Goal: Task Accomplishment & Management: Use online tool/utility

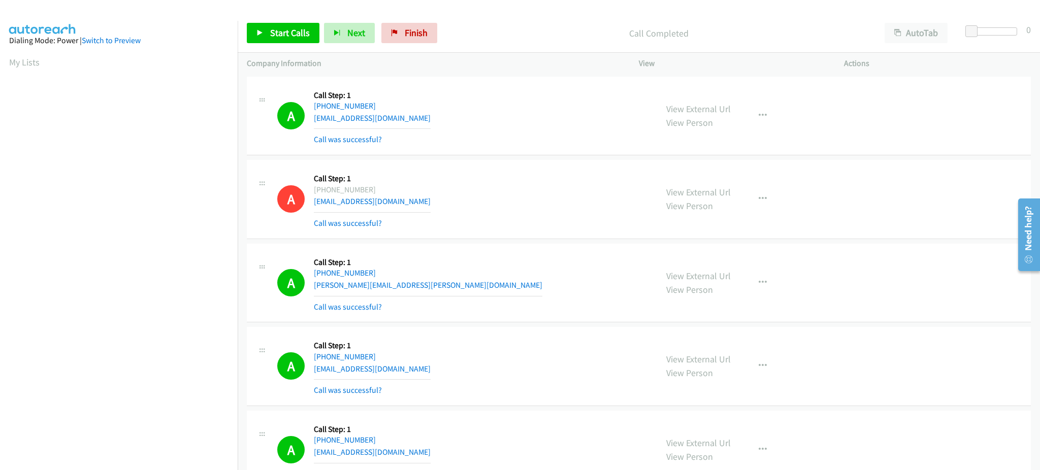
scroll to position [102, 0]
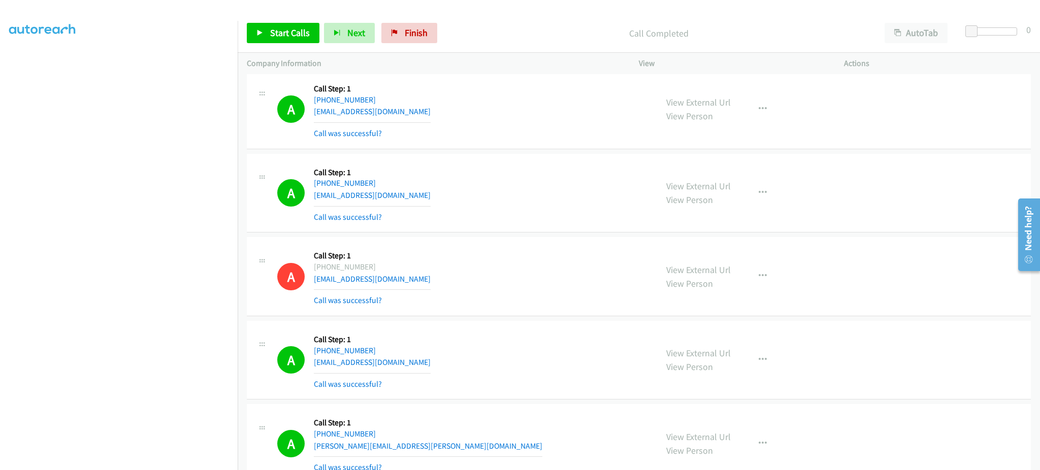
click at [294, 44] on div "Start Calls Pause Next Finish Call Completed AutoTab AutoTab 0" at bounding box center [639, 33] width 803 height 39
click at [293, 41] on link "Start Calls" at bounding box center [283, 33] width 73 height 20
click at [287, 22] on div "Start Calls Pause Next Finish Started AutoTab AutoTab 0" at bounding box center [639, 33] width 803 height 39
click at [289, 34] on span "Pause" at bounding box center [281, 33] width 23 height 12
click at [283, 37] on span "Start Calls" at bounding box center [290, 33] width 40 height 12
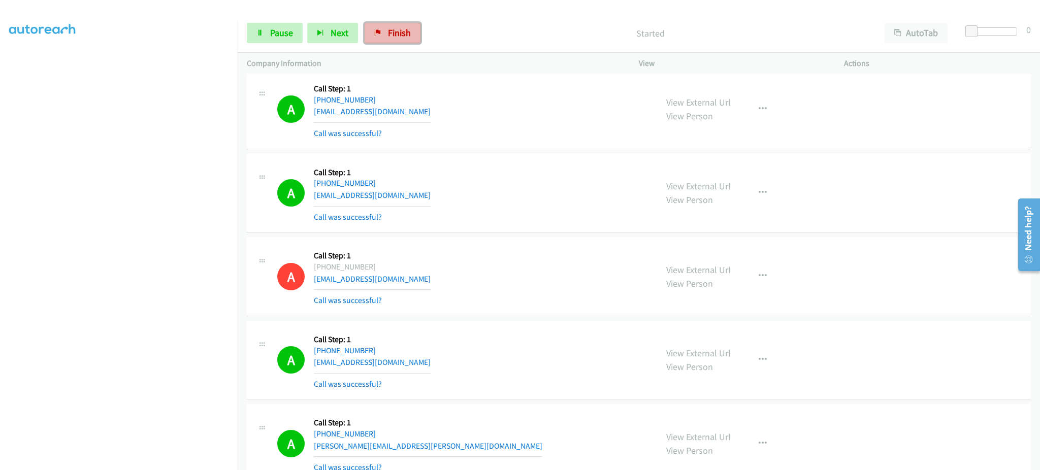
click at [365, 35] on link "Finish" at bounding box center [393, 33] width 56 height 20
click at [326, 31] on button "Next" at bounding box center [332, 33] width 51 height 20
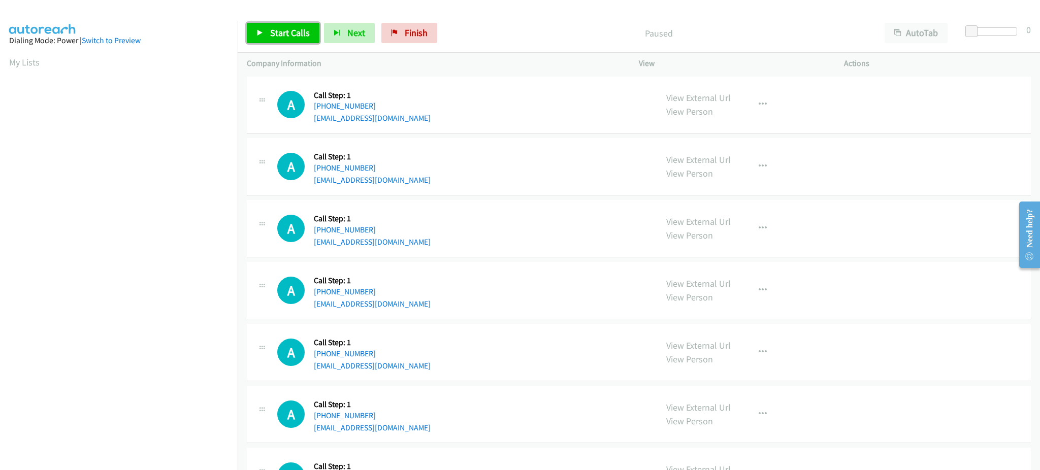
click at [293, 29] on span "Start Calls" at bounding box center [290, 33] width 40 height 12
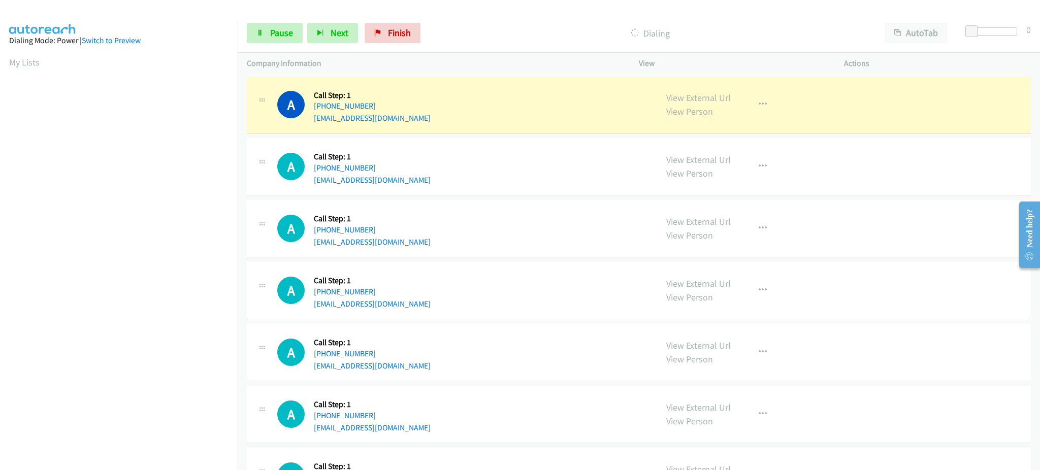
scroll to position [102, 0]
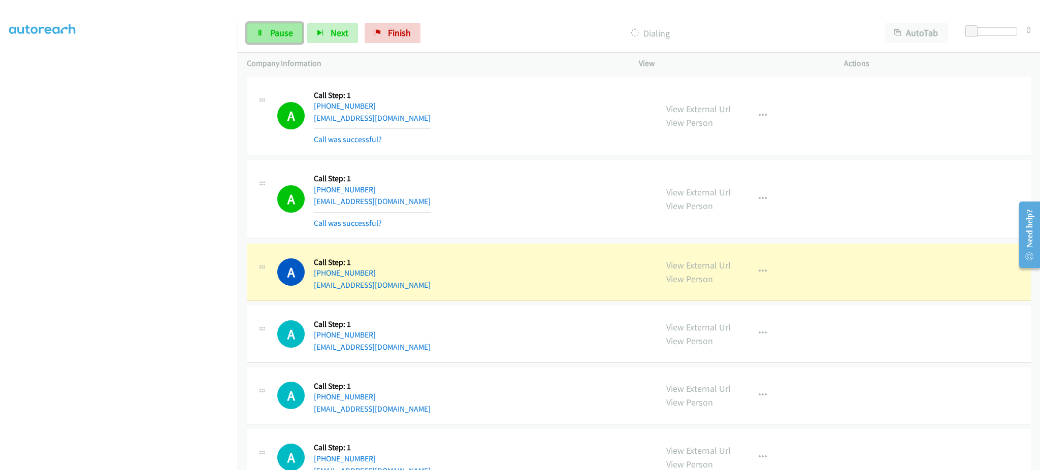
click at [257, 30] on icon at bounding box center [260, 33] width 7 height 7
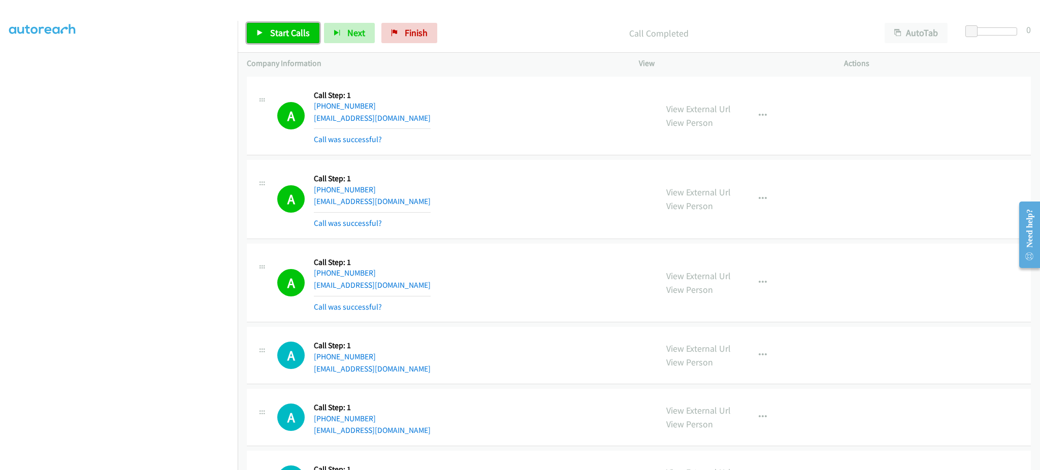
drag, startPoint x: 311, startPoint y: 32, endPoint x: 392, endPoint y: 10, distance: 83.7
click at [311, 32] on link "Start Calls" at bounding box center [283, 33] width 73 height 20
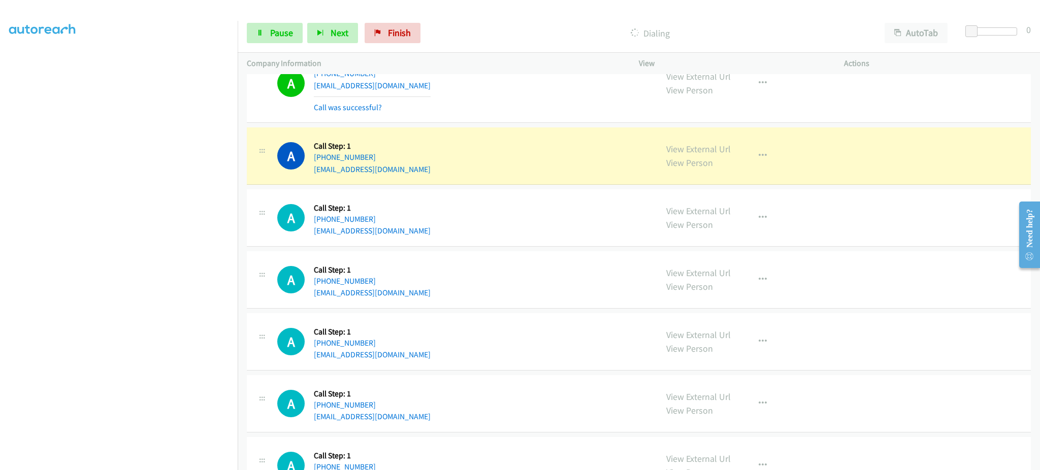
scroll to position [203, 0]
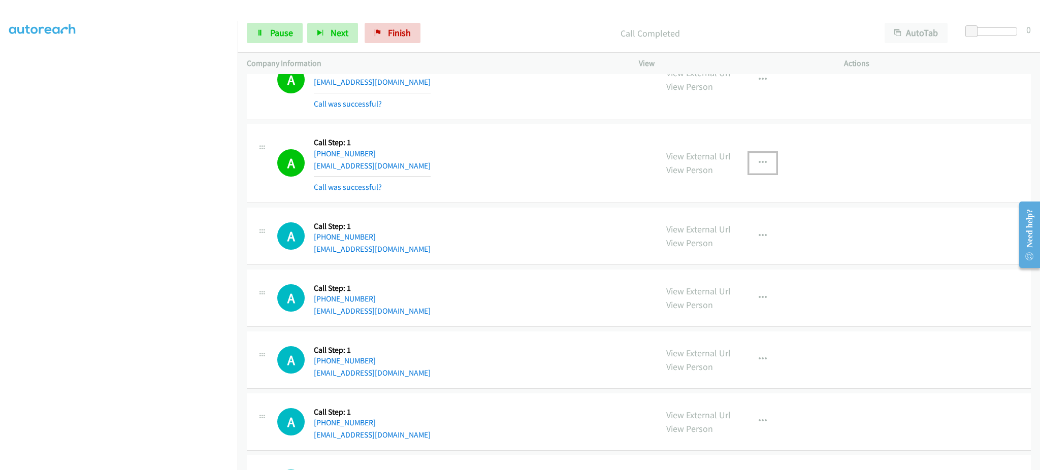
click at [766, 168] on button "button" at bounding box center [762, 163] width 27 height 20
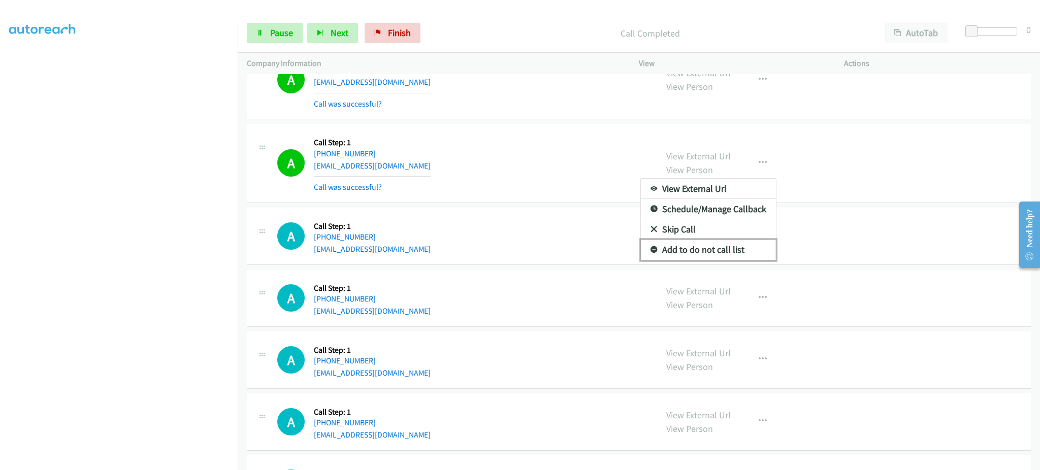
click at [727, 248] on link "Add to do not call list" at bounding box center [708, 250] width 135 height 20
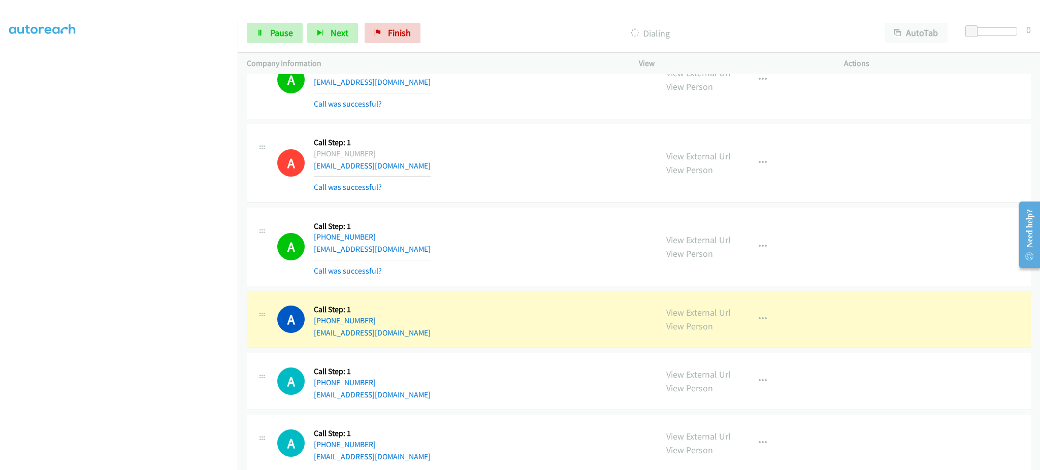
click at [279, 47] on div "Start Calls Pause Next Finish Dialing AutoTab AutoTab 0" at bounding box center [639, 33] width 803 height 39
click at [281, 40] on link "Pause" at bounding box center [275, 33] width 56 height 20
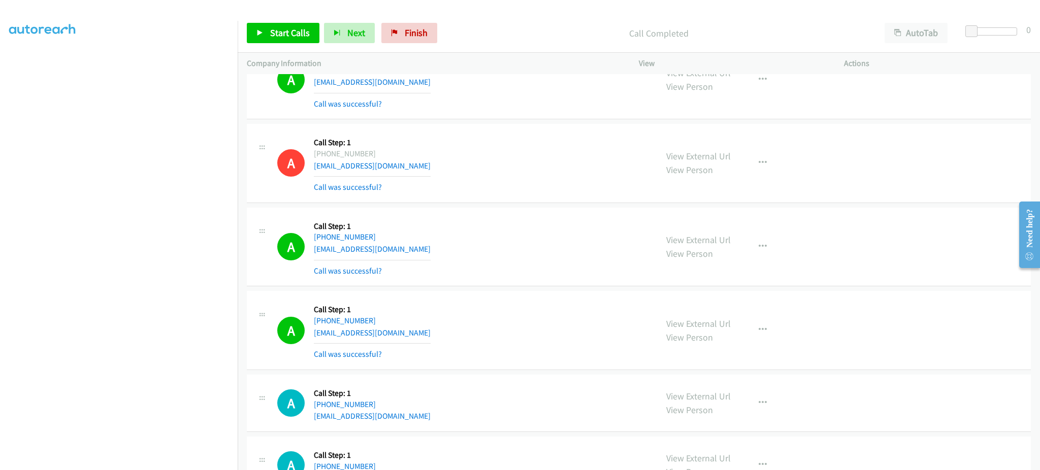
click at [442, 247] on div "A Callback Scheduled Call Step: 1 America/Chicago +1 469-396-7973 gunnerwillhoi…" at bounding box center [462, 247] width 371 height 60
drag, startPoint x: 442, startPoint y: 247, endPoint x: 449, endPoint y: 247, distance: 6.1
click at [442, 247] on div "A Callback Scheduled Call Step: 1 America/Chicago +1 469-396-7973 gunnerwillhoi…" at bounding box center [462, 247] width 371 height 60
copy div "gunnerwillhoite28@gmail.com"
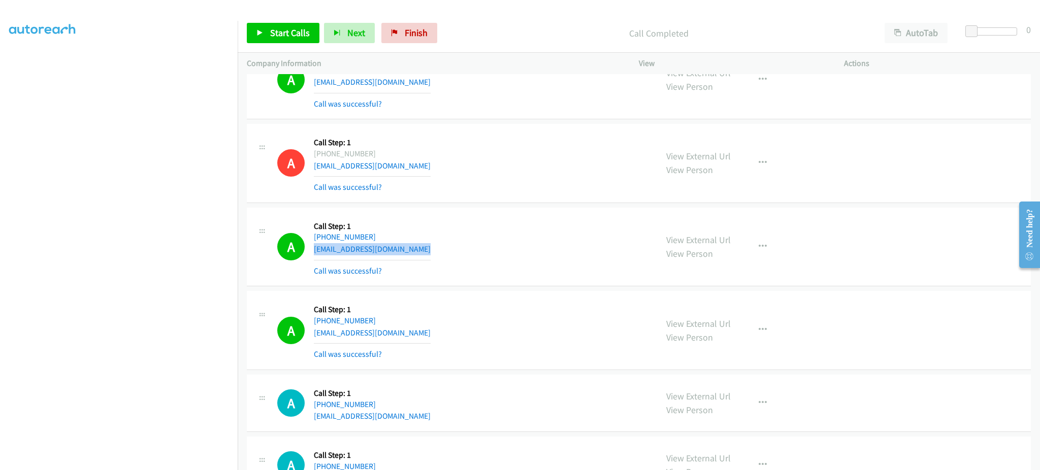
copy div "gunnerwillhoite28@gmail.com"
click at [418, 328] on div "A Callback Scheduled Call Step: 1 America/Los_Angeles +1 415-840-5009 doddsjeff…" at bounding box center [462, 330] width 371 height 60
click at [418, 329] on div "A Callback Scheduled Call Step: 1 America/Los_Angeles +1 415-840-5009 doddsjeff…" at bounding box center [462, 330] width 371 height 60
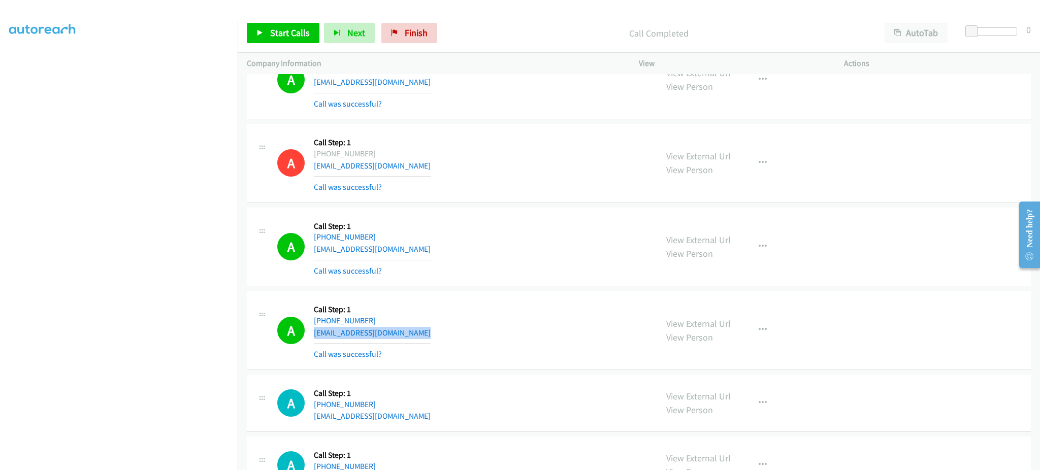
copy div "doddsjeff@yahoo.com"
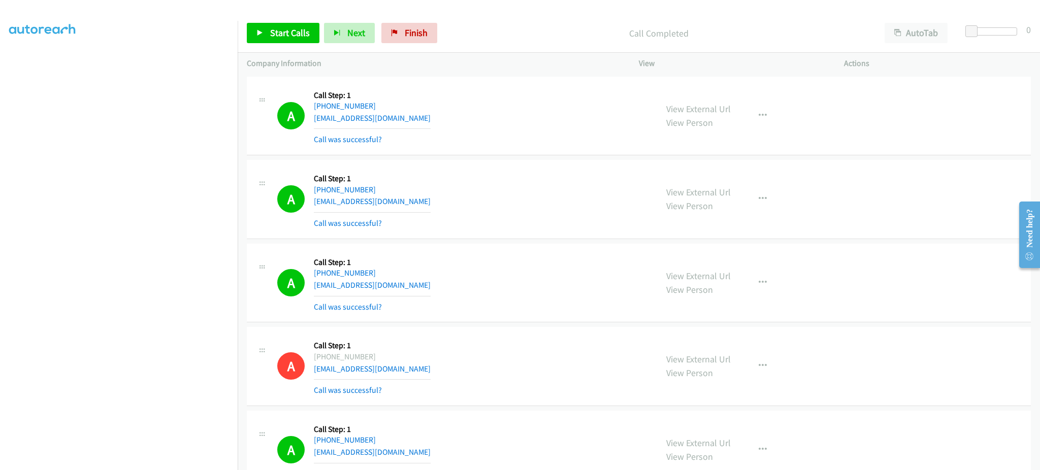
click at [429, 282] on div "A Callback Scheduled Call Step: 1 America/New_York +1 321-537-2554 eor782@gmail…" at bounding box center [462, 283] width 371 height 60
copy div "eor782@gmail.com"
click at [407, 118] on div "A Callback Scheduled Call Step: 1 America/New_York +1 914-471-7475 bizacon@yaho…" at bounding box center [462, 116] width 371 height 60
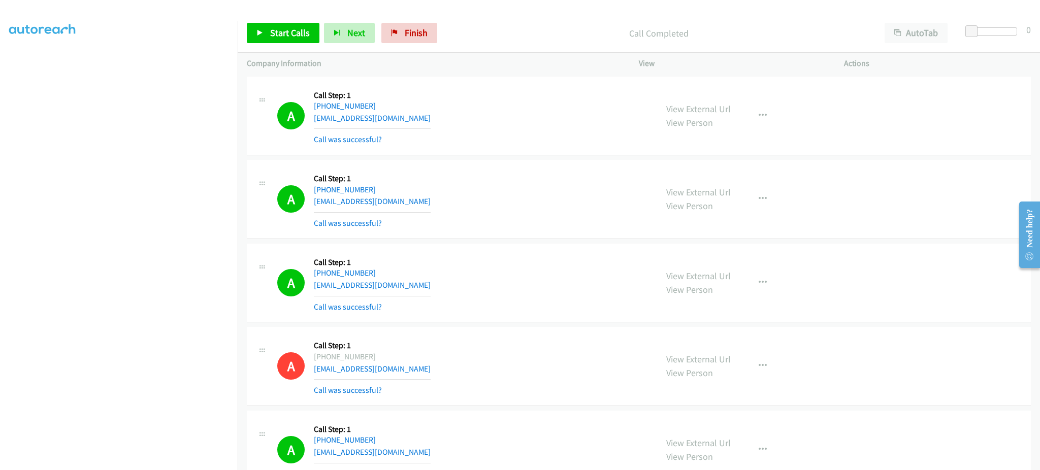
click at [407, 118] on div "A Callback Scheduled Call Step: 1 America/New_York +1 914-471-7475 bizacon@yaho…" at bounding box center [462, 116] width 371 height 60
click at [407, 117] on div "A Callback Scheduled Call Step: 1 America/New_York +1 914-471-7475 bizacon@yaho…" at bounding box center [462, 116] width 371 height 60
copy div "bizacon@yahoo.com"
click at [290, 32] on span "Start Calls" at bounding box center [290, 33] width 40 height 12
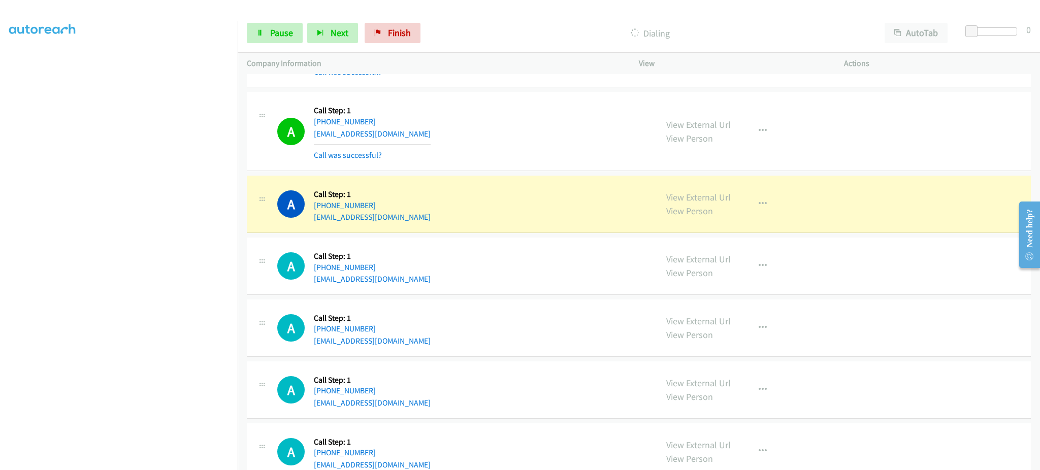
scroll to position [406, 0]
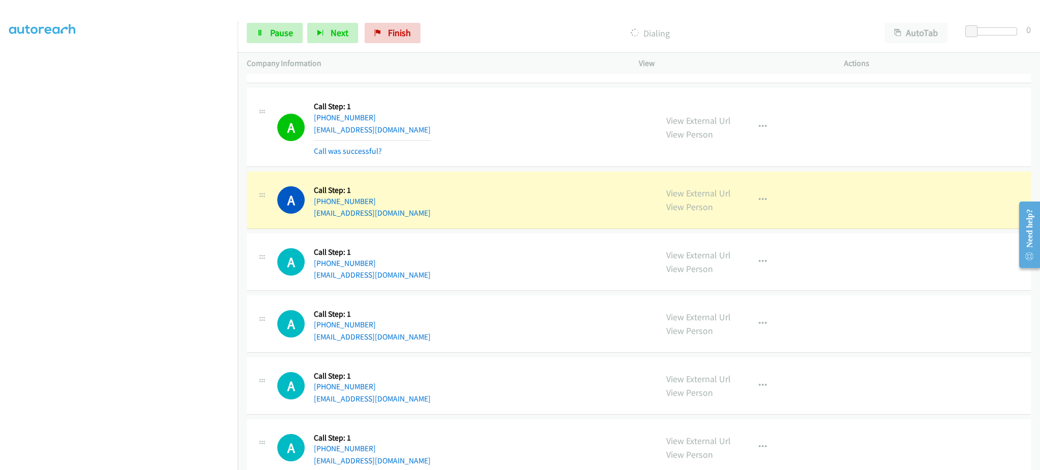
click at [434, 218] on div "A Callback Scheduled Call Step: 1 America/Chicago +1 402-699-7997 keenanosborne…" at bounding box center [462, 200] width 371 height 39
copy div "keenanosborne@hotmail.com"
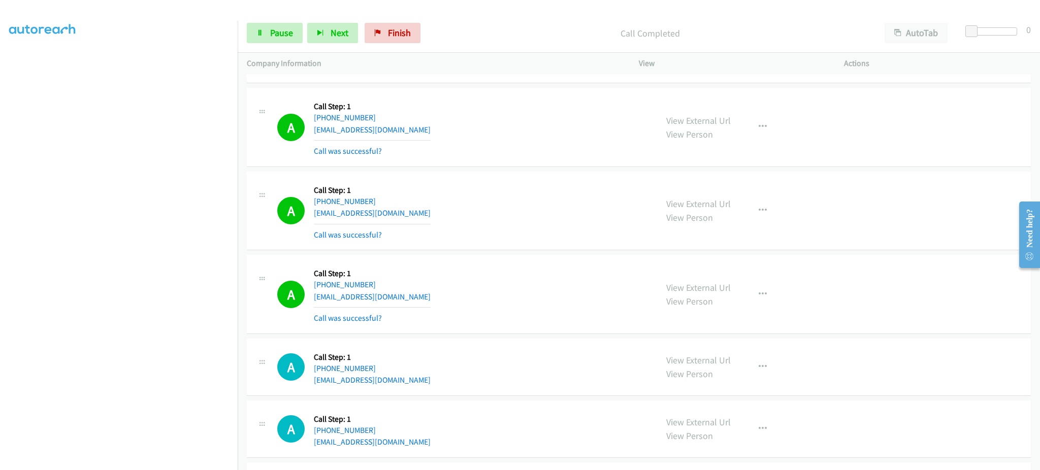
click at [440, 299] on div "A Callback Scheduled Call Step: 1 America/New_York +1 732-644-7336 nechamaprage…" at bounding box center [462, 294] width 371 height 60
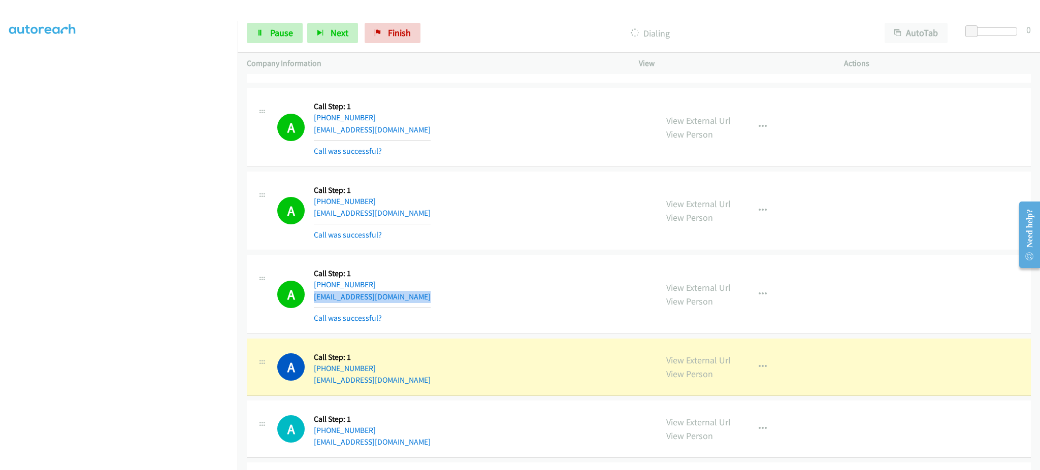
scroll to position [610, 0]
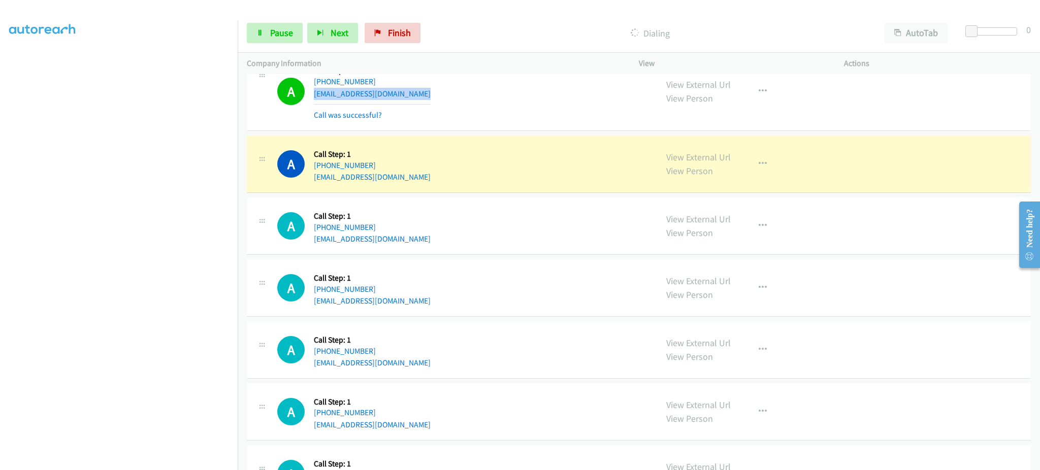
click at [430, 179] on div "A Callback Scheduled Call Step: 1 America/New_York +1 617-610-4057 sarahamadane…" at bounding box center [462, 164] width 371 height 39
copy div "sarahamadane@gmail.com"
click at [275, 41] on link "Pause" at bounding box center [275, 33] width 56 height 20
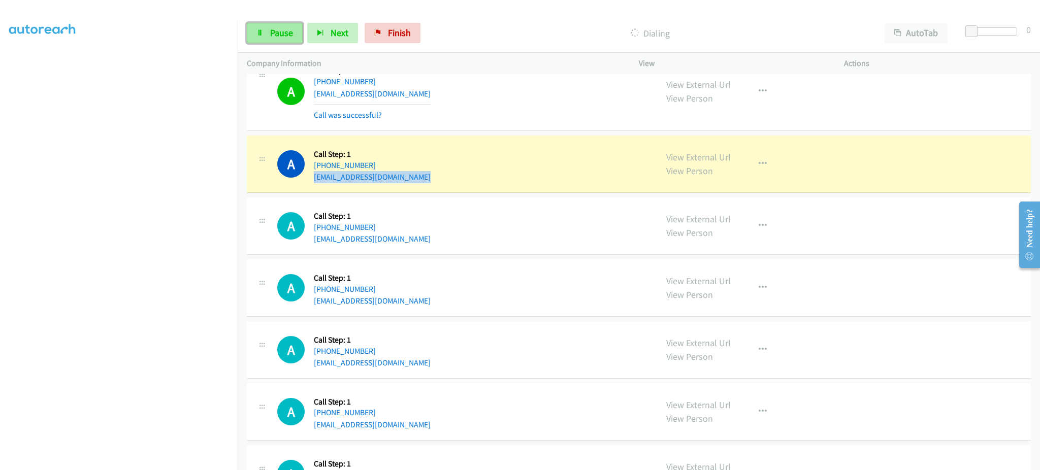
click at [274, 39] on link "Pause" at bounding box center [275, 33] width 56 height 20
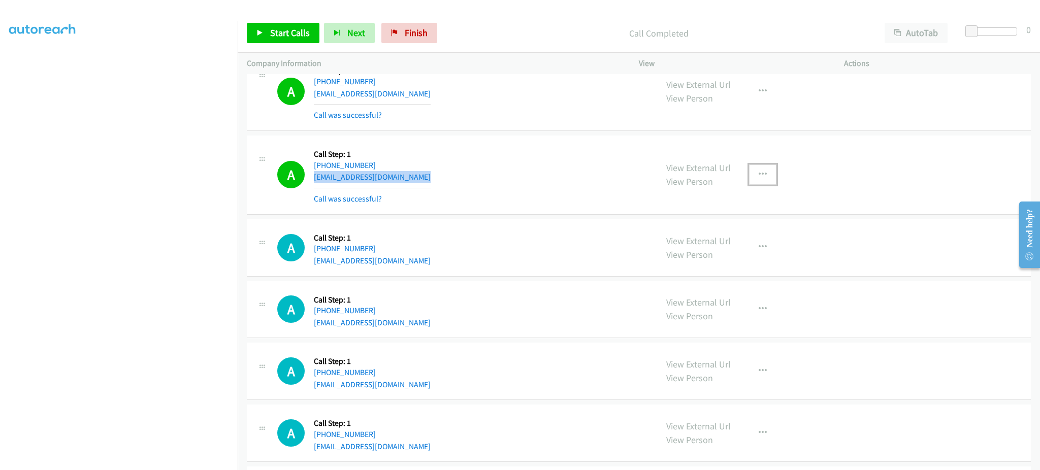
click at [756, 166] on button "button" at bounding box center [762, 175] width 27 height 20
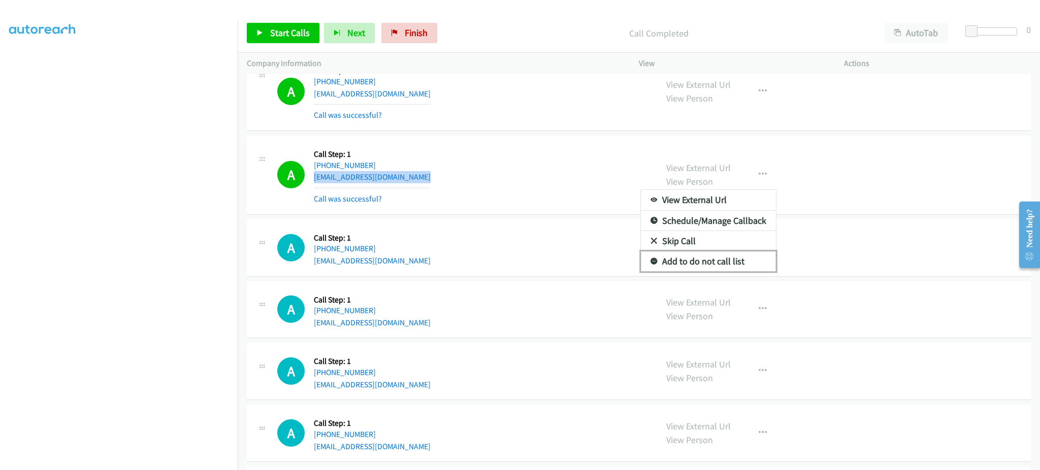
click at [752, 256] on link "Add to do not call list" at bounding box center [708, 261] width 135 height 20
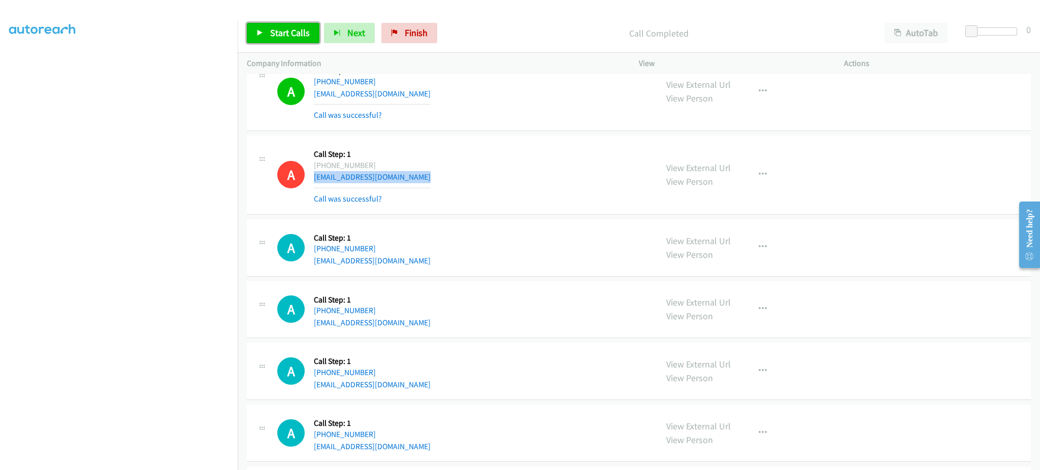
click at [274, 35] on span "Start Calls" at bounding box center [290, 33] width 40 height 12
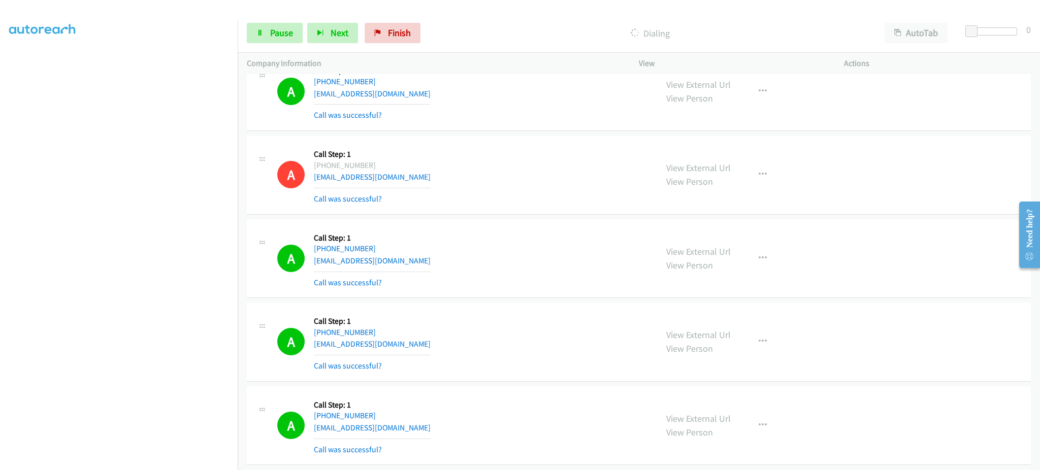
scroll to position [1016, 0]
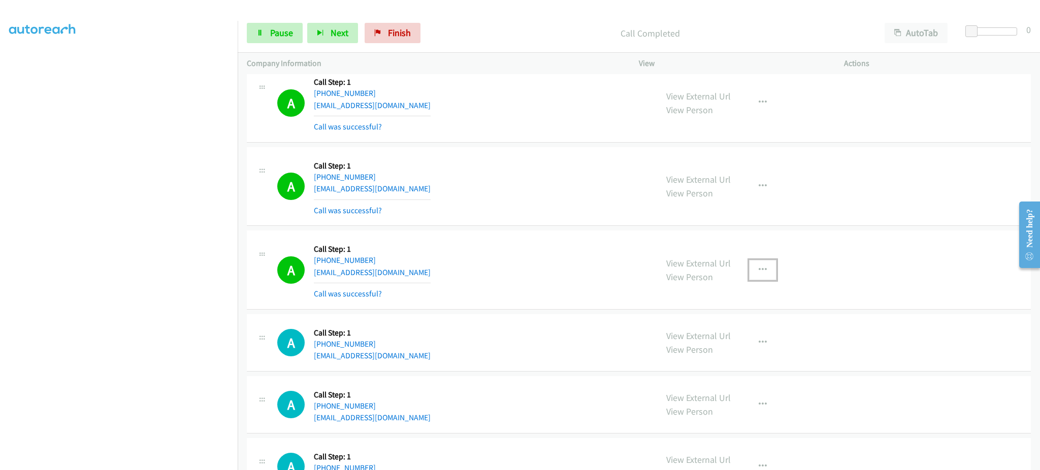
click at [759, 275] on button "button" at bounding box center [762, 270] width 27 height 20
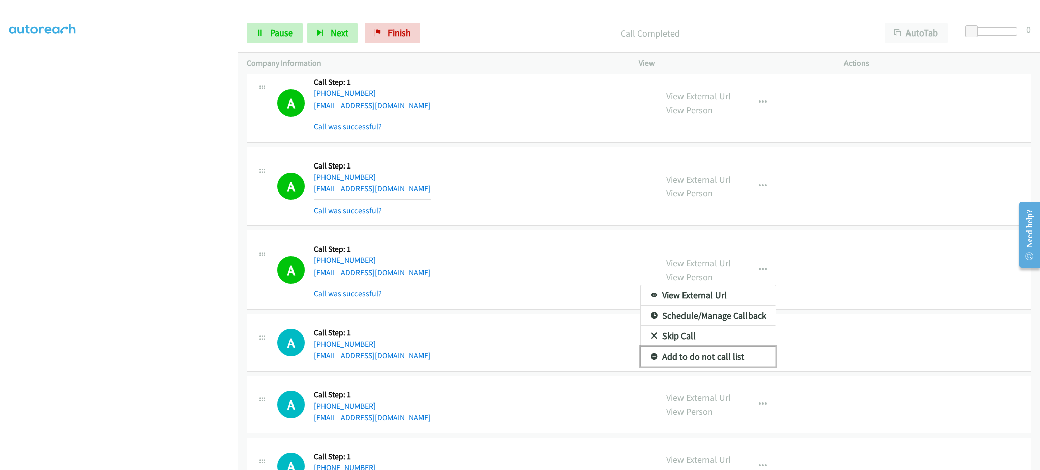
click at [741, 356] on link "Add to do not call list" at bounding box center [708, 357] width 135 height 20
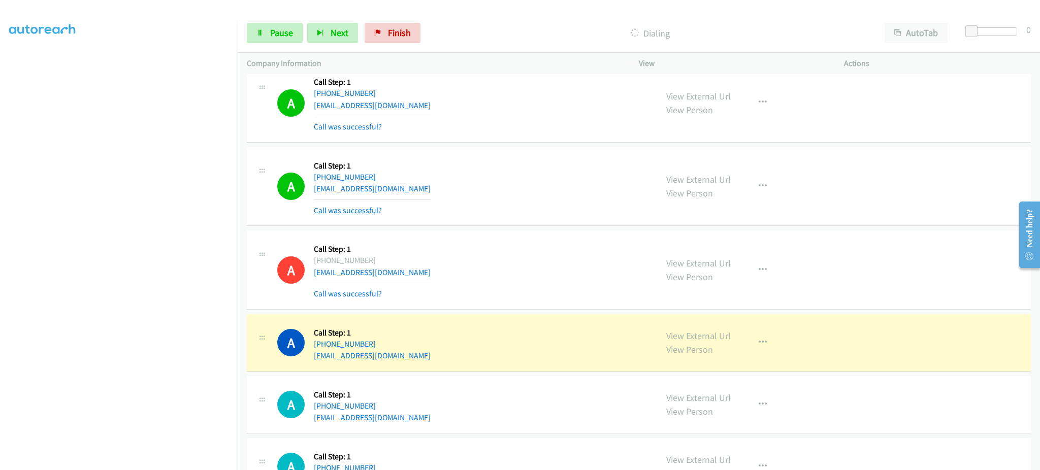
click at [616, 448] on div "A Callback Scheduled Call Step: 1 America/New_York +1 302-534-5323 alliem263@gm…" at bounding box center [462, 467] width 371 height 39
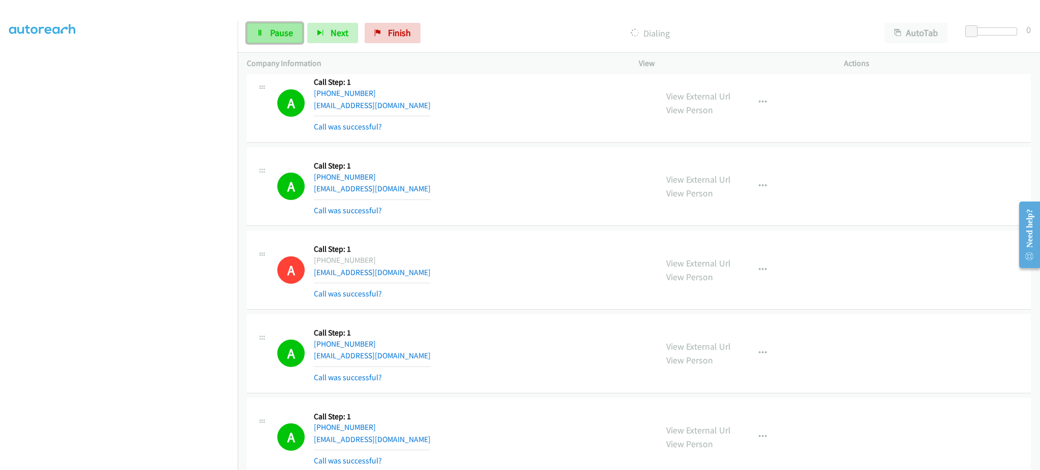
click at [274, 29] on span "Pause" at bounding box center [281, 33] width 23 height 12
click at [282, 36] on span "Start Calls" at bounding box center [290, 33] width 40 height 12
click at [260, 30] on icon at bounding box center [260, 33] width 7 height 7
click at [281, 44] on div "Start Calls Pause Next Finish Call Completed AutoTab AutoTab 0" at bounding box center [639, 33] width 803 height 39
click at [281, 39] on link "Start Calls" at bounding box center [283, 33] width 73 height 20
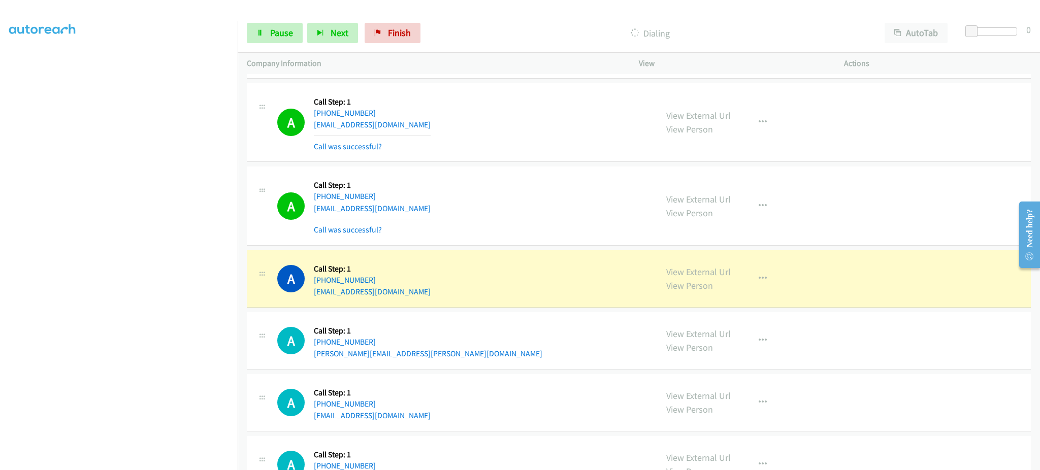
scroll to position [1829, 0]
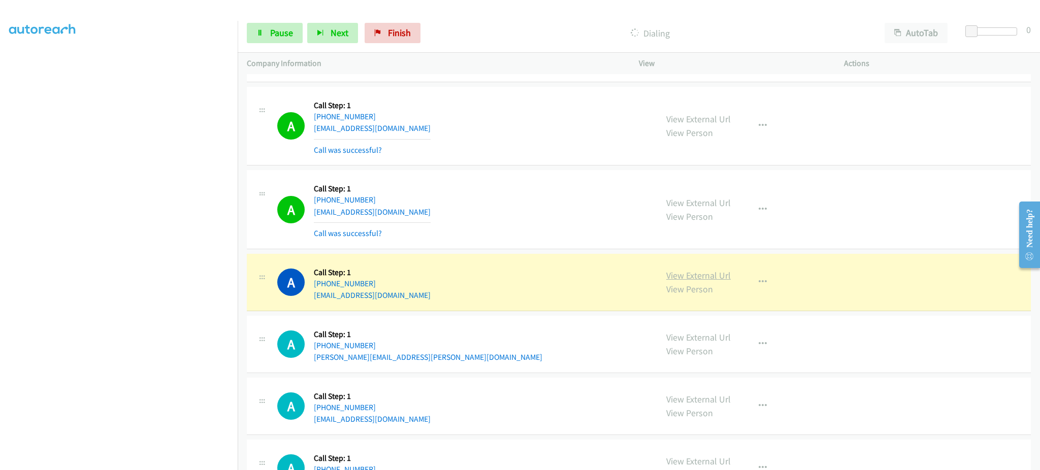
click at [703, 280] on link "View External Url" at bounding box center [698, 276] width 65 height 12
click at [279, 40] on link "Pause" at bounding box center [275, 33] width 56 height 20
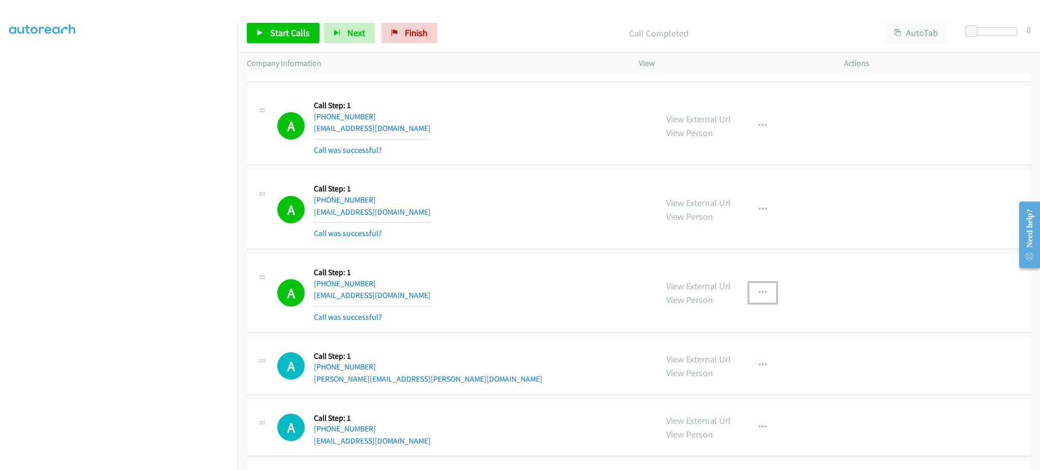
click at [752, 290] on button "button" at bounding box center [762, 293] width 27 height 20
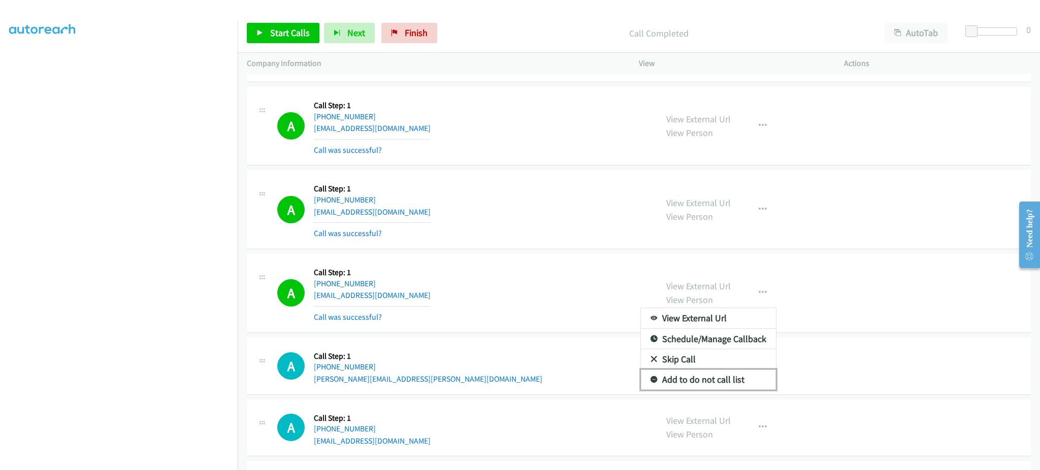
click at [728, 382] on link "Add to do not call list" at bounding box center [708, 380] width 135 height 20
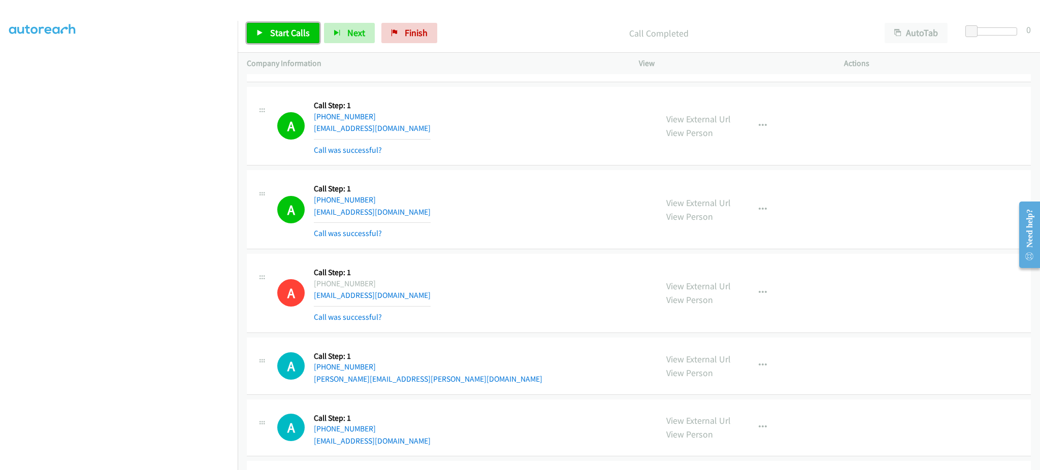
click at [282, 42] on link "Start Calls" at bounding box center [283, 33] width 73 height 20
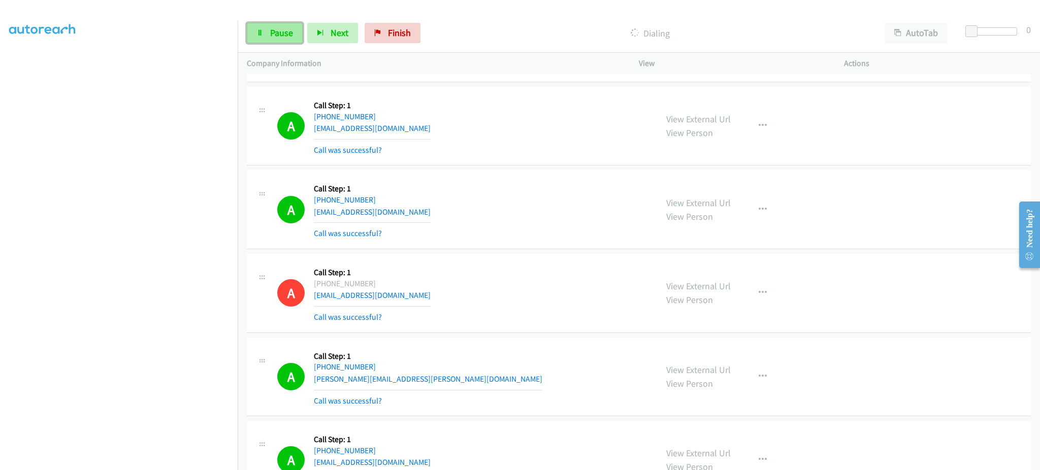
drag, startPoint x: 272, startPoint y: 36, endPoint x: 298, endPoint y: 33, distance: 25.6
click at [272, 36] on span "Pause" at bounding box center [281, 33] width 23 height 12
click at [302, 30] on span "Start Calls" at bounding box center [290, 33] width 40 height 12
drag, startPoint x: 248, startPoint y: 48, endPoint x: 256, endPoint y: 38, distance: 13.1
click at [248, 48] on div "Start Calls Pause Next Finish Dialing AutoTab AutoTab 0" at bounding box center [639, 33] width 803 height 39
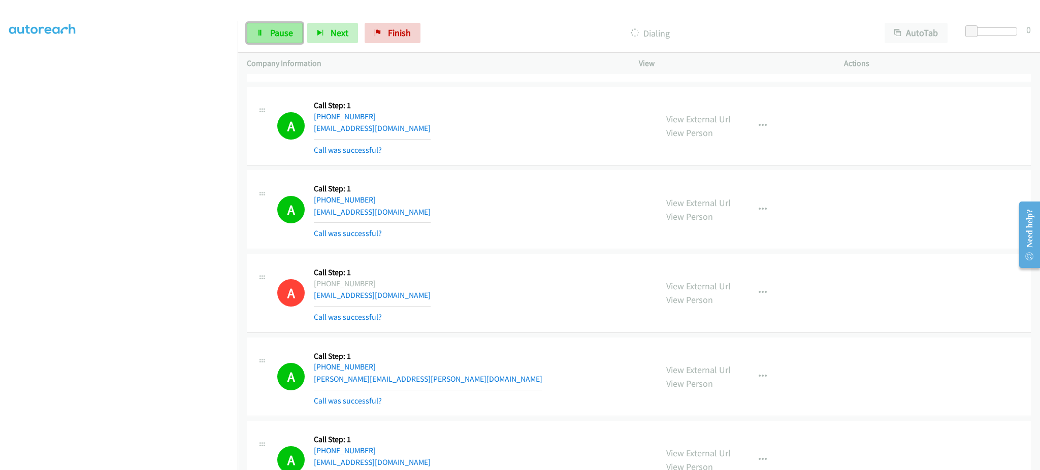
click at [257, 37] on link "Pause" at bounding box center [275, 33] width 56 height 20
click at [276, 25] on link "Start Calls" at bounding box center [283, 33] width 73 height 20
click at [521, 195] on div "A Callback Scheduled Call Step: 1 America/Los_Angeles +1 619-565-0137 pshirzadi…" at bounding box center [462, 209] width 371 height 60
click at [156, 461] on section at bounding box center [118, 229] width 219 height 486
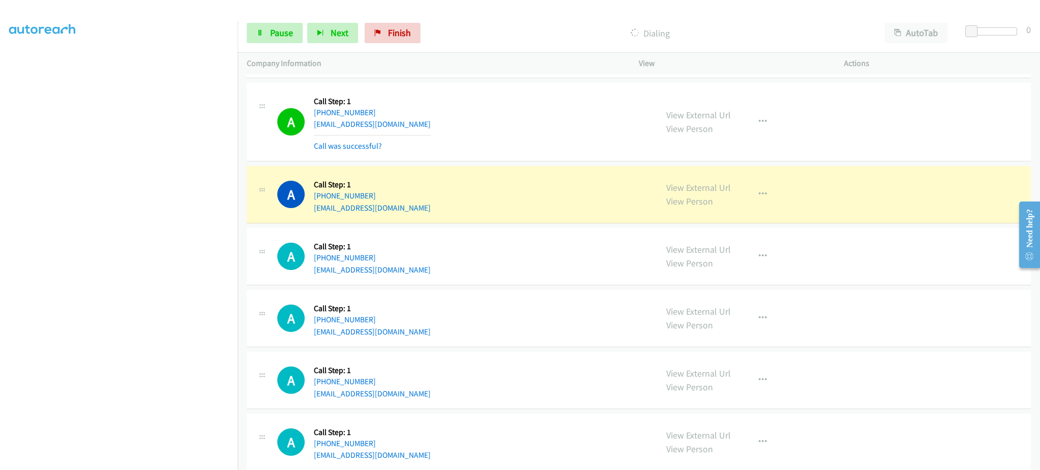
scroll to position [3861, 0]
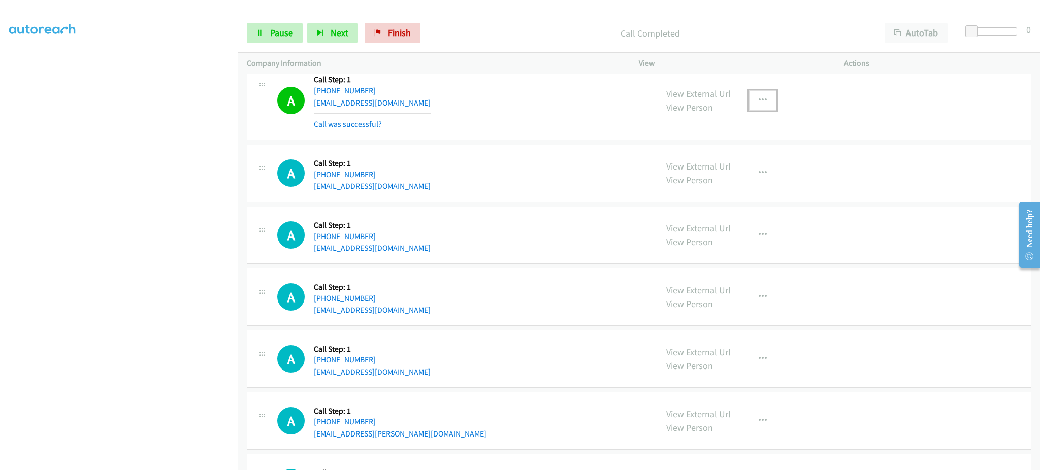
click at [759, 100] on icon "button" at bounding box center [763, 101] width 8 height 8
click at [733, 183] on link "Add to do not call list" at bounding box center [708, 187] width 135 height 20
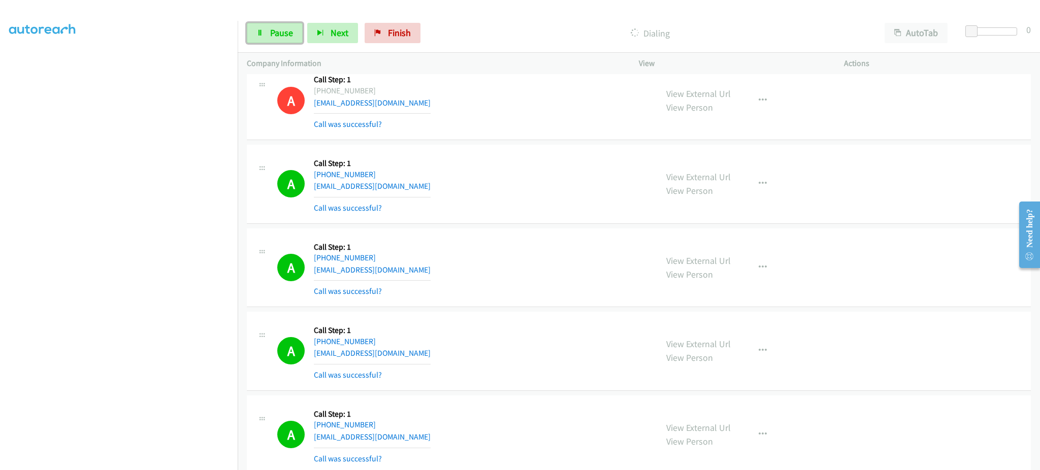
drag, startPoint x: 288, startPoint y: 38, endPoint x: 440, endPoint y: 176, distance: 205.7
click at [289, 38] on span "Pause" at bounding box center [281, 33] width 23 height 12
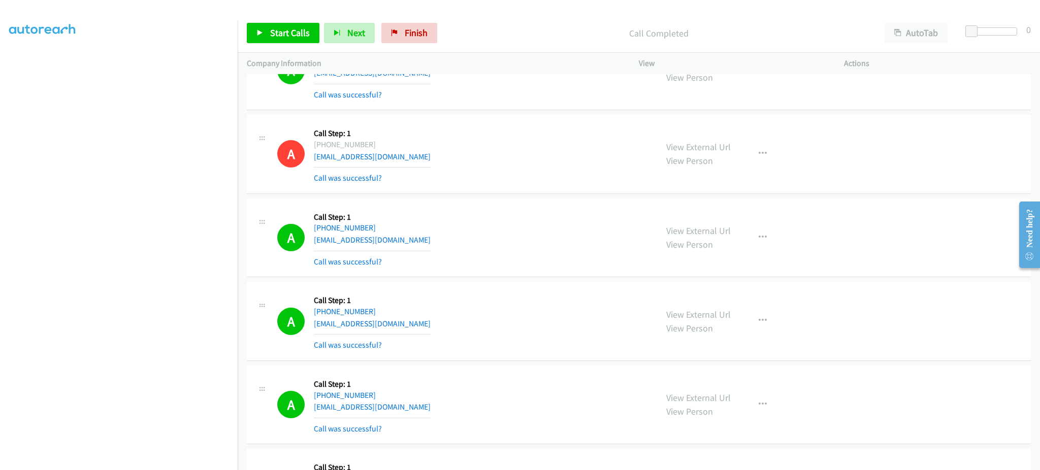
scroll to position [0, 0]
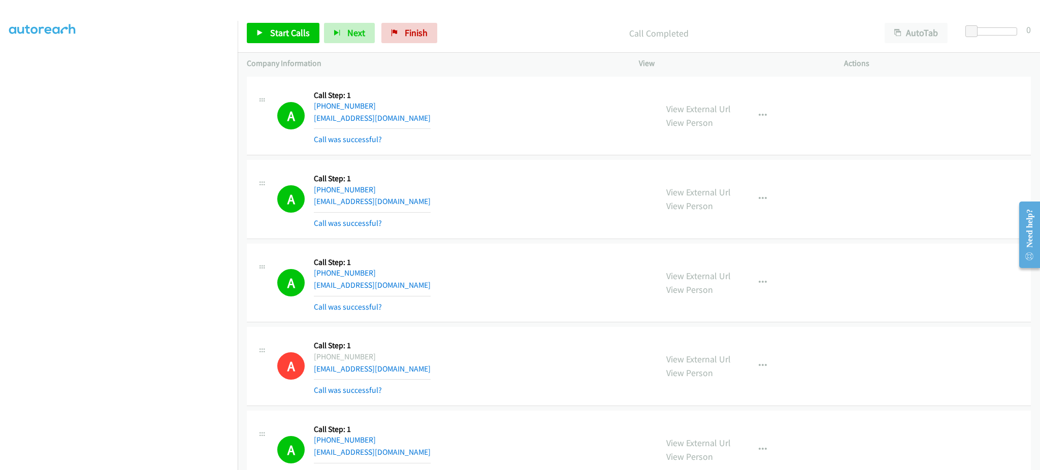
click at [418, 118] on div "A Callback Scheduled Call Step: 1 America/New_York +1 914-471-7475 bizacon@yaho…" at bounding box center [462, 116] width 371 height 60
copy div "bizacon@yahoo.com"
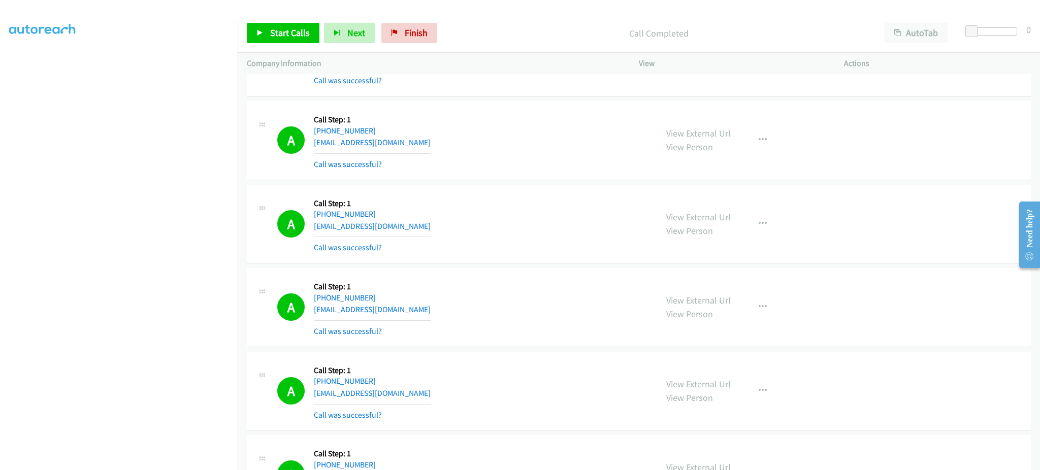
scroll to position [2032, 0]
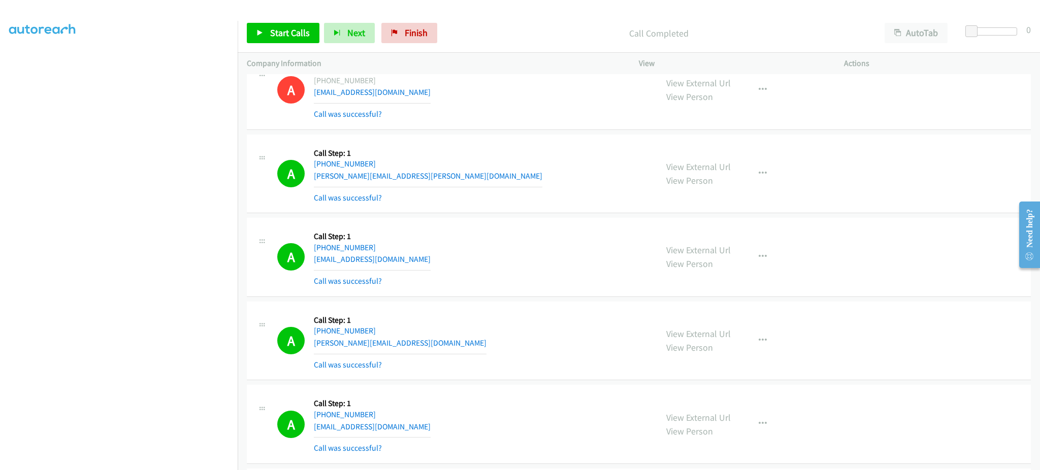
click at [430, 258] on div "A Callback Scheduled Call Step: 1 America/New_York +1 857-251-9883 haykelammari…" at bounding box center [462, 257] width 371 height 60
copy div "haykelammari@yahoo.com"
click at [410, 345] on div "A Callback Scheduled Call Step: 1 America/New_York +1 609-780-1443 teresa@dipes…" at bounding box center [462, 341] width 371 height 60
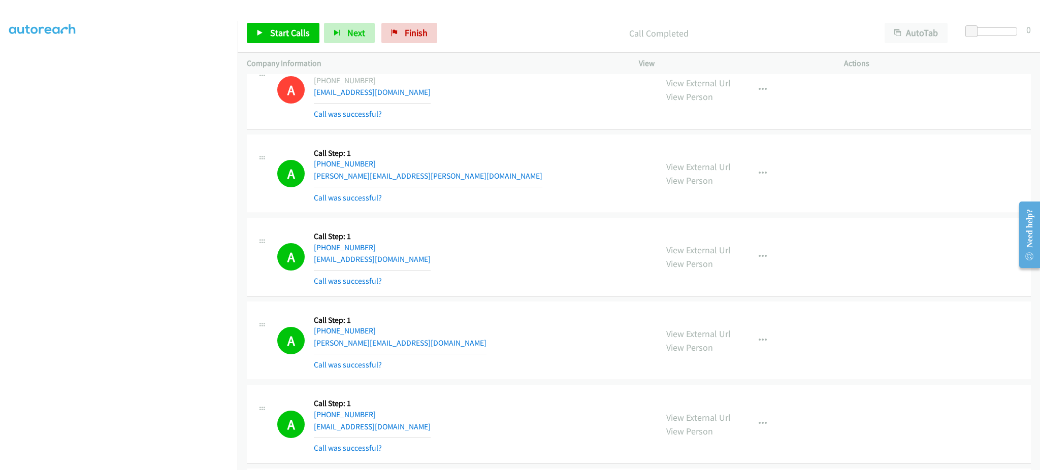
click at [410, 345] on div "A Callback Scheduled Call Step: 1 America/New_York +1 609-780-1443 teresa@dipes…" at bounding box center [462, 341] width 371 height 60
copy div "teresa@dipesogroup.com"
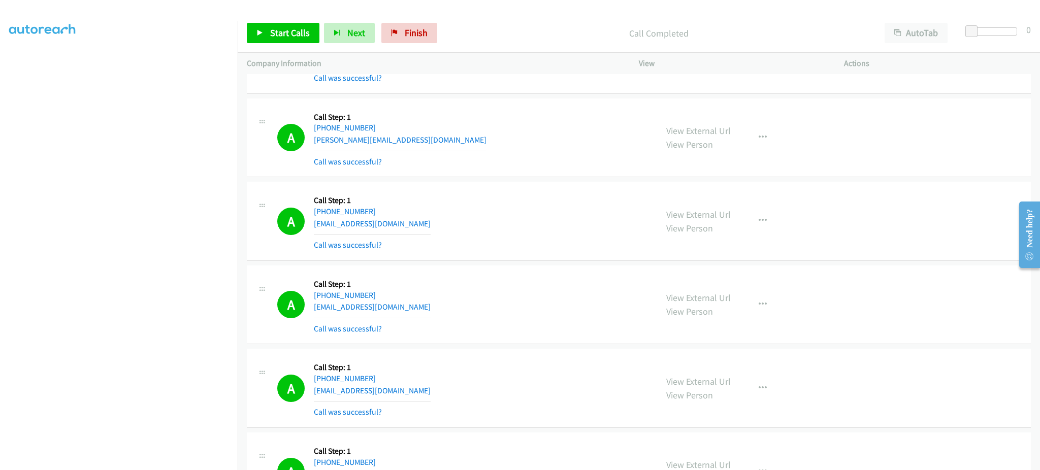
click at [432, 231] on div "A Callback Scheduled Call Step: 1 America/Chicago +1 618-612-5315 loganfox953@g…" at bounding box center [462, 221] width 371 height 60
click at [419, 224] on div "A Callback Scheduled Call Step: 1 America/Chicago +1 618-612-5315 loganfox953@g…" at bounding box center [462, 221] width 371 height 60
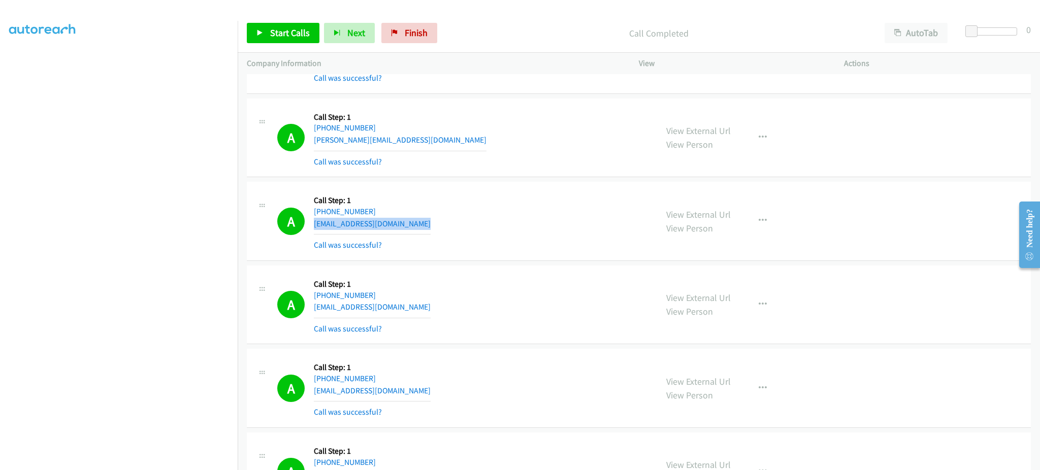
click at [419, 224] on div "A Callback Scheduled Call Step: 1 America/Chicago +1 618-612-5315 loganfox953@g…" at bounding box center [462, 221] width 371 height 60
click at [425, 307] on div "A Callback Scheduled Call Step: 1 America/New_York +1 912-222-6643 etcolvin@yah…" at bounding box center [462, 305] width 371 height 60
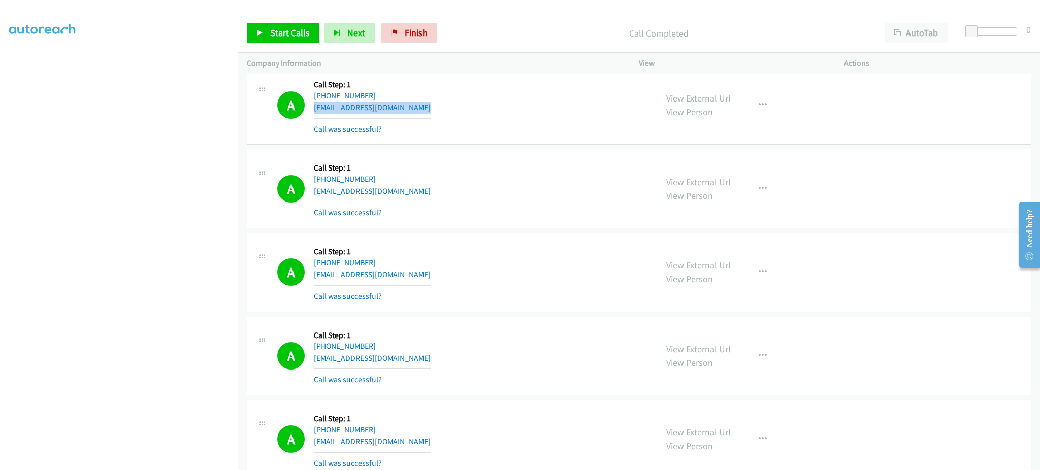
scroll to position [2438, 0]
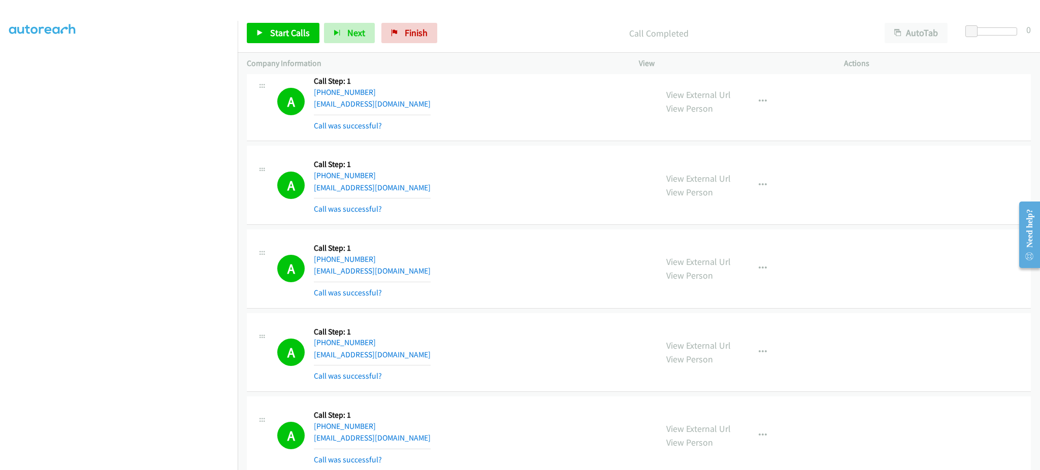
click at [422, 192] on div "A Callback Scheduled Call Step: 1 America/New_York +1 727-460-6120 obadiahhenry…" at bounding box center [462, 185] width 371 height 60
drag, startPoint x: 422, startPoint y: 192, endPoint x: 431, endPoint y: 195, distance: 10.1
click at [422, 193] on div "A Callback Scheduled Call Step: 1 America/New_York +1 727-460-6120 obadiahhenry…" at bounding box center [462, 185] width 371 height 60
click at [410, 278] on div "A Callback Scheduled Call Step: 1 America/New_York +1 202-573-9310 sellstuffind…" at bounding box center [462, 269] width 371 height 60
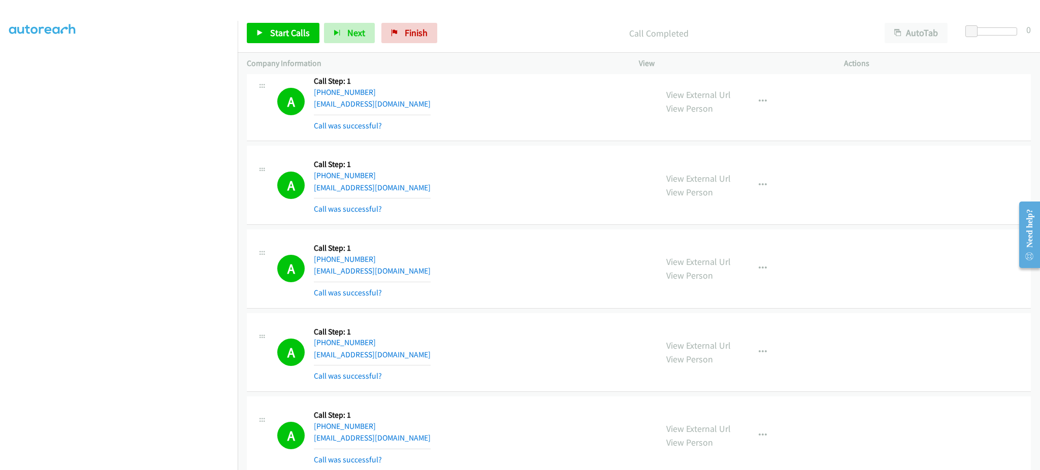
click at [410, 278] on div "A Callback Scheduled Call Step: 1 America/New_York +1 202-573-9310 sellstuffind…" at bounding box center [462, 269] width 371 height 60
click at [408, 359] on div "A Callback Scheduled Call Step: 1 America/Toronto +1 647-474-7675 ford@fordtruc…" at bounding box center [462, 353] width 371 height 60
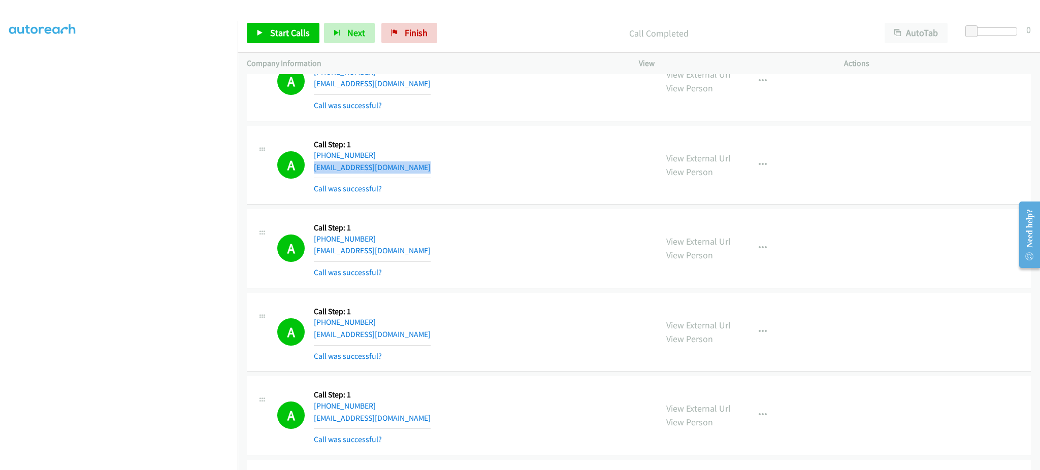
scroll to position [2641, 0]
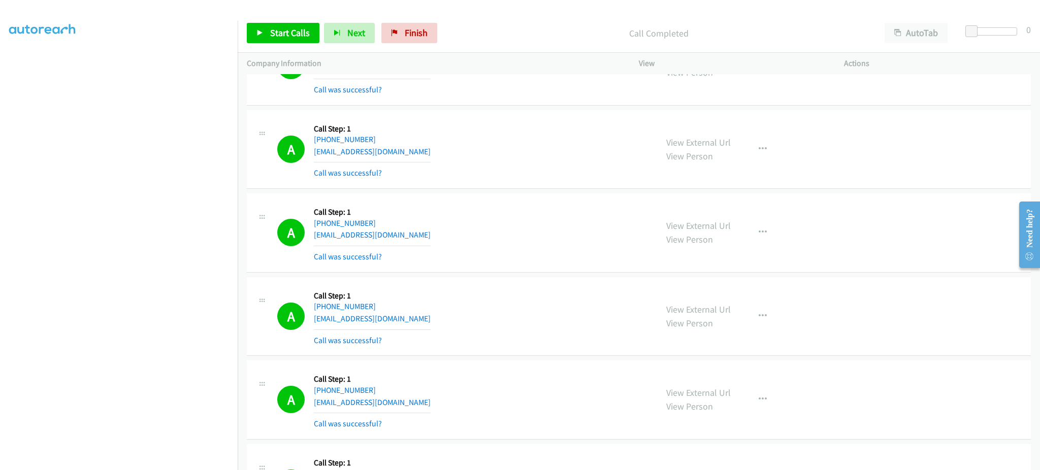
click at [395, 235] on div "A Callback Scheduled Call Step: 1 America/Chicago +1 612-356-6238 rein108@yahoo…" at bounding box center [462, 233] width 371 height 60
click at [407, 320] on div "A Callback Scheduled Call Step: 1 America/New_York +1 407-793-3656 kpinedo10@ya…" at bounding box center [462, 316] width 371 height 60
click at [408, 320] on div "A Callback Scheduled Call Step: 1 America/New_York +1 407-793-3656 kpinedo10@ya…" at bounding box center [462, 316] width 371 height 60
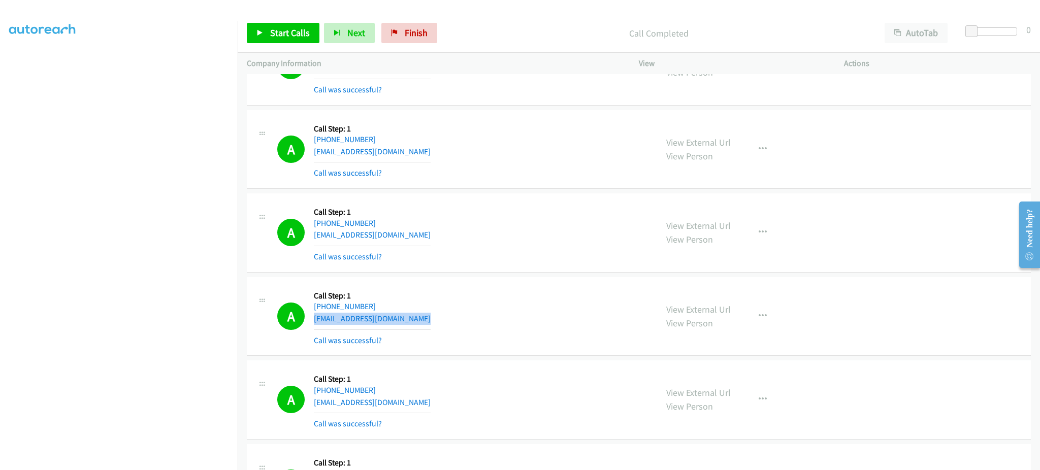
click at [408, 320] on div "A Callback Scheduled Call Step: 1 America/New_York +1 407-793-3656 kpinedo10@ya…" at bounding box center [462, 316] width 371 height 60
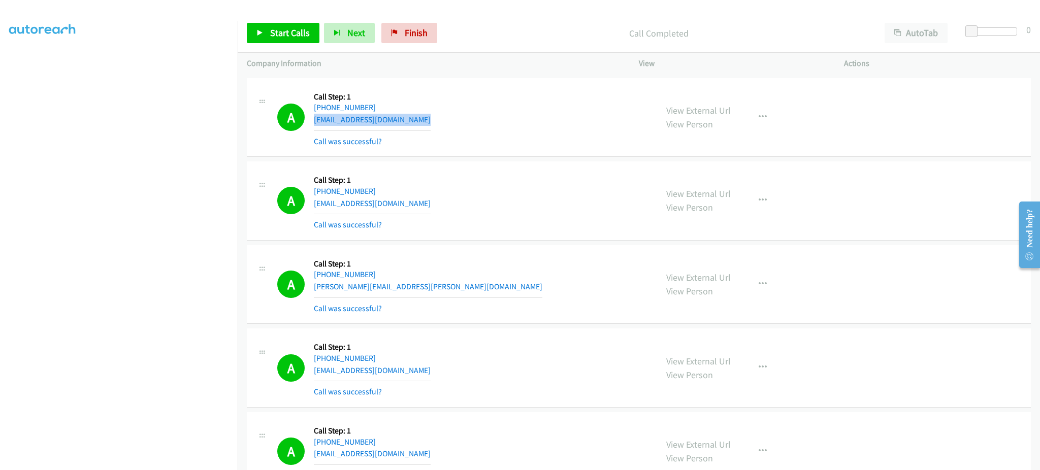
scroll to position [2845, 0]
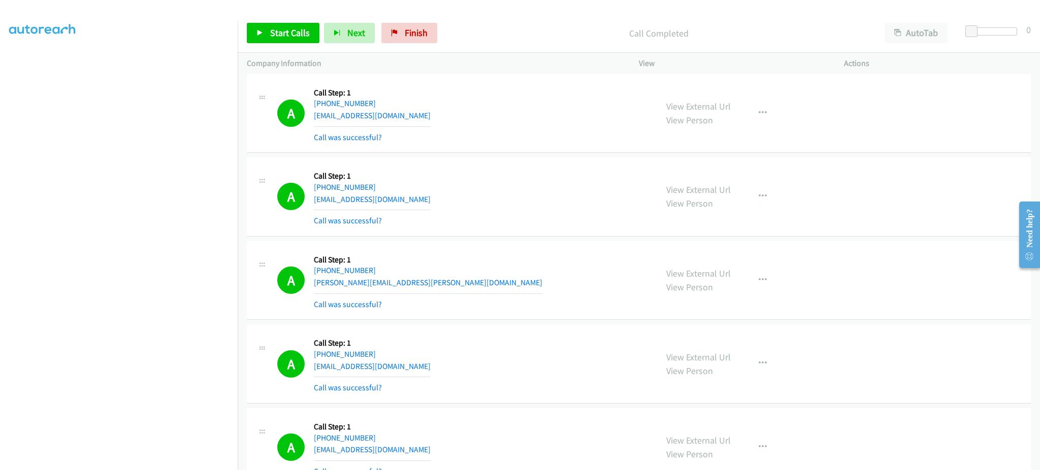
click at [409, 204] on div "A Callback Scheduled Call Step: 1 America/Los_Angeles +1 909-235-2951 edcor49@g…" at bounding box center [462, 197] width 371 height 60
click at [423, 284] on div "A Callback Scheduled Call Step: 1 America/Los_Angeles +1 714-206-2772 judy.e.wo…" at bounding box center [462, 280] width 371 height 60
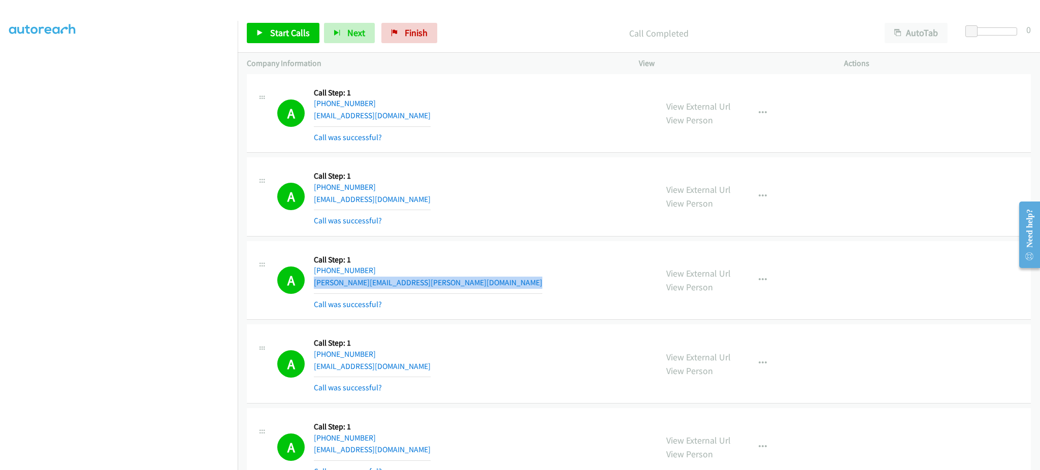
drag, startPoint x: 423, startPoint y: 284, endPoint x: 430, endPoint y: 280, distance: 7.5
click at [423, 283] on div "A Callback Scheduled Call Step: 1 America/Los_Angeles +1 714-206-2772 judy.e.wo…" at bounding box center [462, 280] width 371 height 60
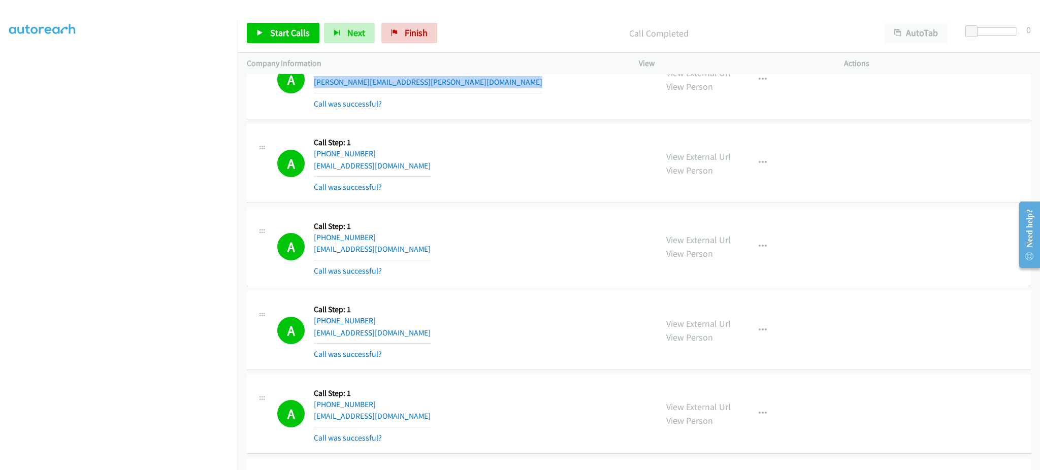
scroll to position [3048, 0]
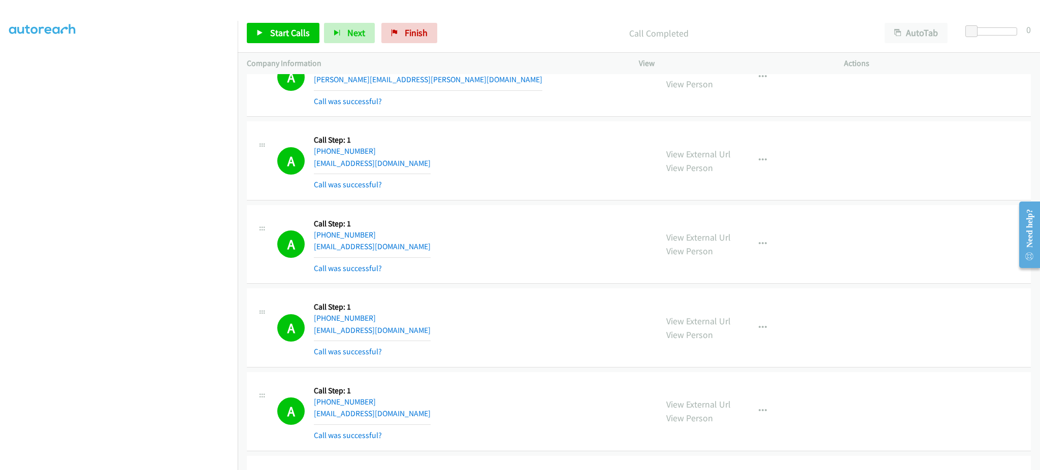
click at [429, 164] on div "A Callback Scheduled Call Step: 1 America/New_York +1 980-501-4221 blongjeremy@…" at bounding box center [462, 161] width 371 height 60
click at [420, 253] on div "A Callback Scheduled Call Step: 1 America/Denver +1 505-666-1767 halahalasim4@g…" at bounding box center [462, 244] width 371 height 60
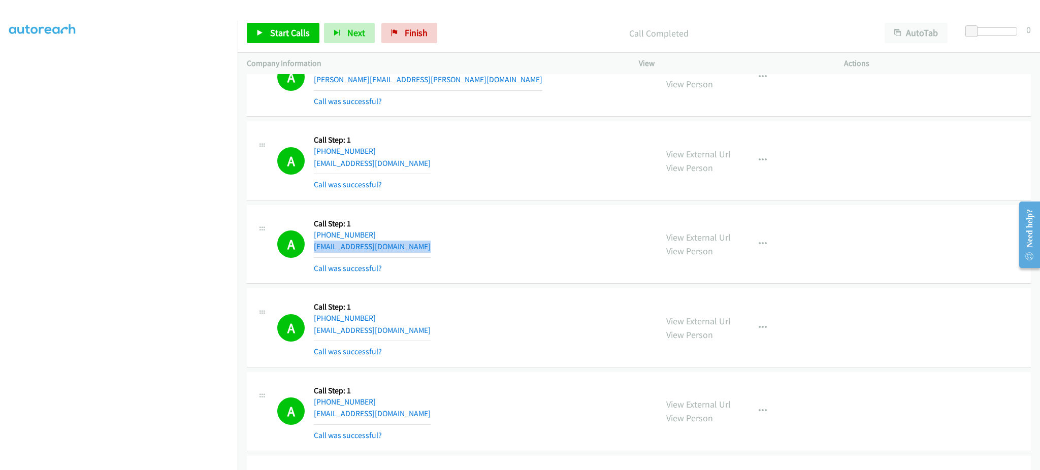
click at [420, 253] on div "A Callback Scheduled Call Step: 1 America/Denver +1 505-666-1767 halahalasim4@g…" at bounding box center [462, 244] width 371 height 60
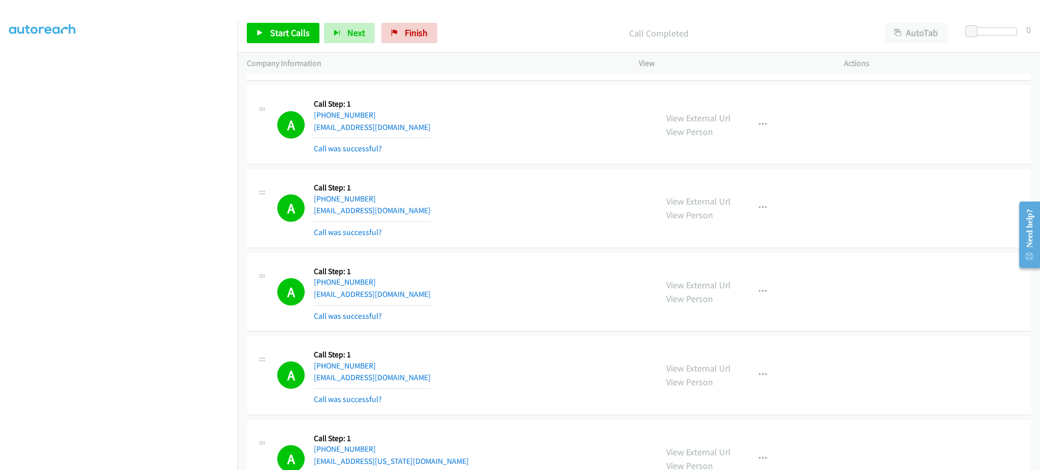
click at [426, 128] on div "A Callback Scheduled Call Step: 1 America/Los_Angeles +1 650-454-0183 lauralrey…" at bounding box center [462, 124] width 371 height 60
click at [452, 297] on div "A Callback Scheduled Call Step: 1 Pacific/Honolulu +1 808-397-8095 cmasterson53…" at bounding box center [462, 292] width 371 height 60
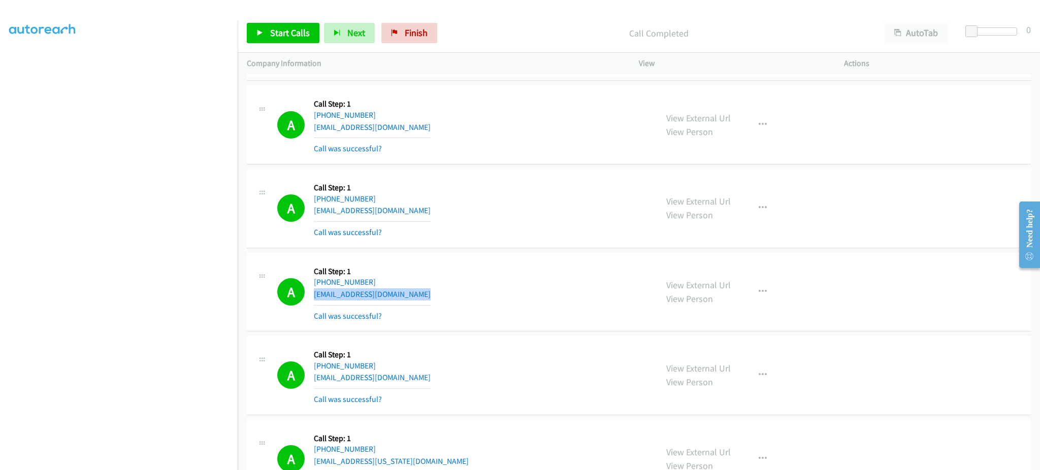
click at [452, 297] on div "A Callback Scheduled Call Step: 1 Pacific/Honolulu +1 808-397-8095 cmasterson53…" at bounding box center [462, 292] width 371 height 60
click at [435, 373] on div "A Callback Scheduled Call Step: 1 America/New_York +1 216-882-0595 rothchildbla…" at bounding box center [462, 375] width 371 height 60
click at [431, 385] on div "A Callback Scheduled Call Step: 1 America/New_York +1 216-882-0595 rothchildbla…" at bounding box center [462, 375] width 371 height 60
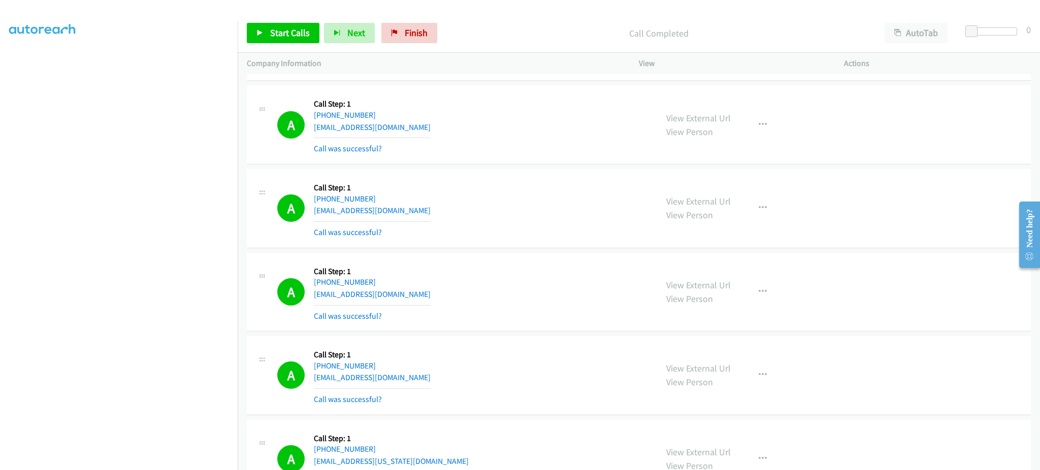
click at [431, 385] on div "A Callback Scheduled Call Step: 1 America/New_York +1 216-882-0595 rothchildbla…" at bounding box center [462, 375] width 371 height 60
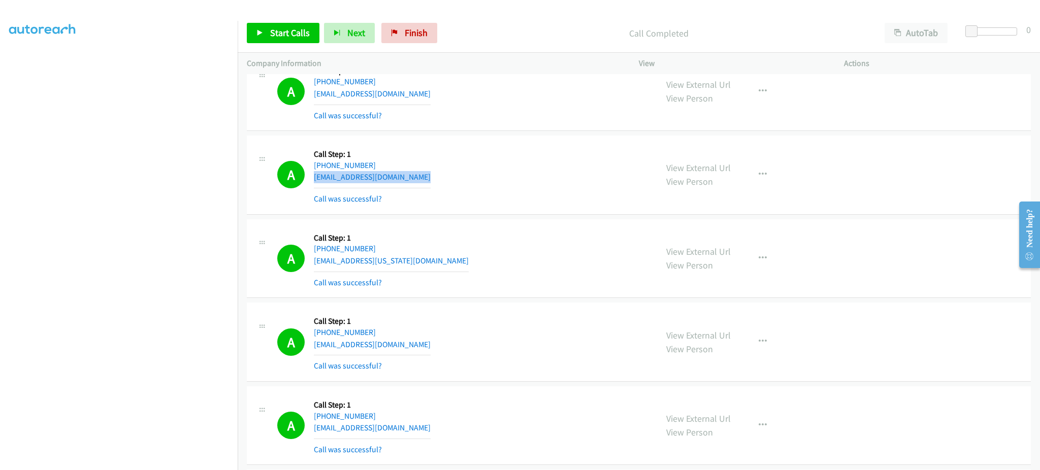
scroll to position [3454, 0]
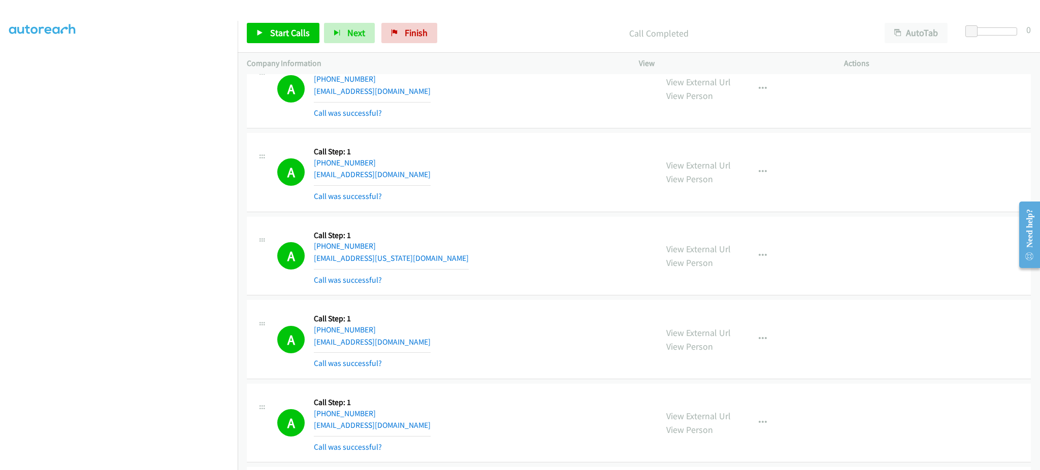
click at [410, 341] on div "A Callback Scheduled Call Step: 1 America/Chicago +1 361-523-8466 paguinaldo97@…" at bounding box center [462, 339] width 371 height 60
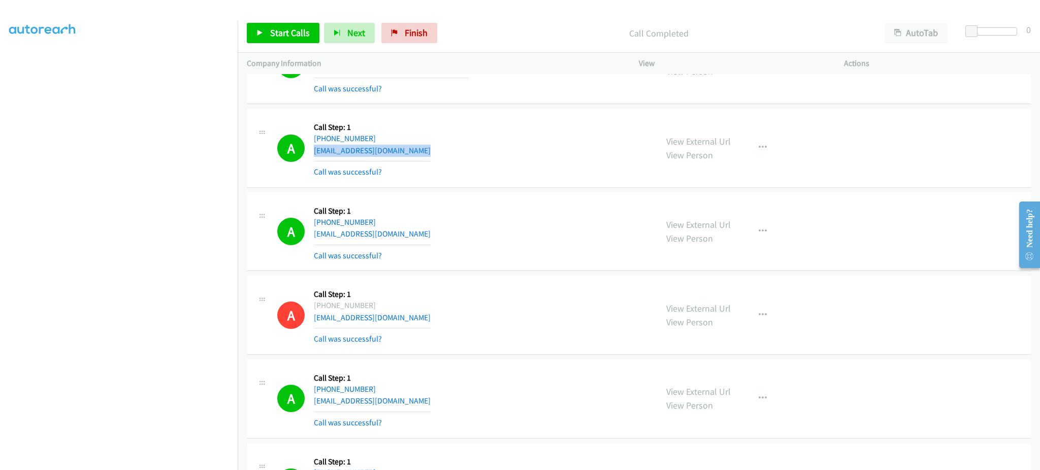
scroll to position [3657, 0]
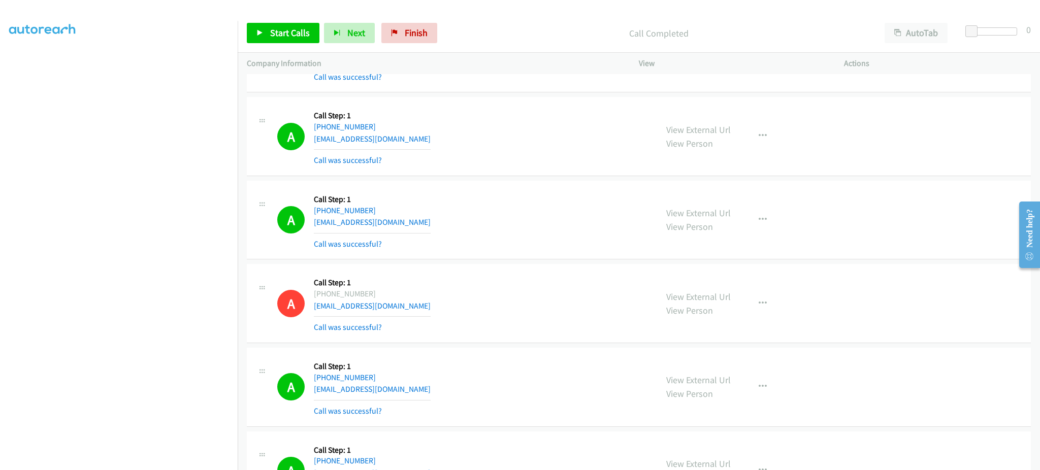
click at [441, 220] on div "A Callback Scheduled Call Step: 1 America/Chicago +1 316-218-8779 a20starfish20…" at bounding box center [462, 220] width 371 height 60
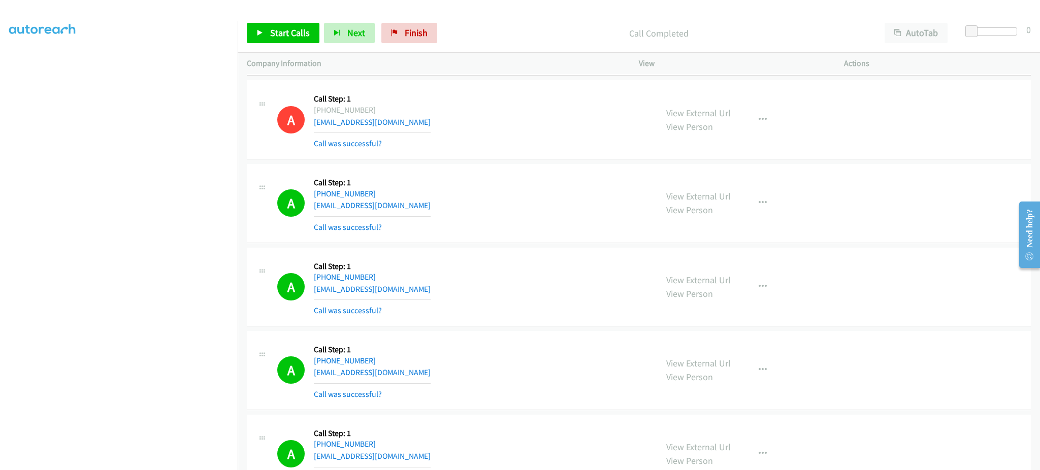
scroll to position [3861, 0]
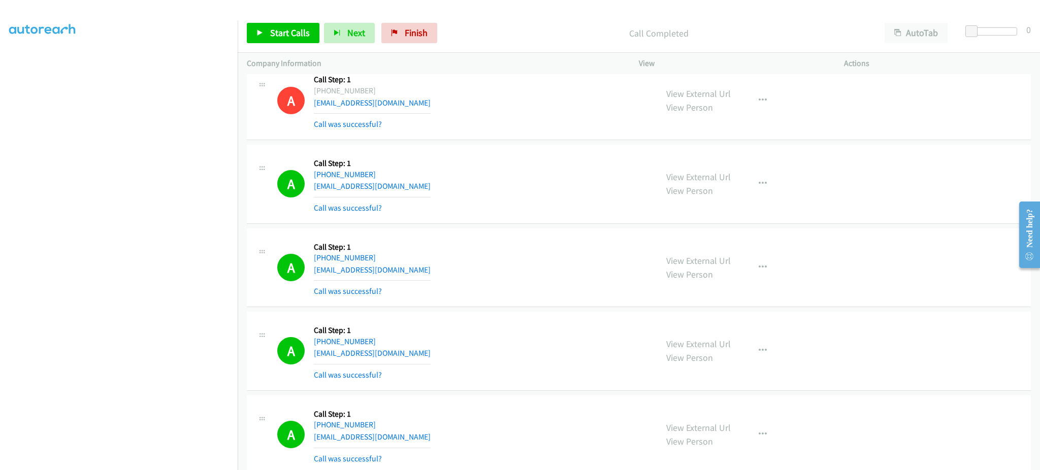
click at [431, 192] on div "A Callback Scheduled Call Step: 1 America/Chicago +1 608-216-5125 drguillekohn@…" at bounding box center [462, 184] width 371 height 60
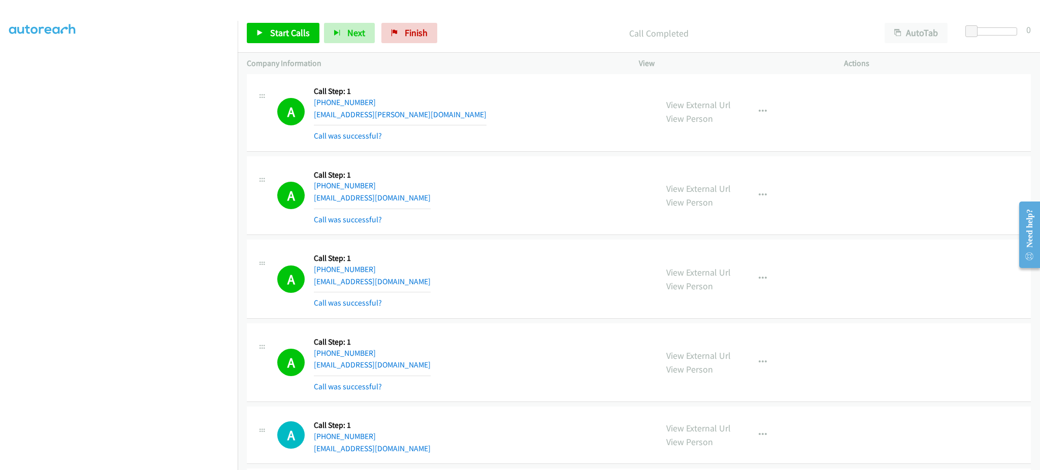
click at [415, 195] on div "A Callback Scheduled Call Step: 1 America/Los_Angeles +1 858-414-3797 vkysil@gm…" at bounding box center [462, 196] width 371 height 60
click at [418, 362] on div "A Callback Scheduled Call Step: 1 America/New_York +1 203-435-7200 attyberke@gm…" at bounding box center [462, 363] width 371 height 60
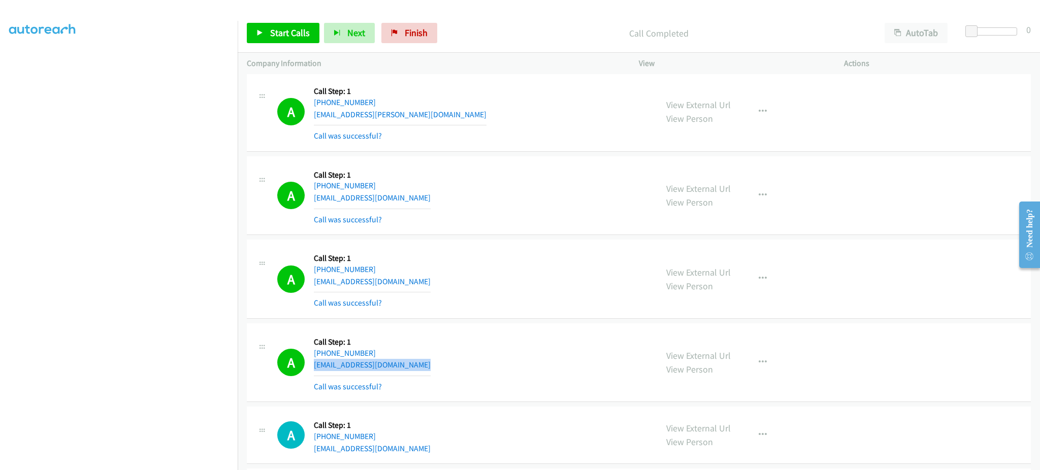
click at [418, 362] on div "A Callback Scheduled Call Step: 1 America/New_York +1 203-435-7200 attyberke@gm…" at bounding box center [462, 363] width 371 height 60
click at [270, 29] on span "Start Calls" at bounding box center [290, 33] width 40 height 12
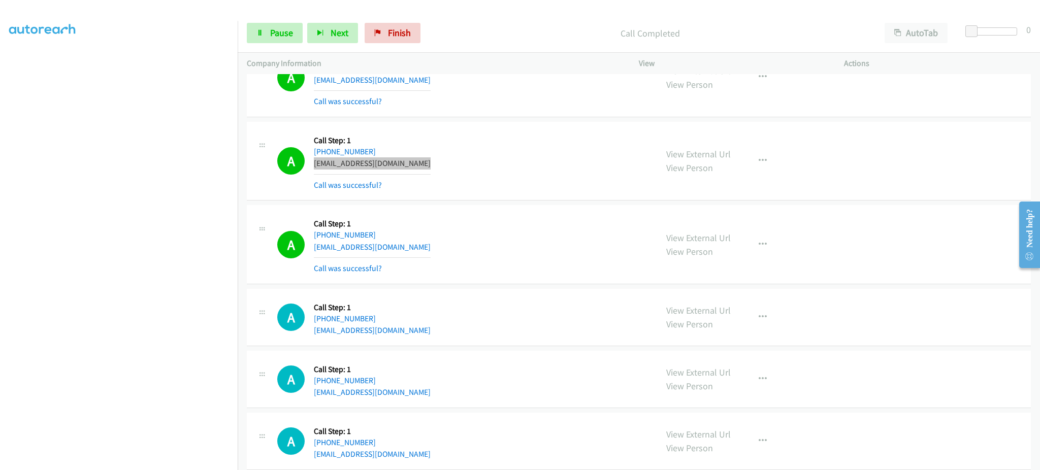
scroll to position [4470, 0]
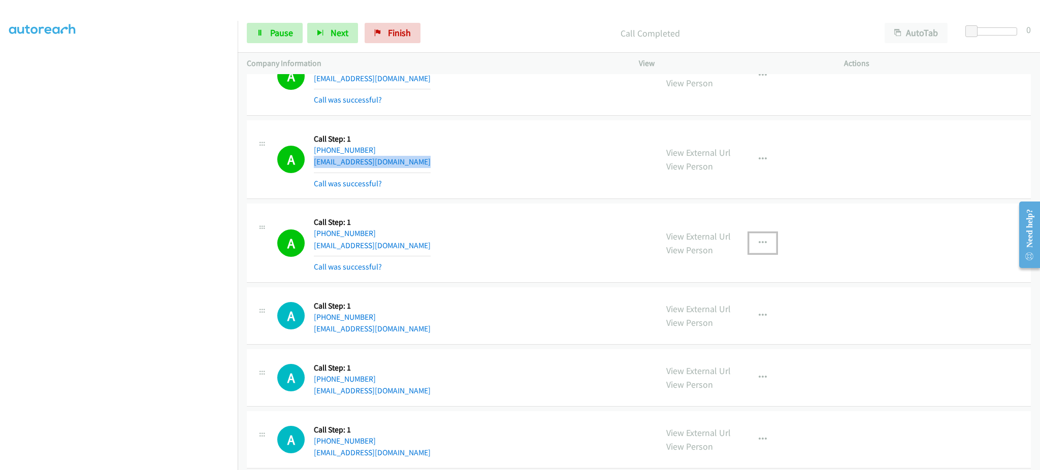
click at [755, 236] on button "button" at bounding box center [762, 243] width 27 height 20
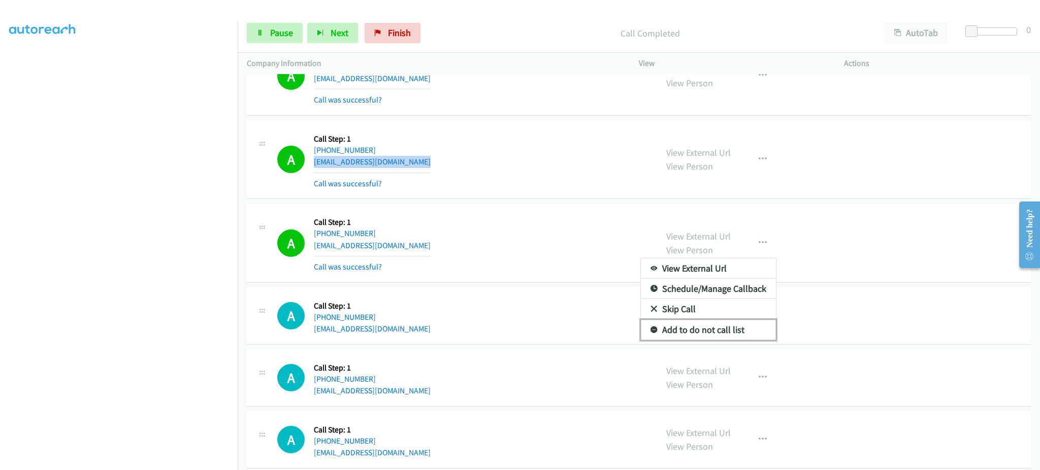
click at [729, 335] on link "Add to do not call list" at bounding box center [708, 330] width 135 height 20
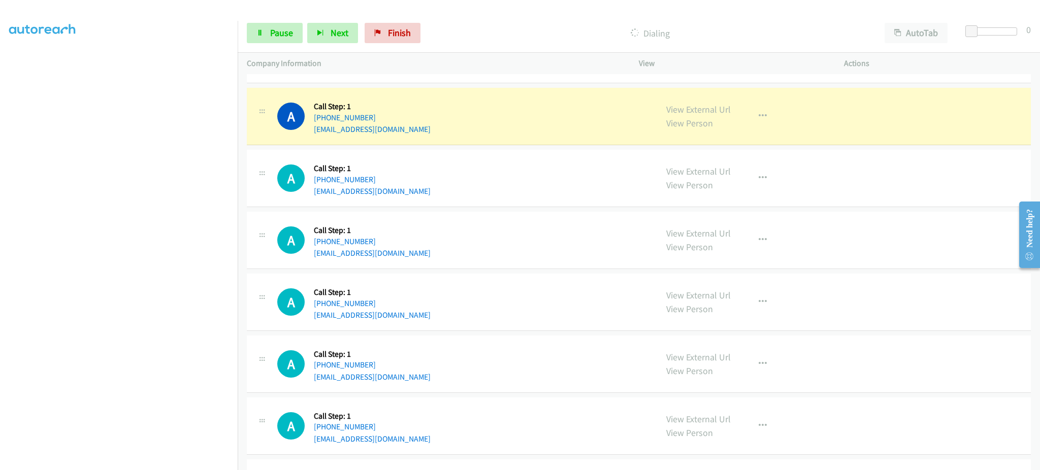
scroll to position [4673, 0]
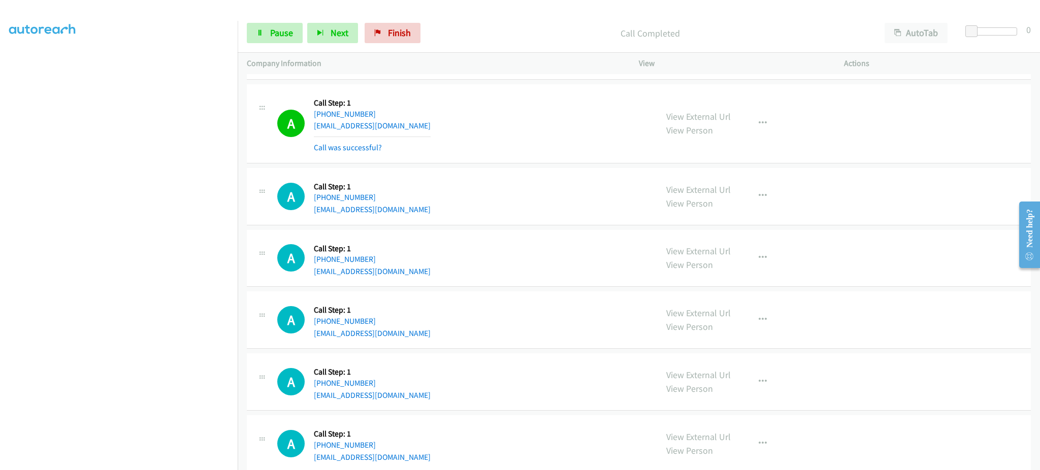
click at [769, 134] on div "View External Url View Person View External Url Email Schedule/Manage Callback …" at bounding box center [764, 123] width 214 height 60
click at [766, 129] on button "button" at bounding box center [762, 123] width 27 height 20
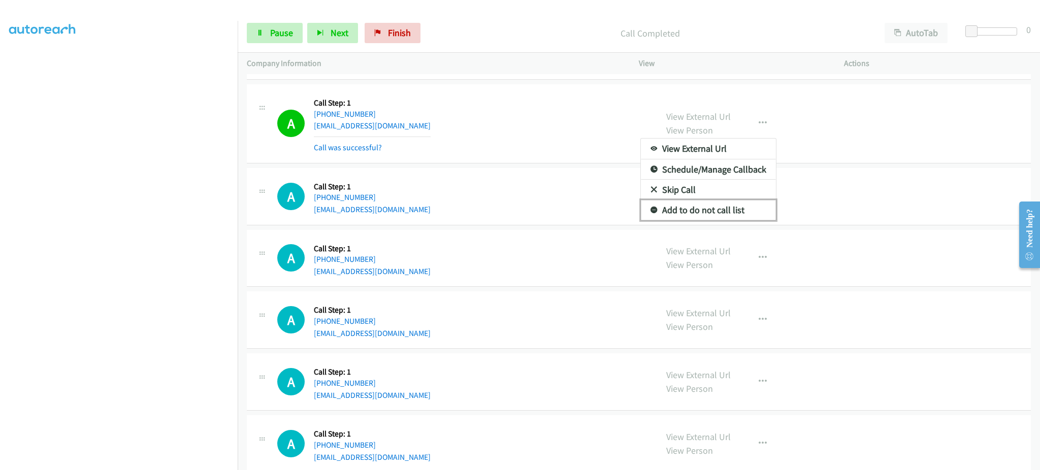
click at [741, 211] on link "Add to do not call list" at bounding box center [708, 210] width 135 height 20
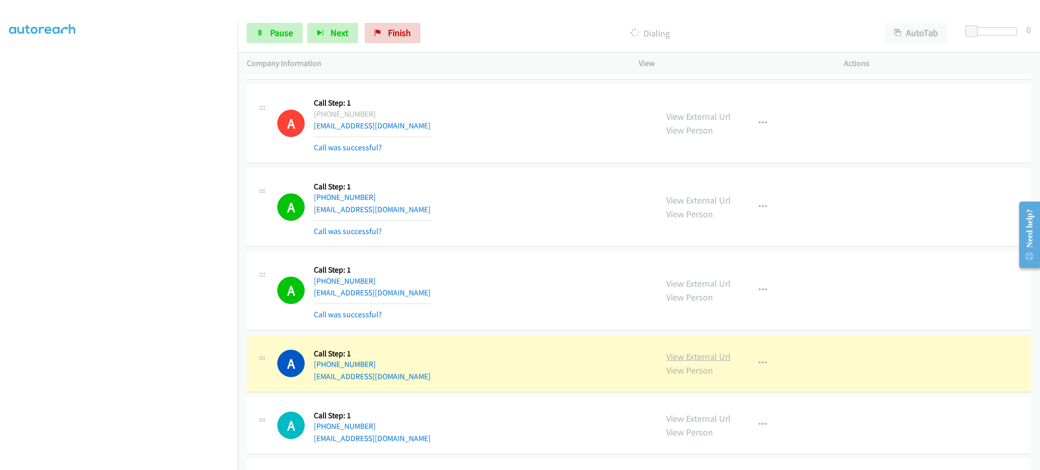
click at [677, 354] on link "View External Url" at bounding box center [698, 357] width 65 height 12
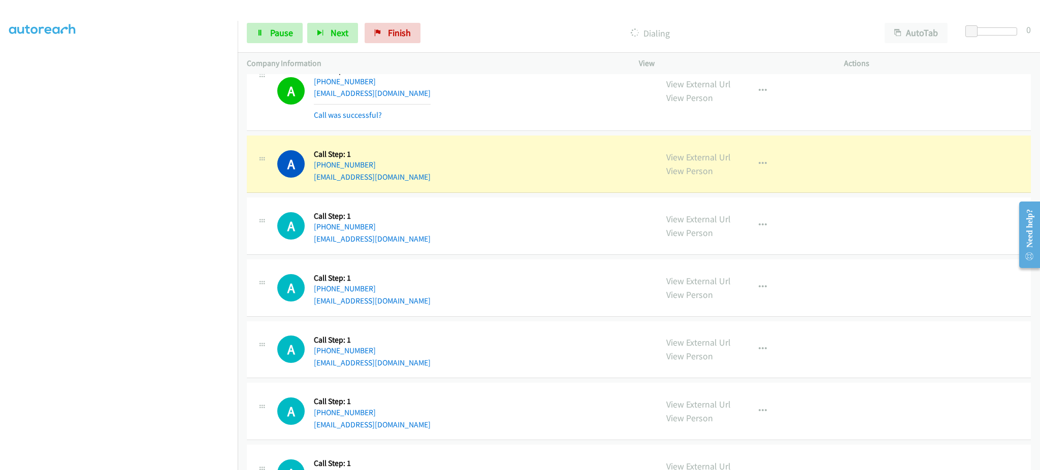
scroll to position [4877, 0]
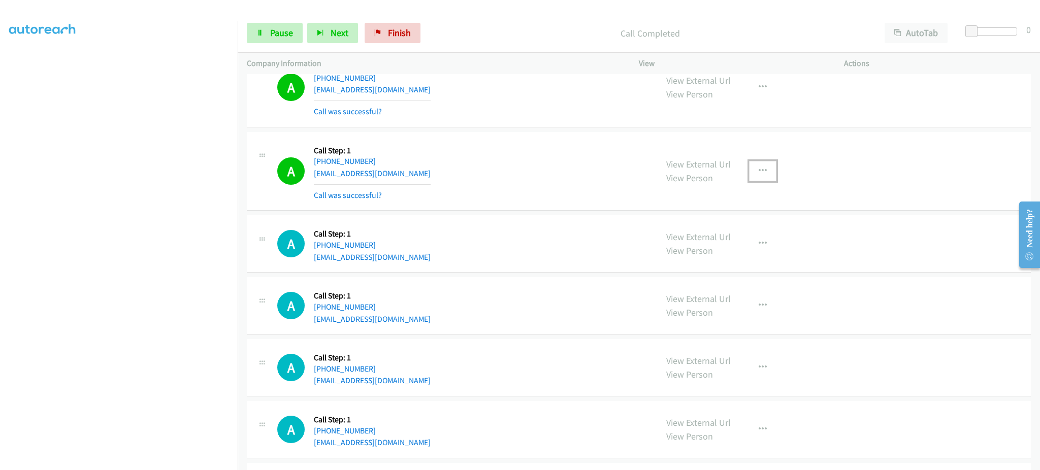
click at [749, 175] on button "button" at bounding box center [762, 171] width 27 height 20
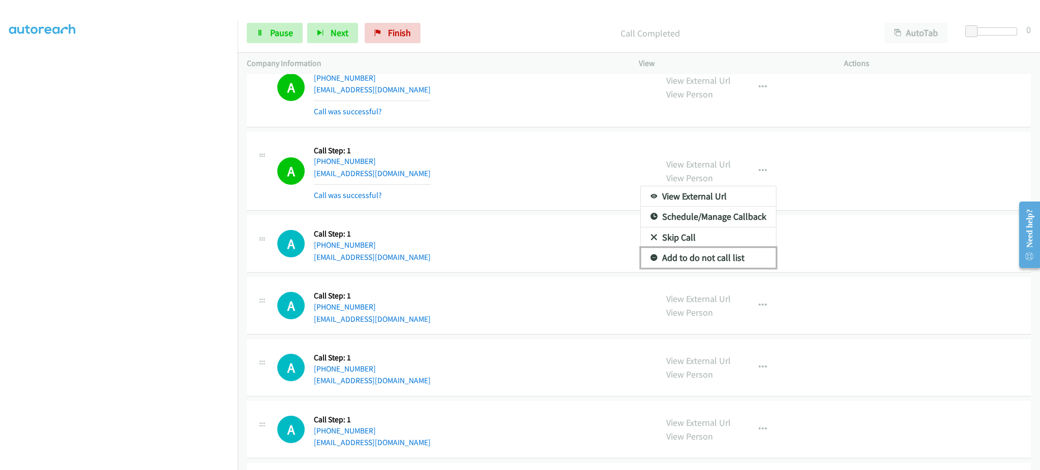
click at [732, 260] on link "Add to do not call list" at bounding box center [708, 258] width 135 height 20
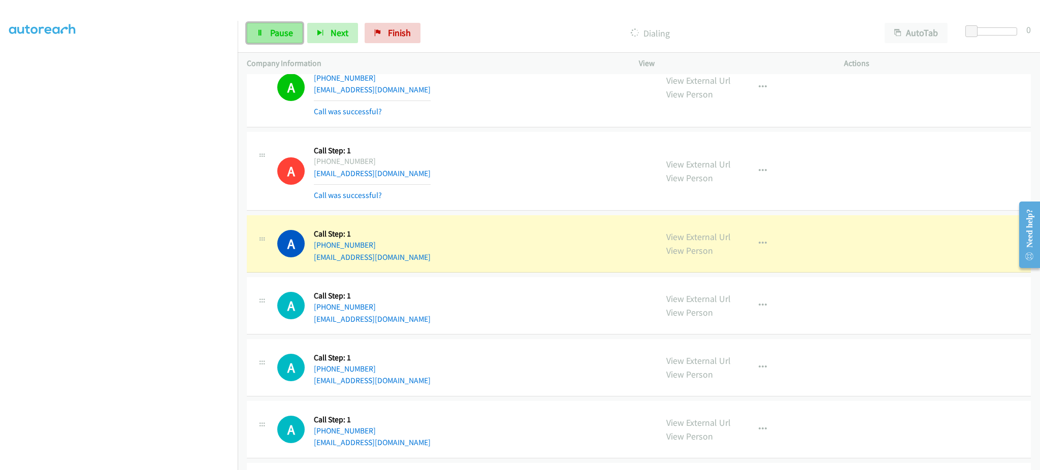
click at [272, 34] on span "Pause" at bounding box center [281, 33] width 23 height 12
click at [692, 243] on link "View External Url" at bounding box center [698, 237] width 65 height 12
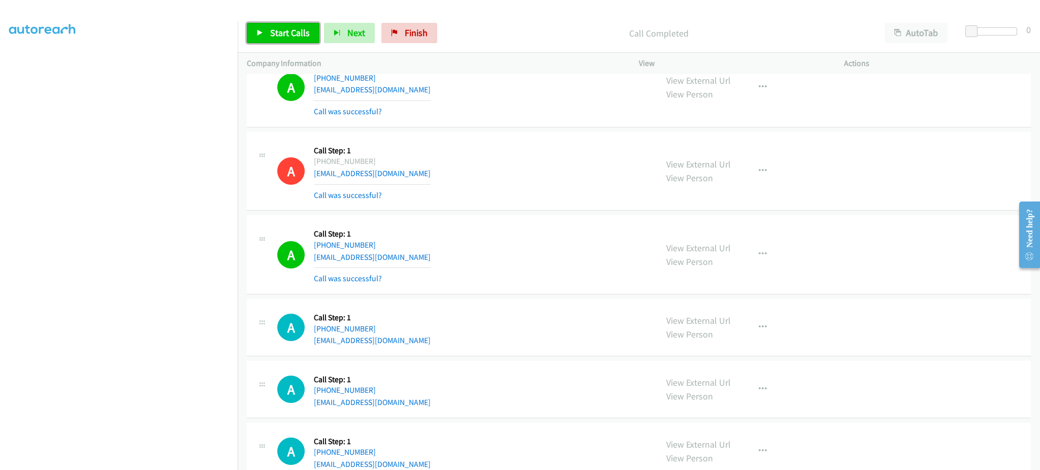
click at [280, 37] on span "Start Calls" at bounding box center [290, 33] width 40 height 12
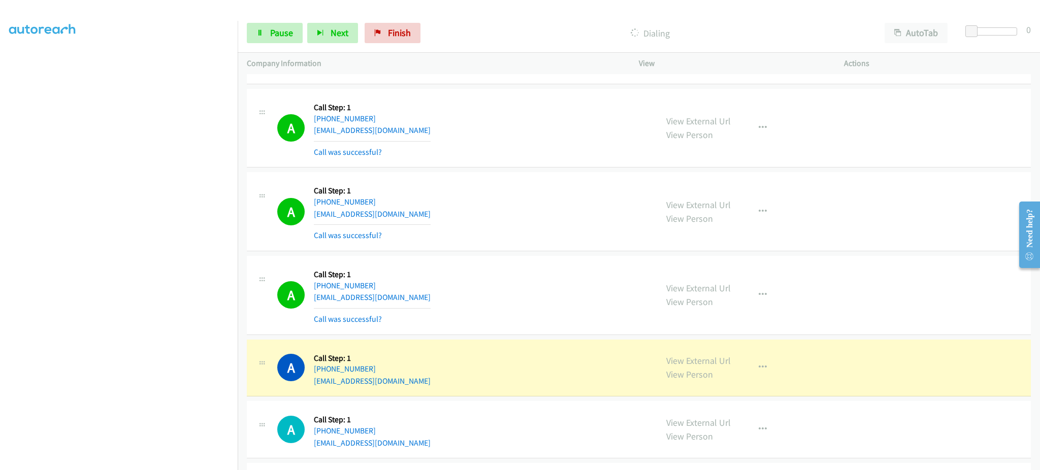
scroll to position [5283, 0]
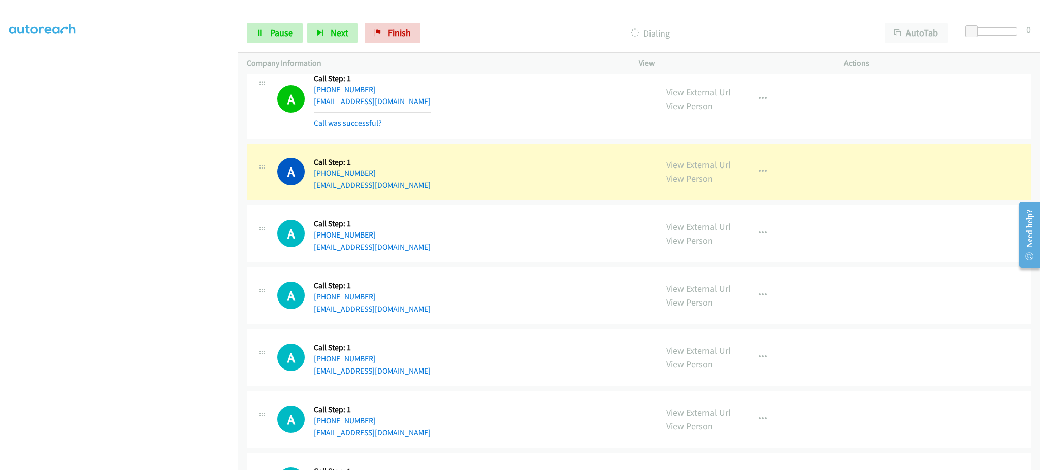
click at [710, 168] on link "View External Url" at bounding box center [698, 165] width 65 height 12
click at [257, 30] on icon at bounding box center [260, 33] width 7 height 7
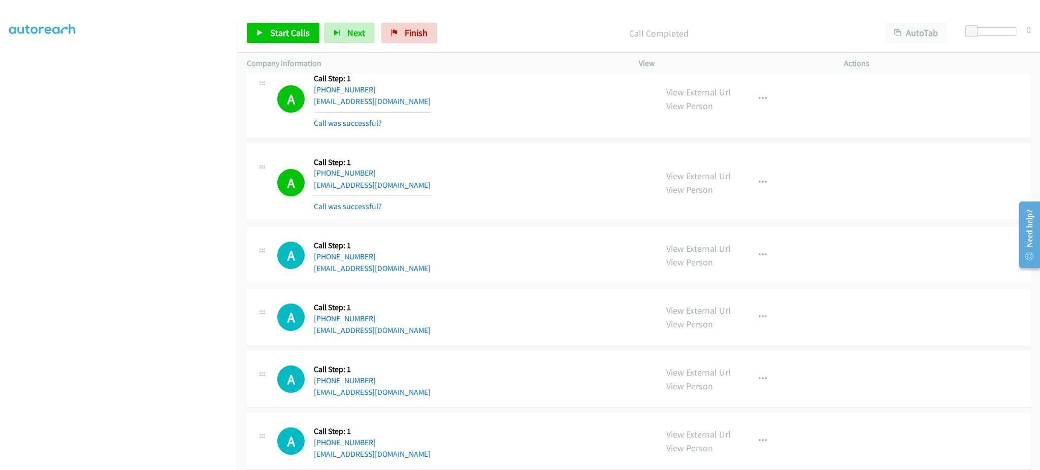
click at [741, 191] on div "View External Url View Person View External Url Email Schedule/Manage Callback …" at bounding box center [764, 183] width 214 height 60
click at [759, 187] on icon "button" at bounding box center [763, 183] width 8 height 8
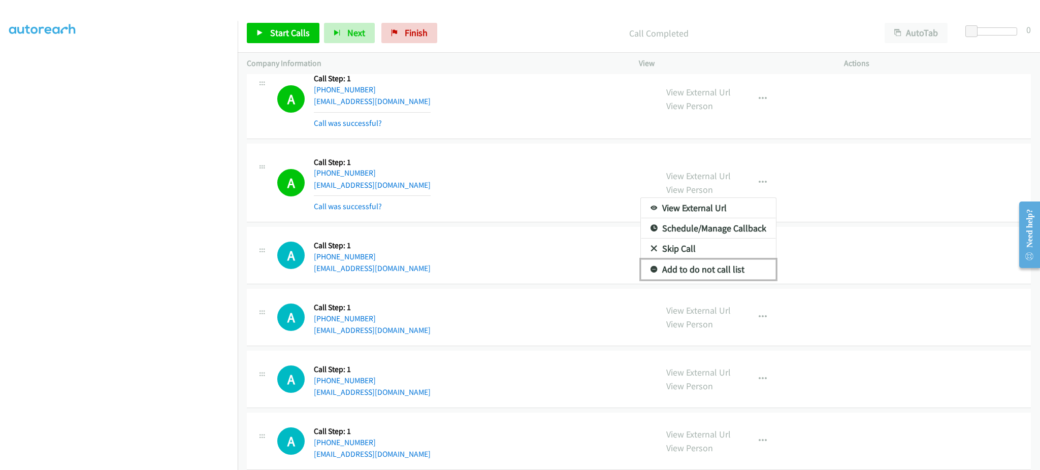
click at [729, 275] on link "Add to do not call list" at bounding box center [708, 270] width 135 height 20
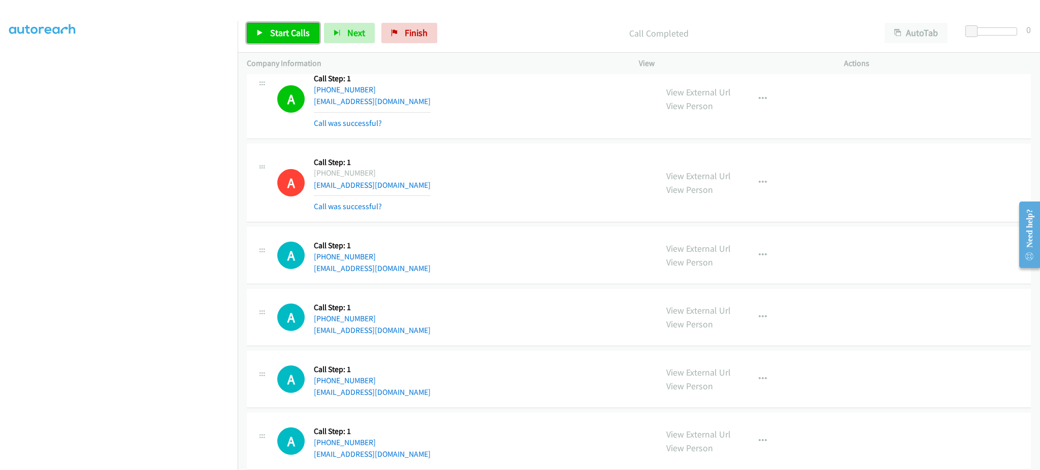
drag, startPoint x: 289, startPoint y: 27, endPoint x: 420, endPoint y: 128, distance: 165.5
click at [288, 27] on span "Start Calls" at bounding box center [290, 33] width 40 height 12
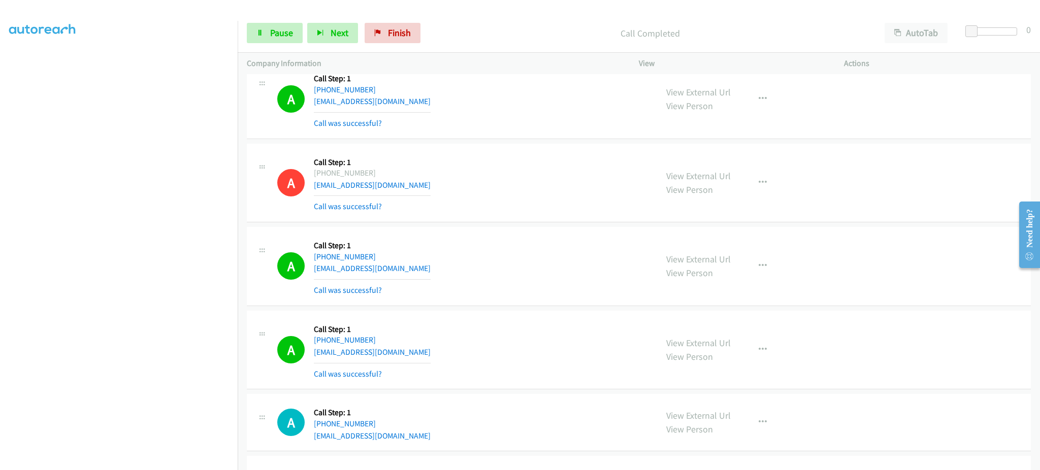
click at [272, 20] on div "Start Calls Pause Next Finish Call Completed AutoTab AutoTab 0" at bounding box center [639, 33] width 803 height 39
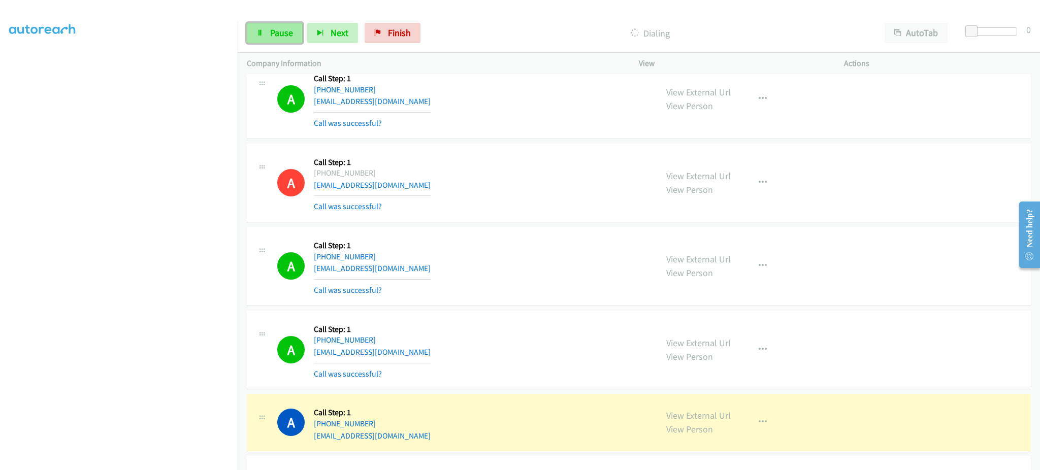
click at [278, 34] on span "Pause" at bounding box center [281, 33] width 23 height 12
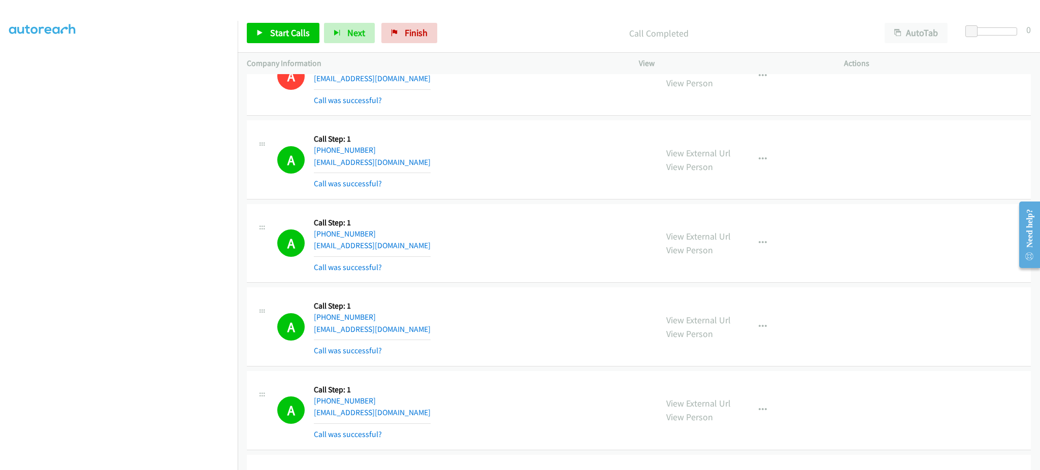
scroll to position [4877, 0]
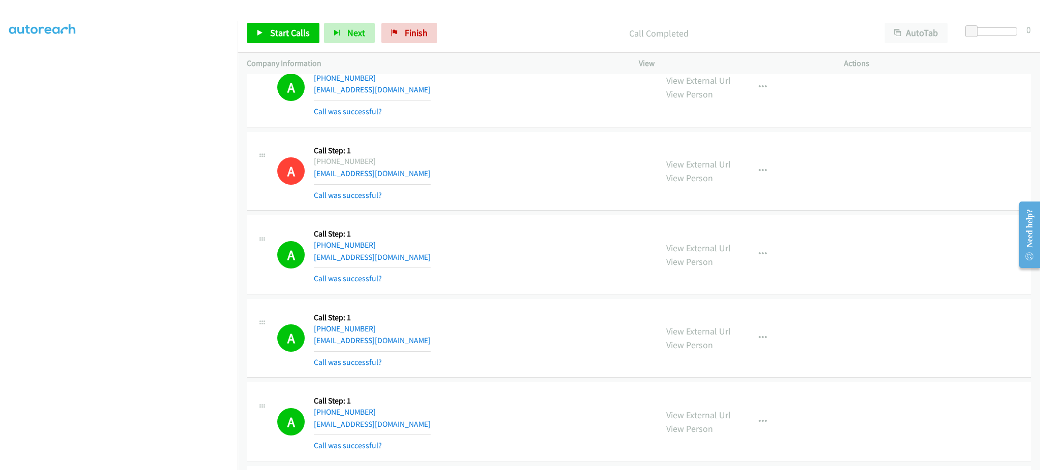
click at [419, 263] on div "A Callback Scheduled Call Step: 1 America/New_York +1 540-762-0995 ahamaden4@gm…" at bounding box center [462, 255] width 371 height 60
click at [444, 341] on div "A Callback Scheduled Call Step: 1 America/New_York +1 412-396-9318 matrons_pyri…" at bounding box center [462, 338] width 371 height 60
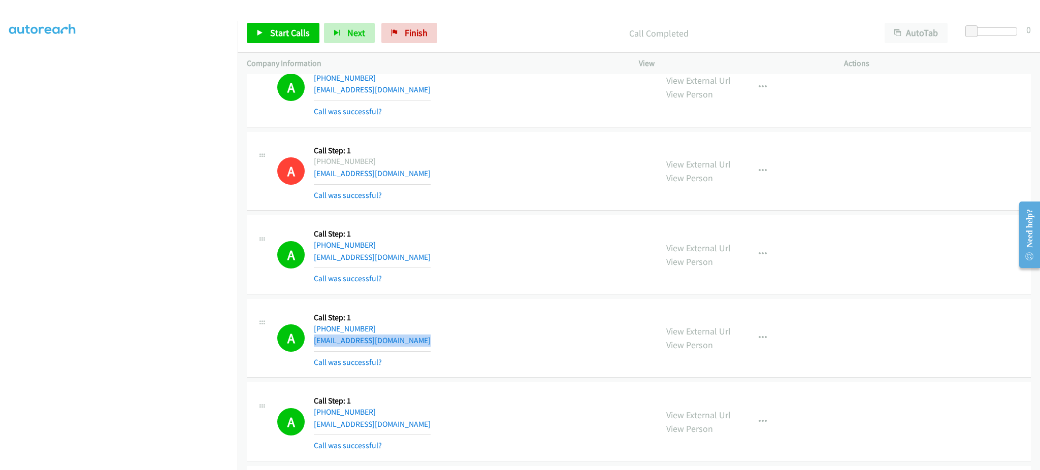
click at [444, 341] on div "A Callback Scheduled Call Step: 1 America/New_York +1 412-396-9318 matrons_pyri…" at bounding box center [462, 338] width 371 height 60
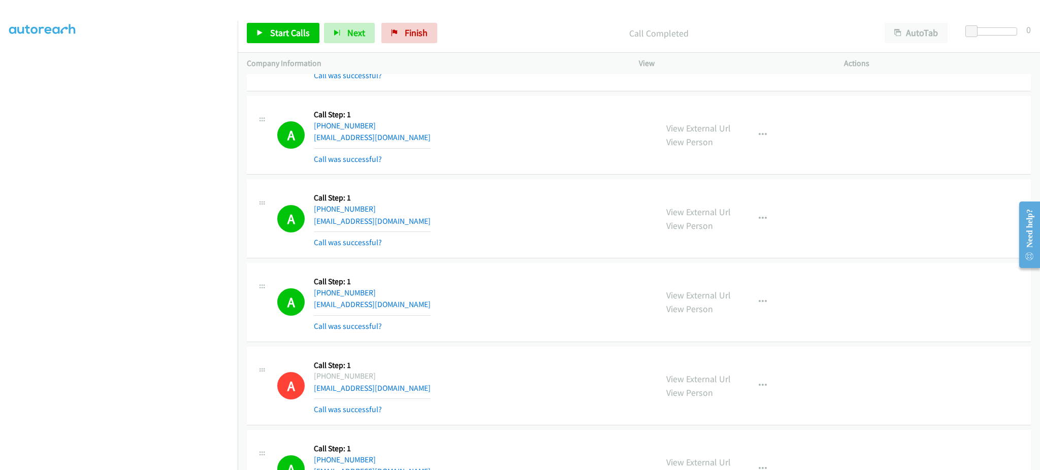
click at [456, 232] on div "A Callback Scheduled Call Step: 1 America/New_York +1 734-717-2446 janiyamuttil…" at bounding box center [462, 218] width 371 height 60
click at [450, 226] on div "A Callback Scheduled Call Step: 1 America/New_York +1 734-717-2446 janiyamuttil…" at bounding box center [462, 218] width 371 height 60
click at [399, 308] on div "A Callback Scheduled Call Step: 1 America/Chicago +1 224-330-0544 tmg629@gmail.…" at bounding box center [462, 302] width 371 height 60
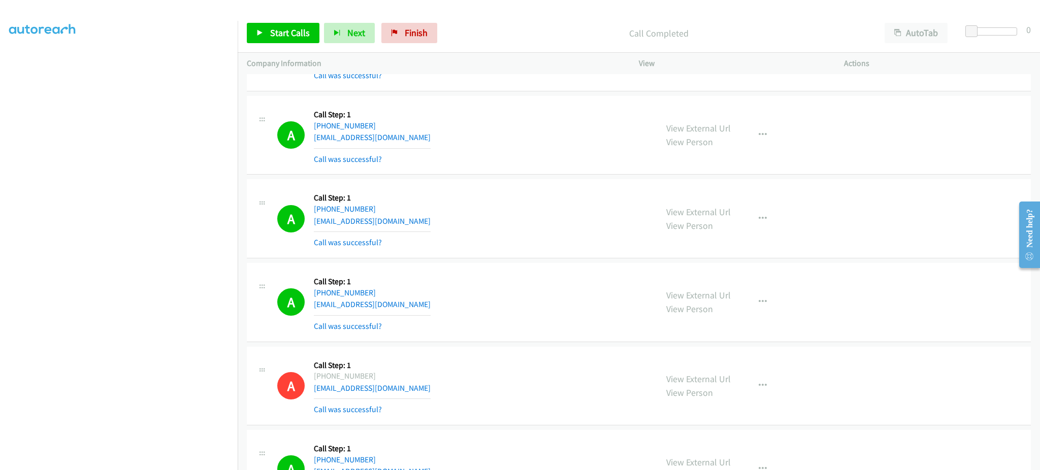
click at [399, 308] on div "A Callback Scheduled Call Step: 1 America/Chicago +1 224-330-0544 tmg629@gmail.…" at bounding box center [462, 302] width 371 height 60
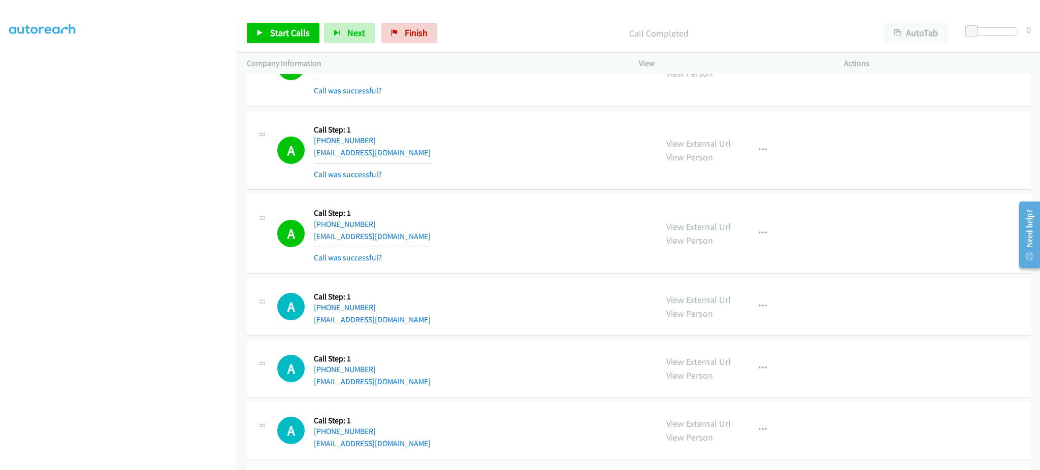
scroll to position [5486, 0]
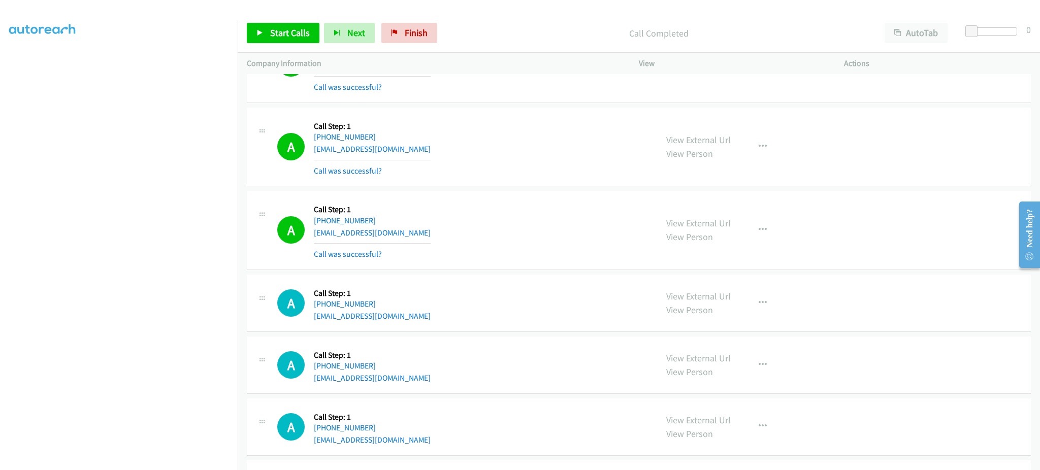
click at [437, 240] on div "A Callback Scheduled Call Step: 1 America/Los_Angeles +1 916-412-3868 joshnelso…" at bounding box center [462, 230] width 371 height 60
click at [436, 240] on div "A Callback Scheduled Call Step: 1 America/Los_Angeles +1 916-412-3868 joshnelso…" at bounding box center [462, 230] width 371 height 60
click at [407, 144] on div "A Callback Scheduled Call Step: 1 America/Chicago +1 636-458-0905 ezstl@toast.n…" at bounding box center [462, 147] width 371 height 60
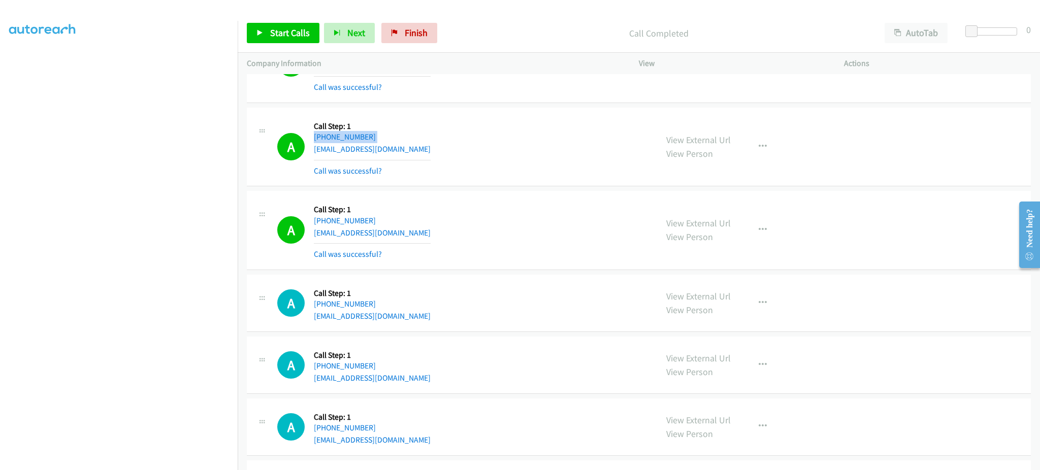
click at [407, 144] on div "A Callback Scheduled Call Step: 1 America/Chicago +1 636-458-0905 ezstl@toast.n…" at bounding box center [462, 147] width 371 height 60
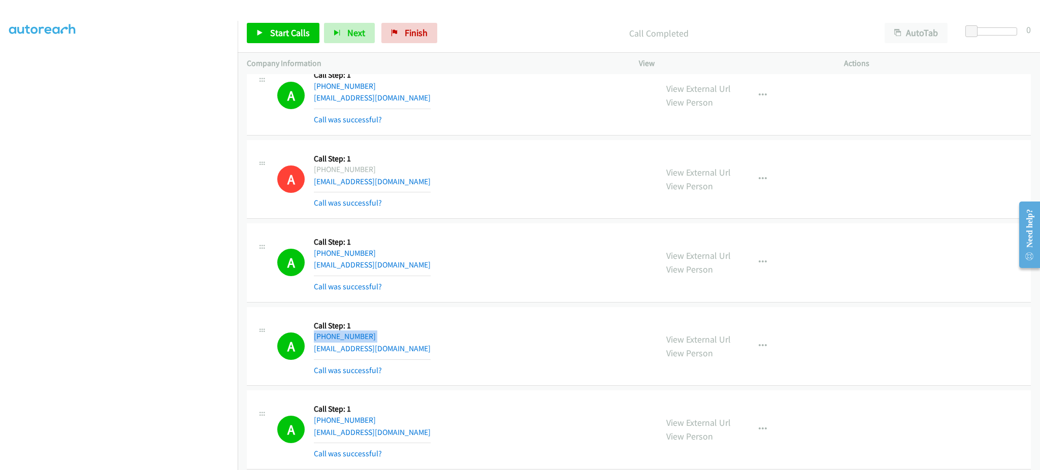
scroll to position [5283, 0]
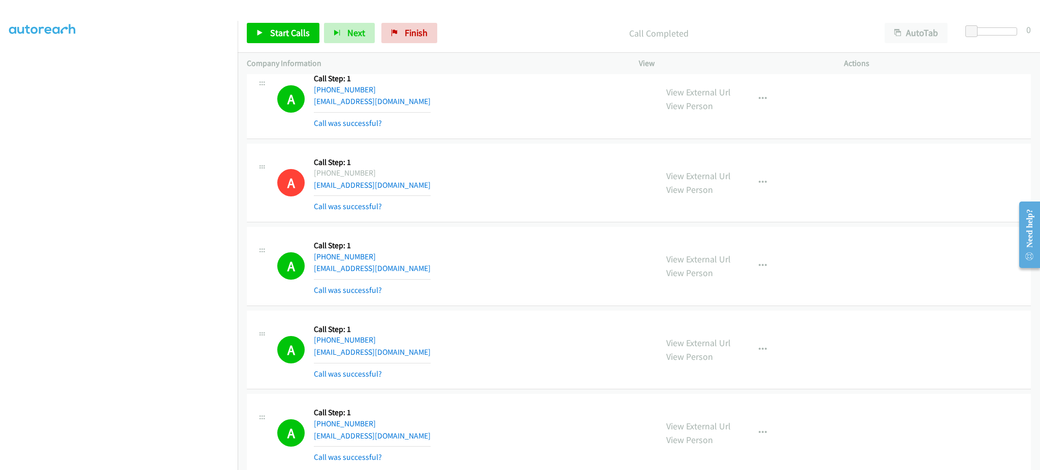
click at [417, 273] on div "A Callback Scheduled Call Step: 1 America/New_York +1 740-262-8756 kellyyork200…" at bounding box center [462, 266] width 371 height 60
click at [398, 361] on div "A Callback Scheduled Call Step: 1 America/Chicago +1 636-458-0905 ezstl@toast.n…" at bounding box center [462, 350] width 371 height 60
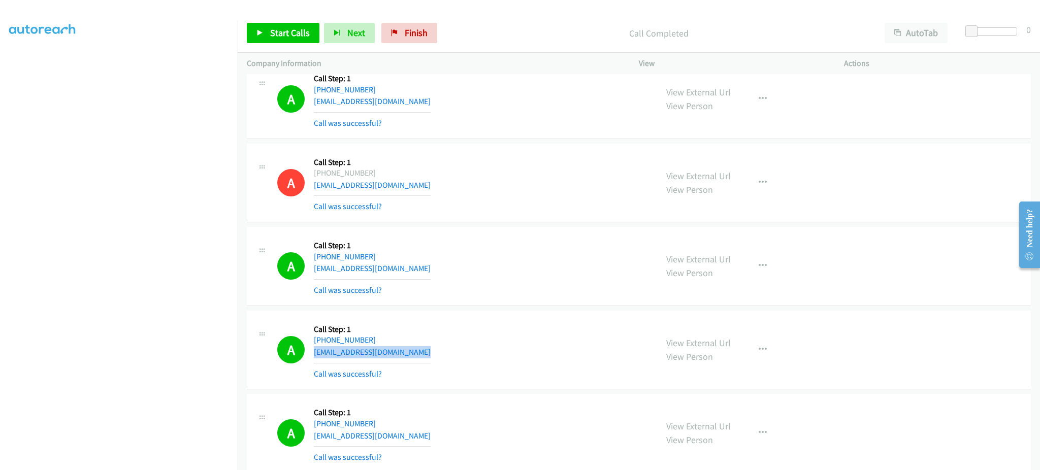
click at [398, 361] on div "A Callback Scheduled Call Step: 1 America/Chicago +1 636-458-0905 ezstl@toast.n…" at bounding box center [462, 350] width 371 height 60
click at [431, 269] on div "A Callback Scheduled Call Step: 1 America/New_York +1 740-262-8756 kellyyork200…" at bounding box center [462, 266] width 371 height 60
click at [302, 31] on span "Start Calls" at bounding box center [290, 33] width 40 height 12
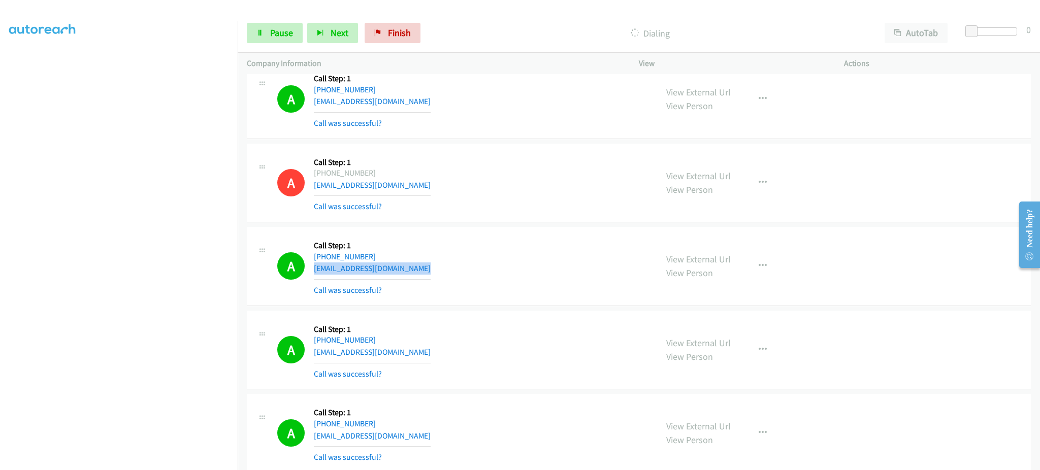
scroll to position [5486, 0]
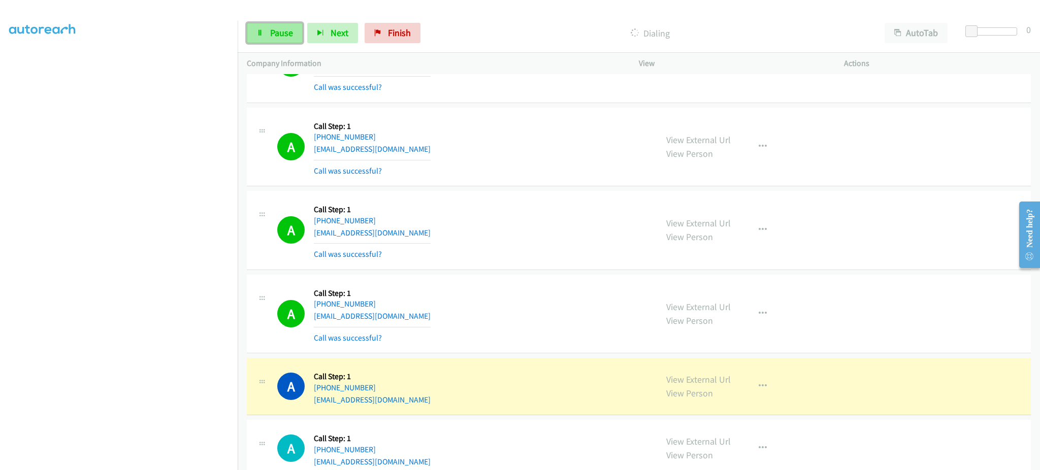
click at [263, 36] on icon at bounding box center [260, 33] width 7 height 7
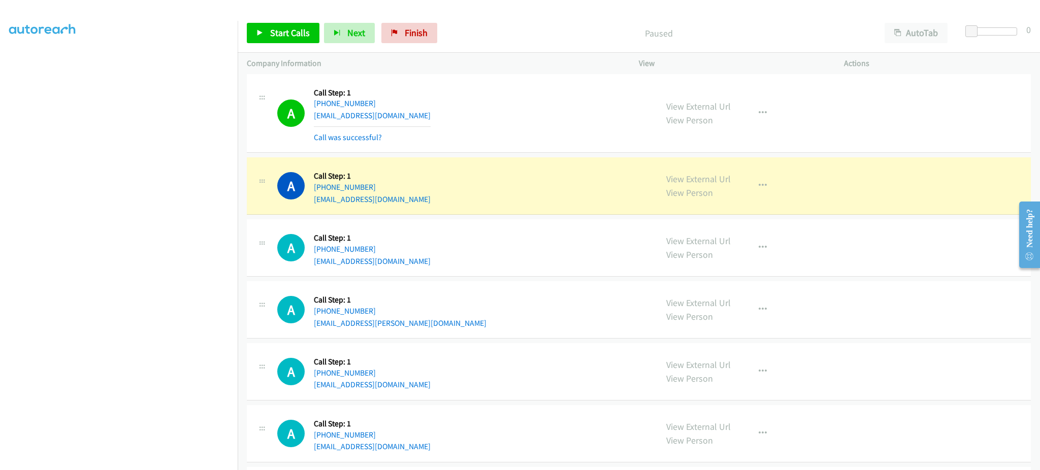
scroll to position [5689, 0]
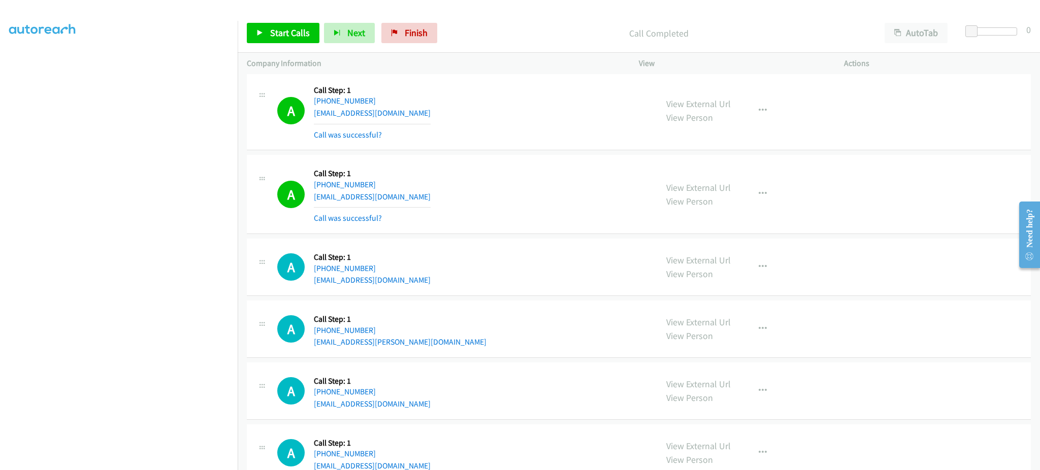
click at [257, 21] on div "Start Calls Pause Next Finish Call Completed AutoTab AutoTab 0" at bounding box center [639, 33] width 803 height 39
click at [263, 30] on icon at bounding box center [260, 33] width 7 height 7
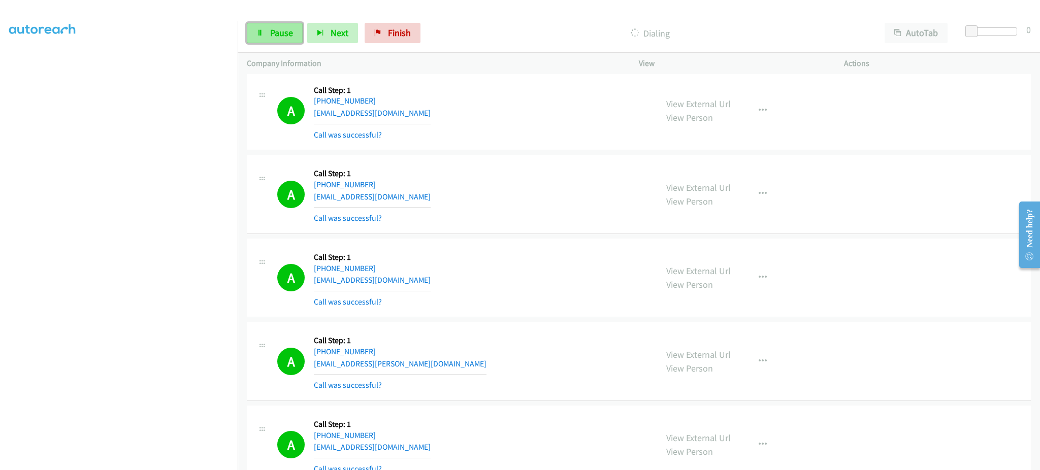
click at [286, 30] on span "Pause" at bounding box center [281, 33] width 23 height 12
click at [280, 24] on link "Start Calls" at bounding box center [283, 33] width 73 height 20
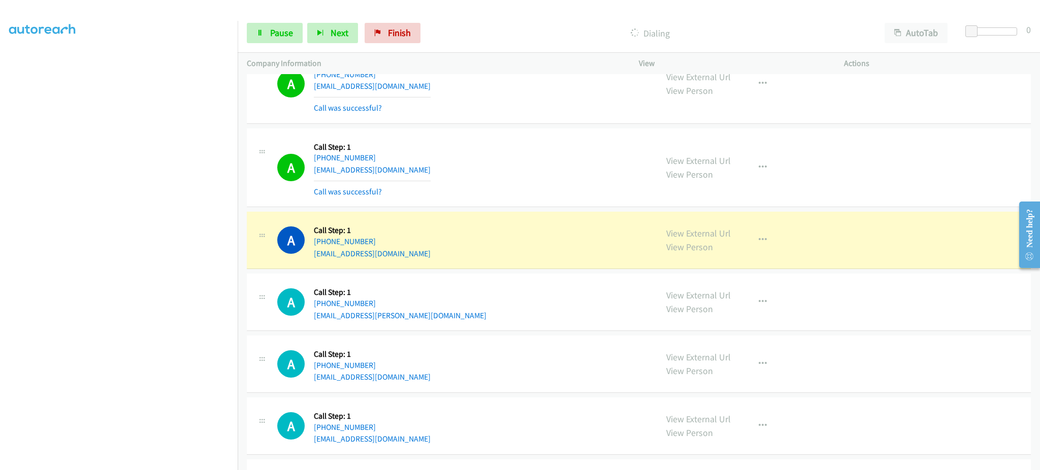
scroll to position [6299, 0]
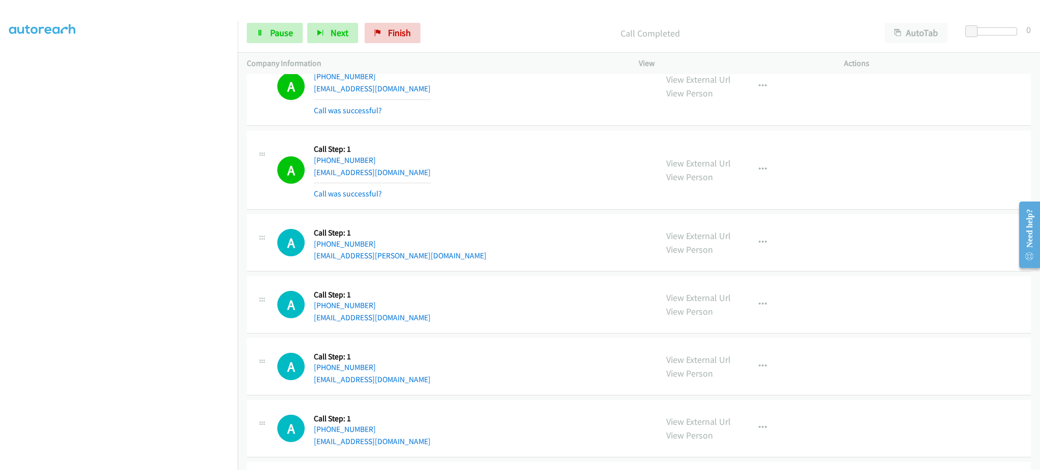
click at [753, 160] on div "View External Url View Person View External Url Email Schedule/Manage Callback …" at bounding box center [764, 170] width 214 height 60
click at [753, 180] on button "button" at bounding box center [762, 170] width 27 height 20
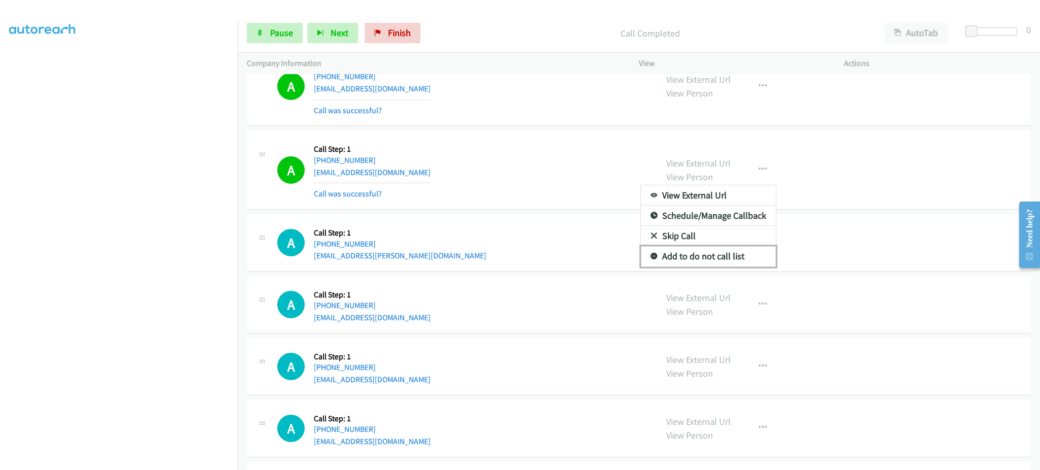
click at [747, 263] on link "Add to do not call list" at bounding box center [708, 256] width 135 height 20
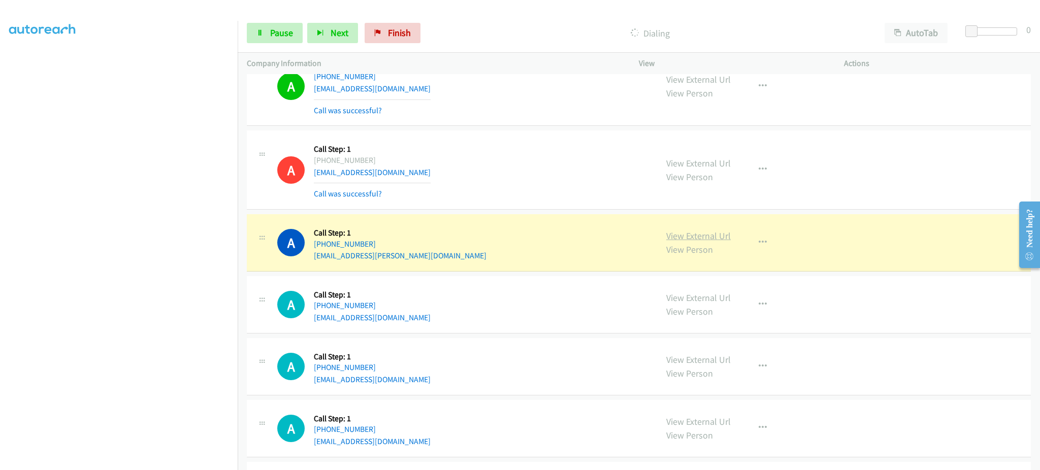
click at [678, 240] on link "View External Url" at bounding box center [698, 236] width 65 height 12
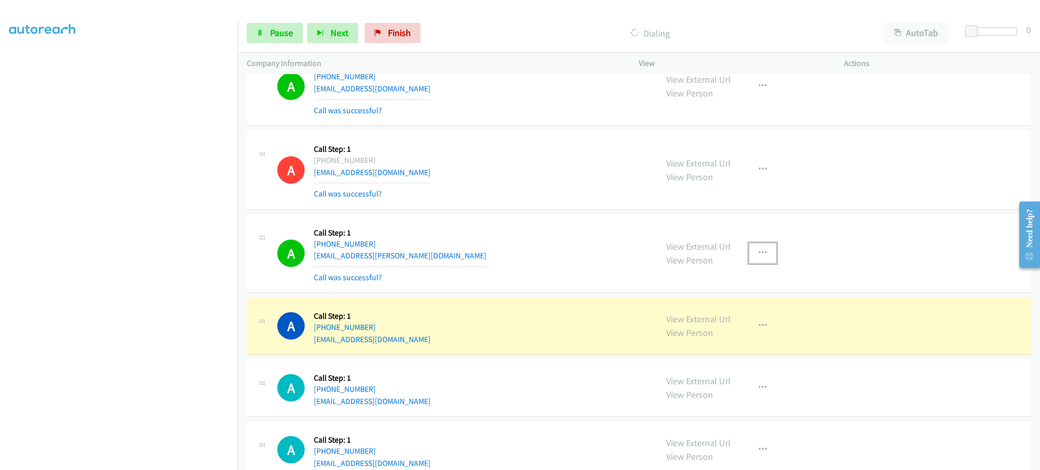
click at [749, 260] on button "button" at bounding box center [762, 253] width 27 height 20
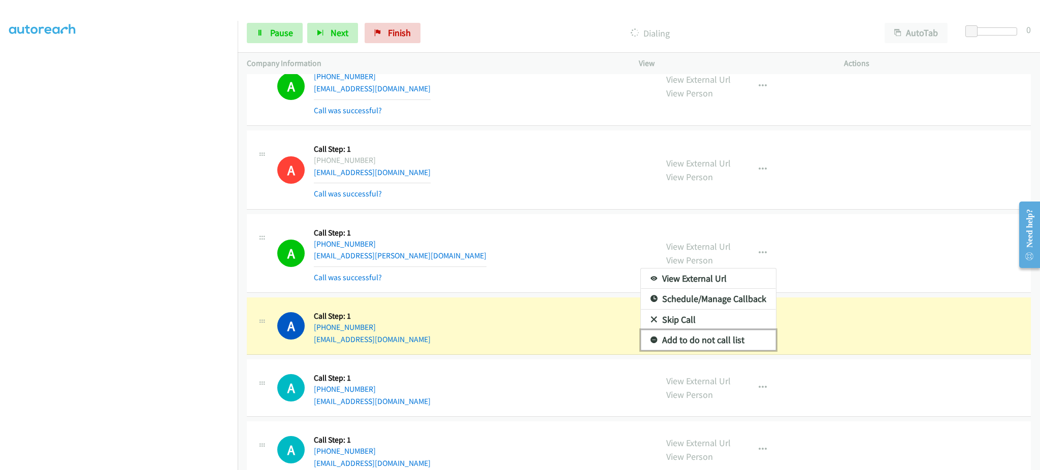
click at [735, 346] on link "Add to do not call list" at bounding box center [708, 340] width 135 height 20
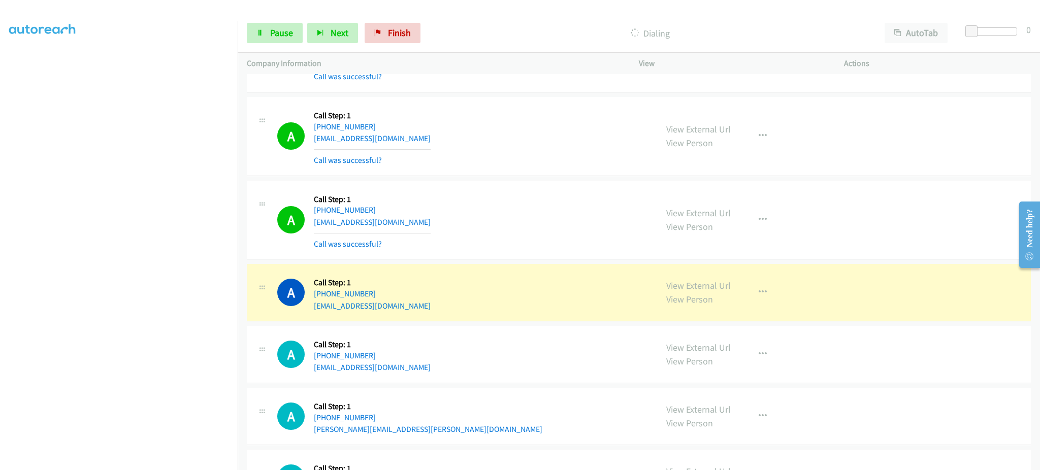
scroll to position [6908, 0]
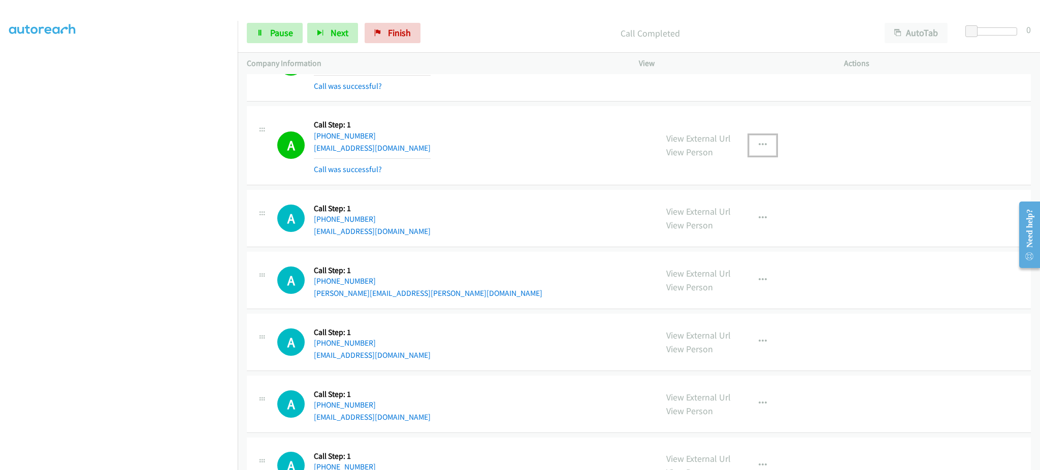
click at [750, 151] on button "button" at bounding box center [762, 145] width 27 height 20
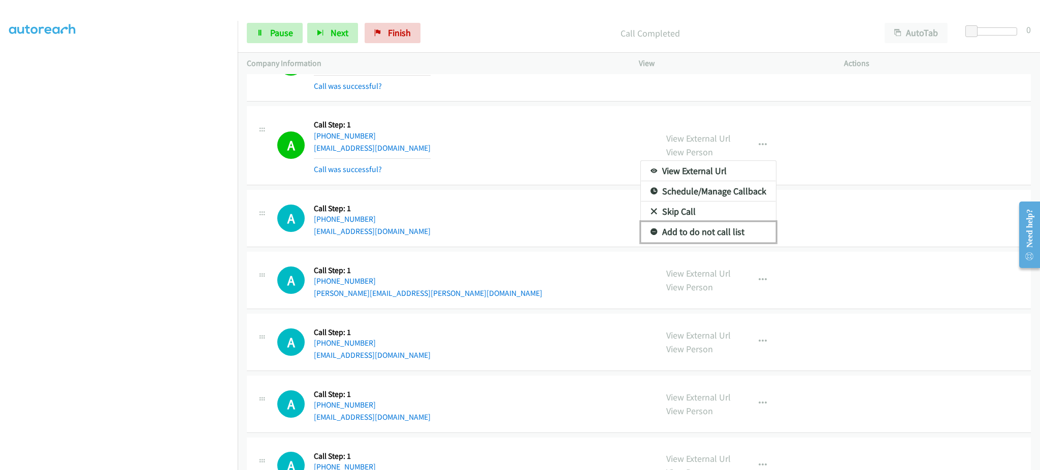
click at [730, 241] on link "Add to do not call list" at bounding box center [708, 232] width 135 height 20
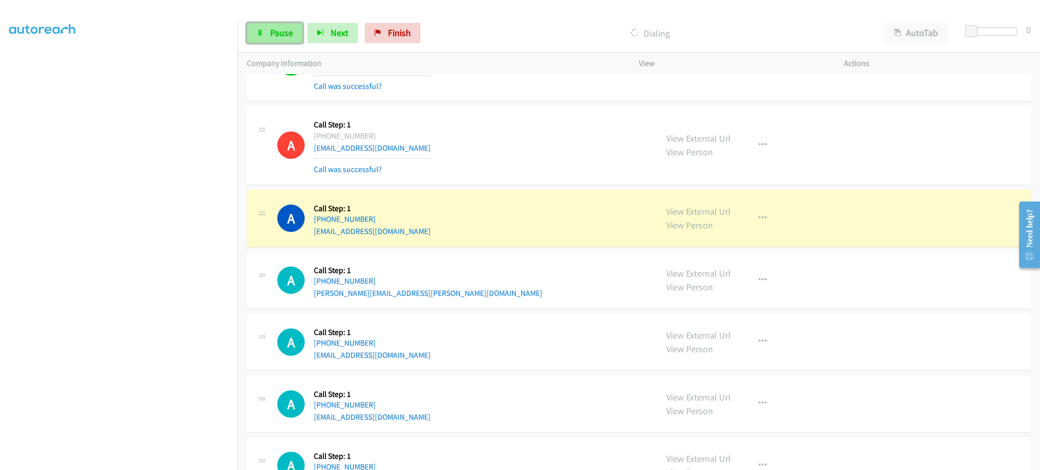
click at [276, 31] on span "Pause" at bounding box center [281, 33] width 23 height 12
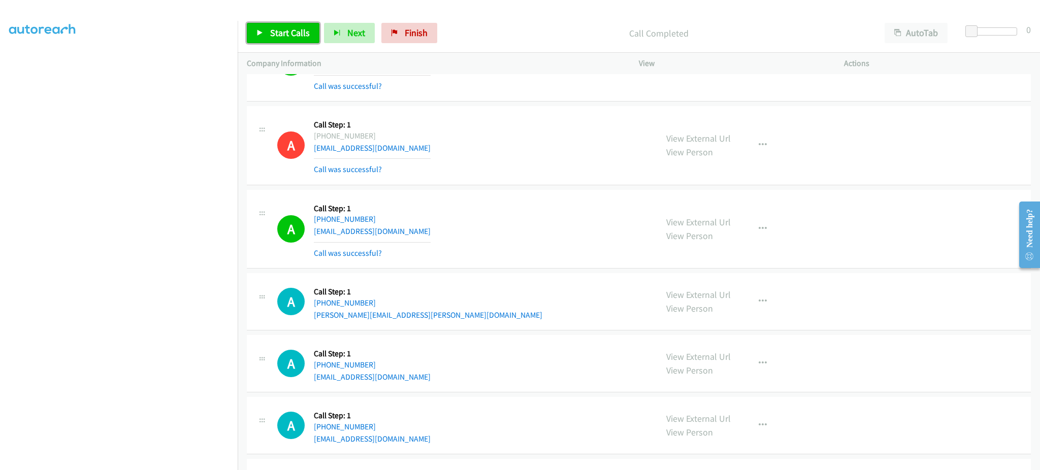
click at [280, 38] on span "Start Calls" at bounding box center [290, 33] width 40 height 12
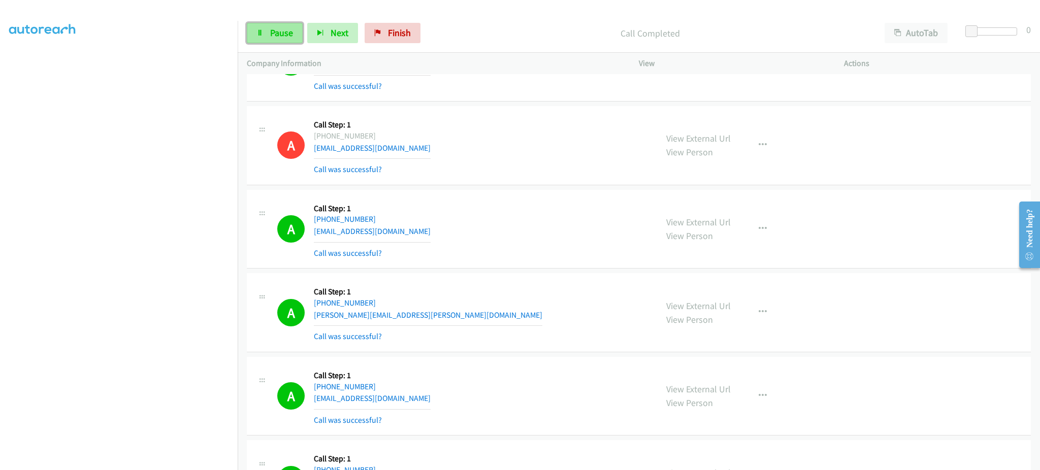
click at [288, 37] on span "Pause" at bounding box center [281, 33] width 23 height 12
click at [295, 40] on link "Start Calls" at bounding box center [283, 33] width 73 height 20
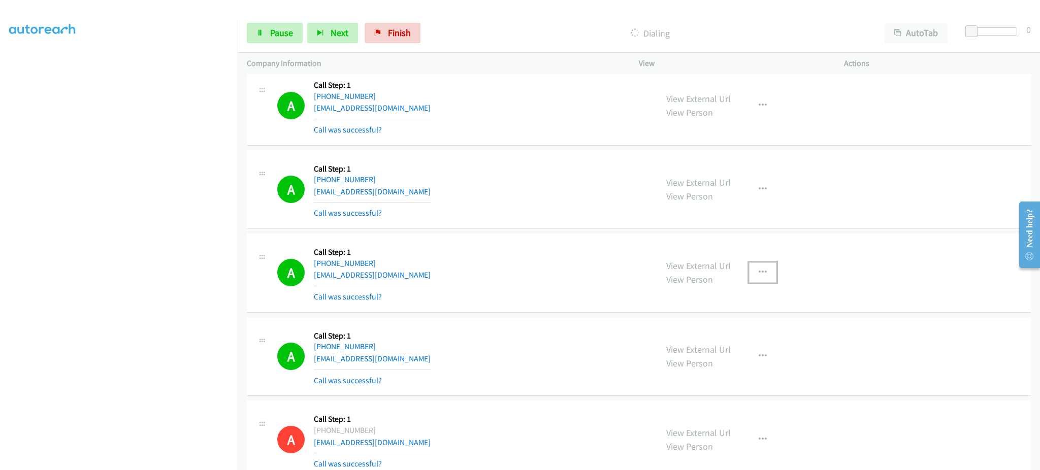
click at [759, 275] on icon "button" at bounding box center [763, 273] width 8 height 8
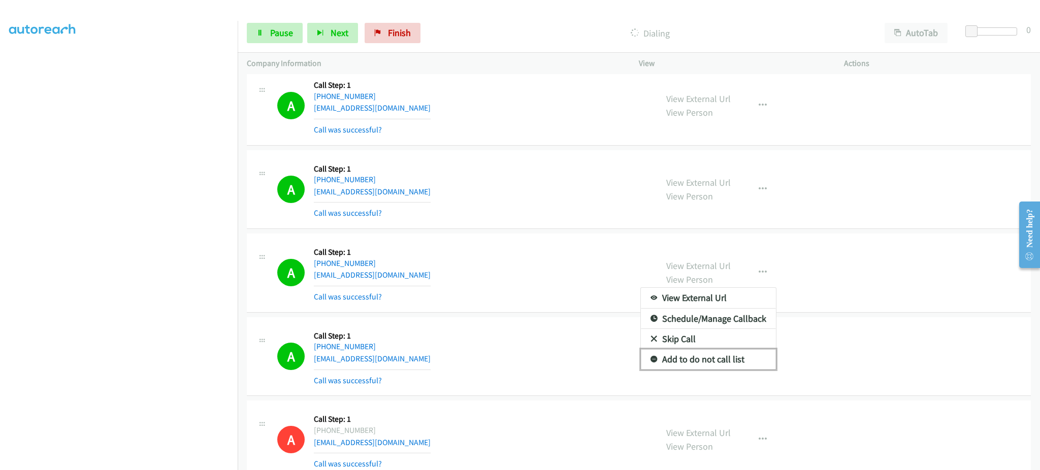
click at [748, 361] on link "Add to do not call list" at bounding box center [708, 359] width 135 height 20
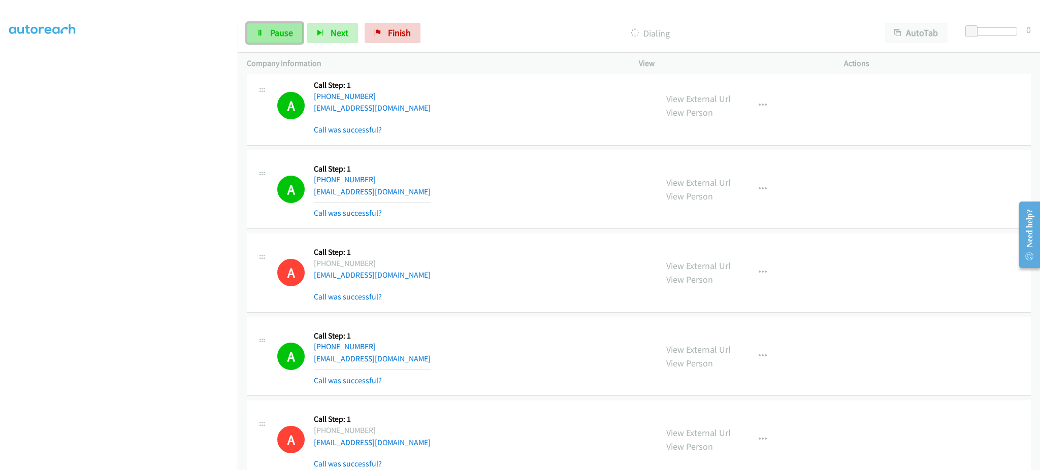
click at [280, 27] on span "Pause" at bounding box center [281, 33] width 23 height 12
click at [293, 30] on span "Start Calls" at bounding box center [290, 33] width 40 height 12
click at [273, 33] on span "Pause" at bounding box center [281, 33] width 23 height 12
click at [269, 30] on link "Start Calls" at bounding box center [283, 33] width 73 height 20
click at [269, 29] on link "Pause" at bounding box center [275, 33] width 56 height 20
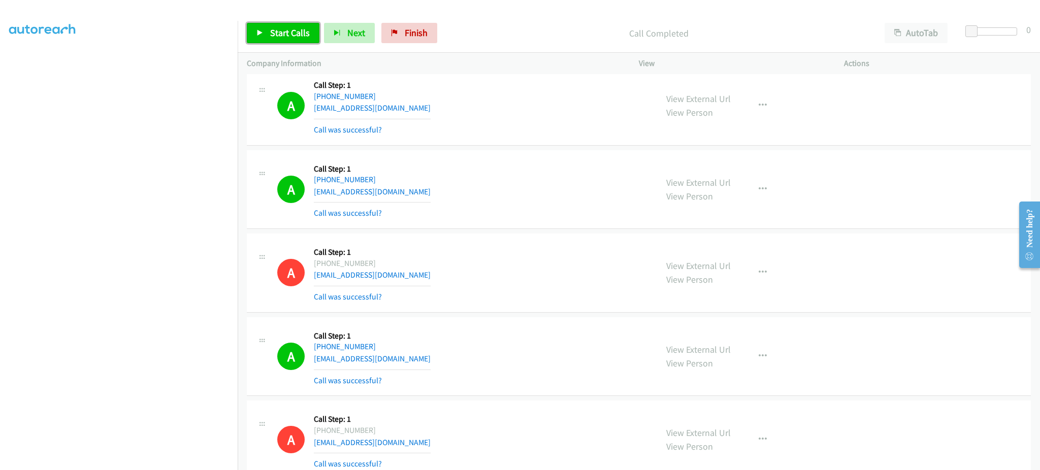
click at [275, 28] on span "Start Calls" at bounding box center [290, 33] width 40 height 12
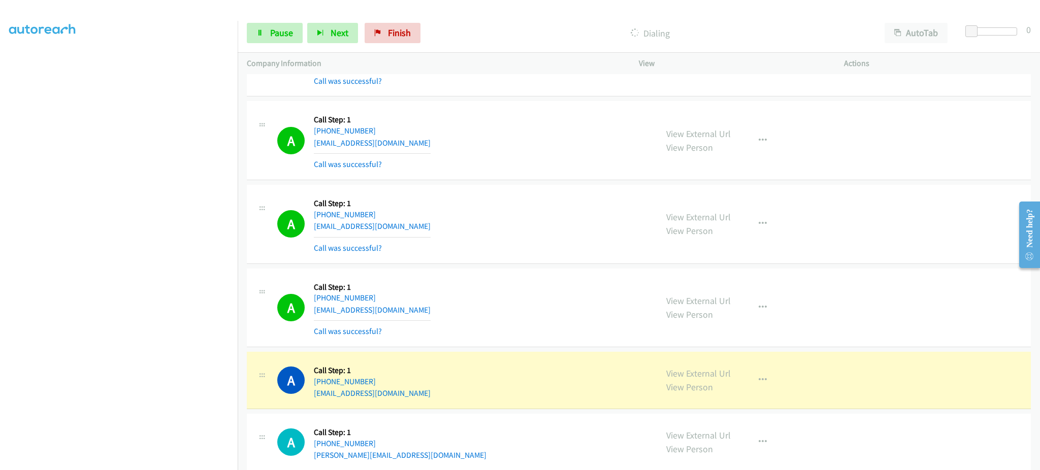
scroll to position [8036, 0]
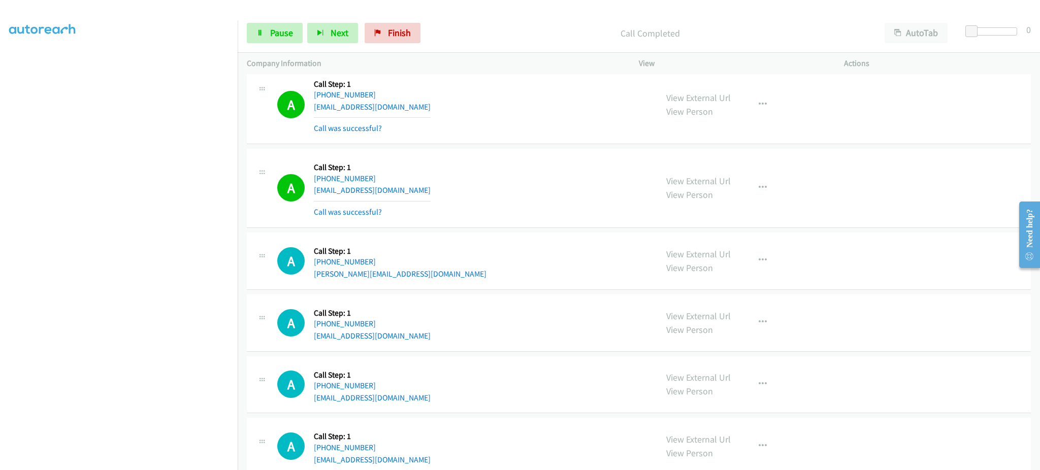
click at [758, 182] on div "View External Url View Person View External Url Email Schedule/Manage Callback …" at bounding box center [764, 188] width 214 height 60
click at [761, 192] on icon "button" at bounding box center [763, 188] width 8 height 8
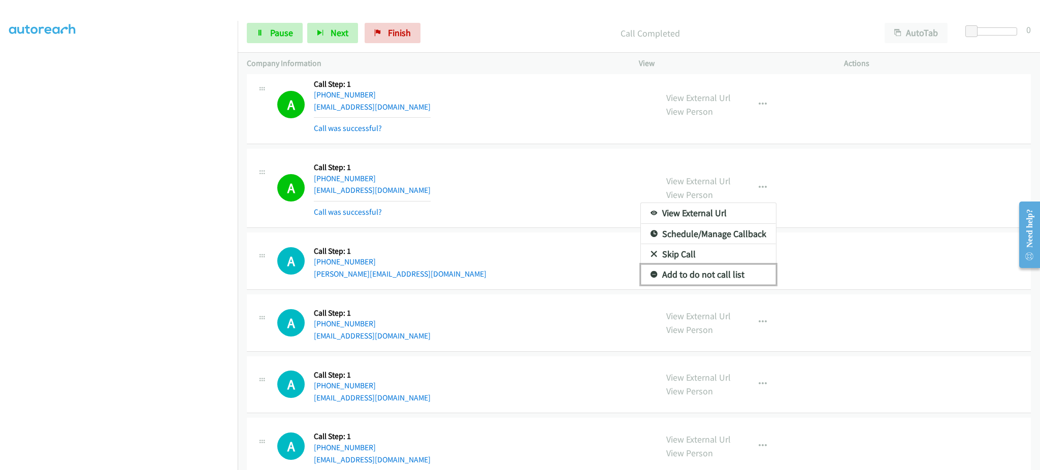
click at [717, 285] on link "Add to do not call list" at bounding box center [708, 275] width 135 height 20
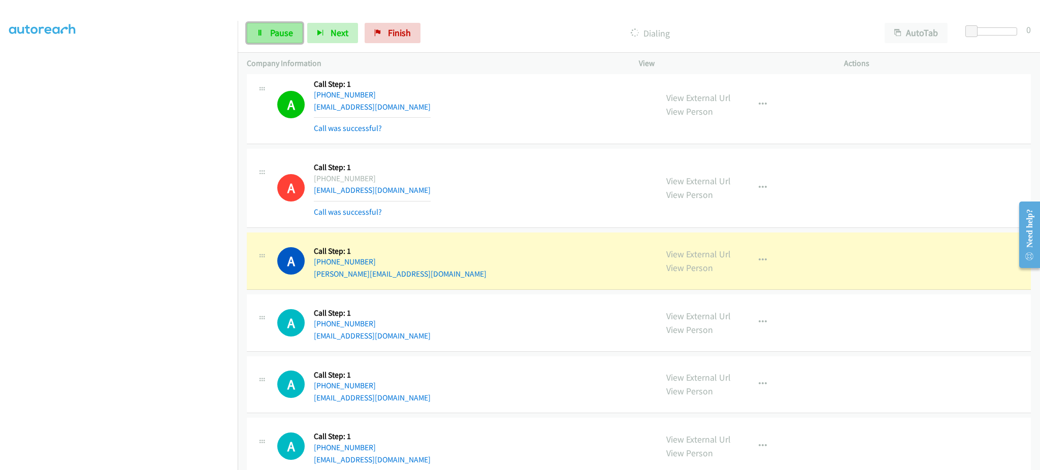
click at [281, 36] on span "Pause" at bounding box center [281, 33] width 23 height 12
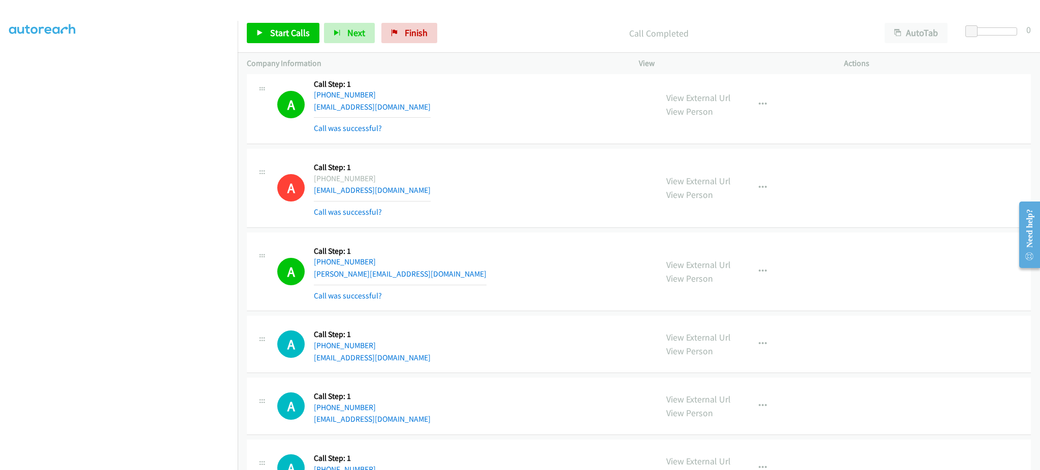
scroll to position [7785, 0]
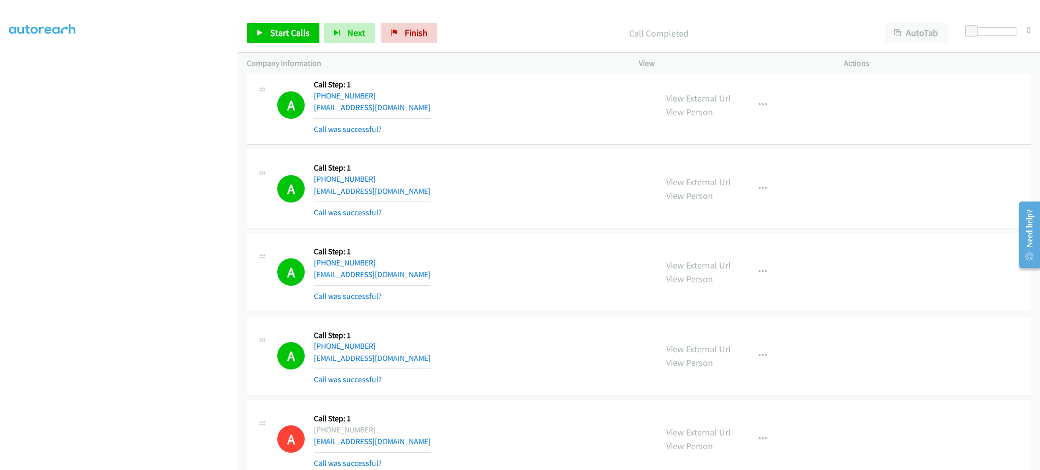
click at [771, 280] on div "View External Url View Person View External Url Email Schedule/Manage Callback …" at bounding box center [764, 272] width 214 height 60
click at [761, 274] on button "button" at bounding box center [762, 272] width 27 height 20
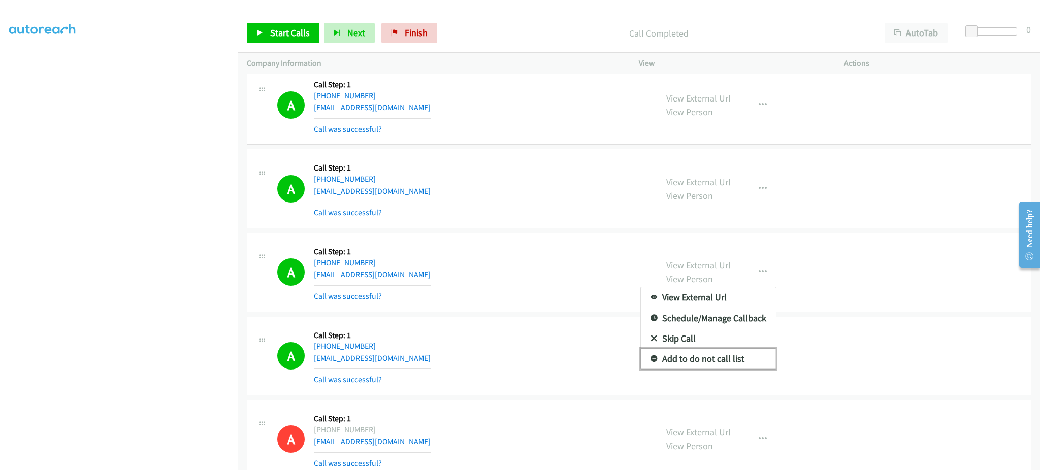
drag, startPoint x: 746, startPoint y: 362, endPoint x: 733, endPoint y: 372, distance: 16.4
click at [746, 362] on link "Add to do not call list" at bounding box center [708, 359] width 135 height 20
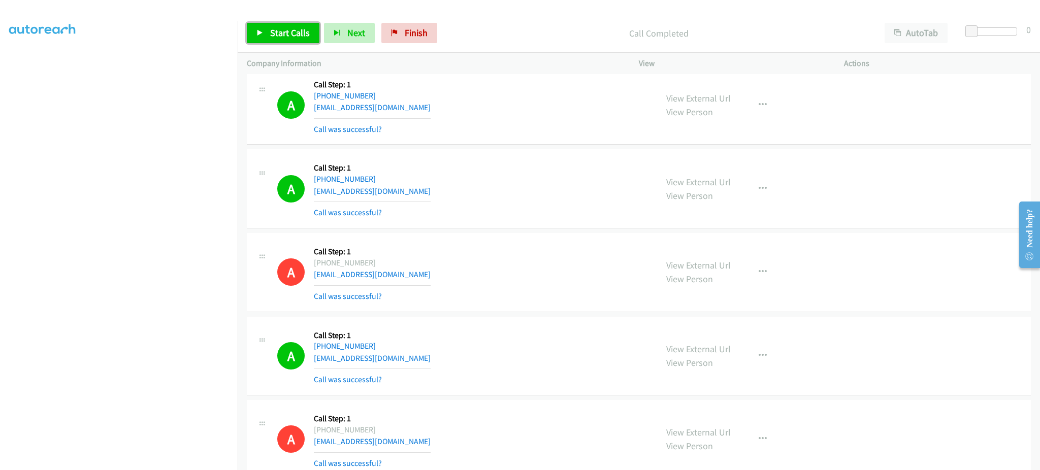
click at [289, 40] on link "Start Calls" at bounding box center [283, 33] width 73 height 20
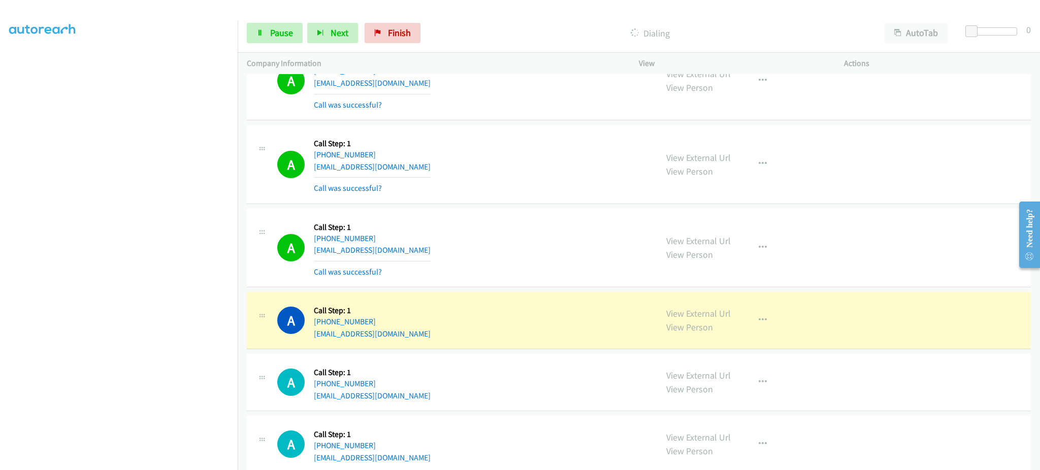
scroll to position [8597, 0]
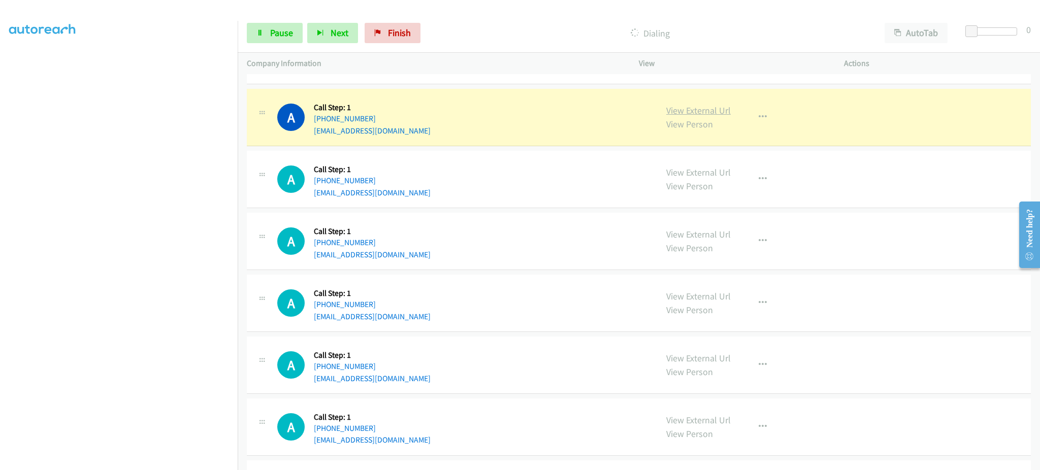
click at [682, 115] on link "View External Url" at bounding box center [698, 111] width 65 height 12
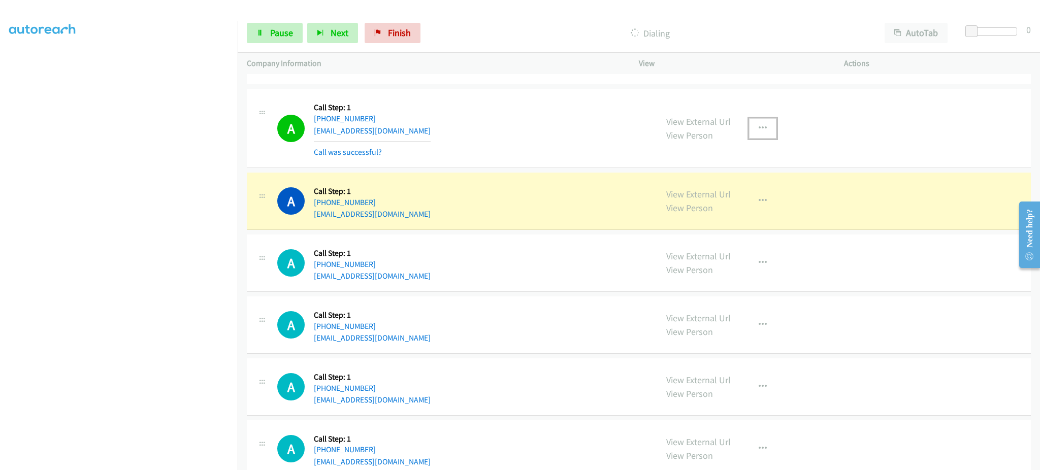
click at [768, 133] on button "button" at bounding box center [762, 128] width 27 height 20
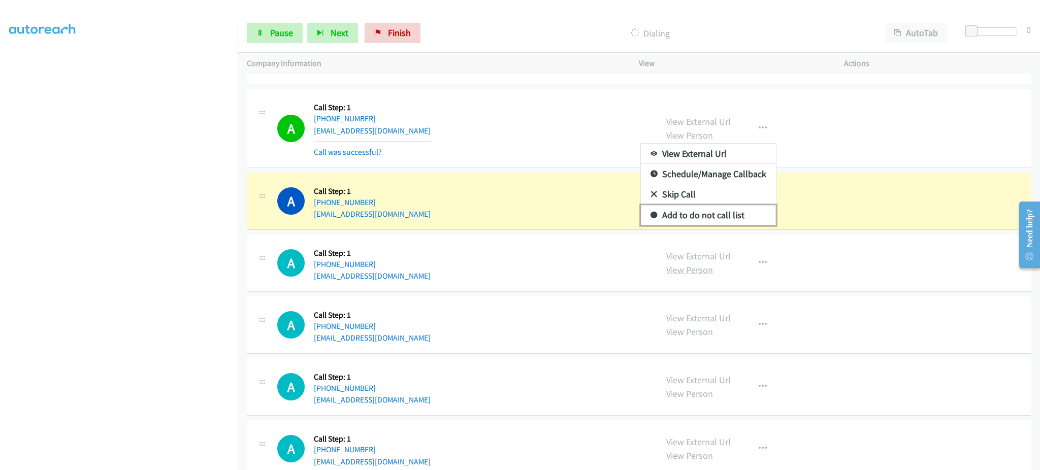
drag, startPoint x: 729, startPoint y: 215, endPoint x: 702, endPoint y: 273, distance: 64.1
click at [729, 215] on link "Add to do not call list" at bounding box center [708, 215] width 135 height 20
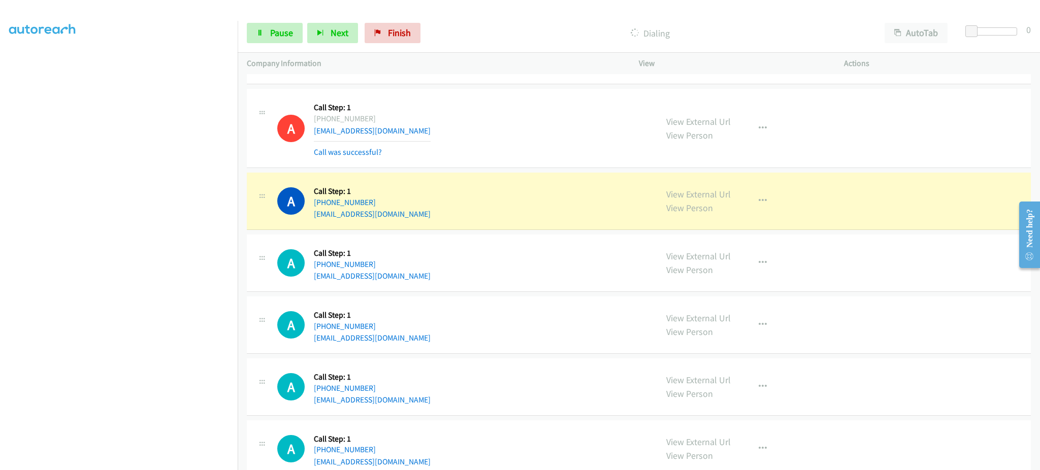
click at [280, 47] on div "Start Calls Pause Next Finish Dialing AutoTab AutoTab 0" at bounding box center [639, 33] width 803 height 39
click at [285, 39] on link "Pause" at bounding box center [275, 33] width 56 height 20
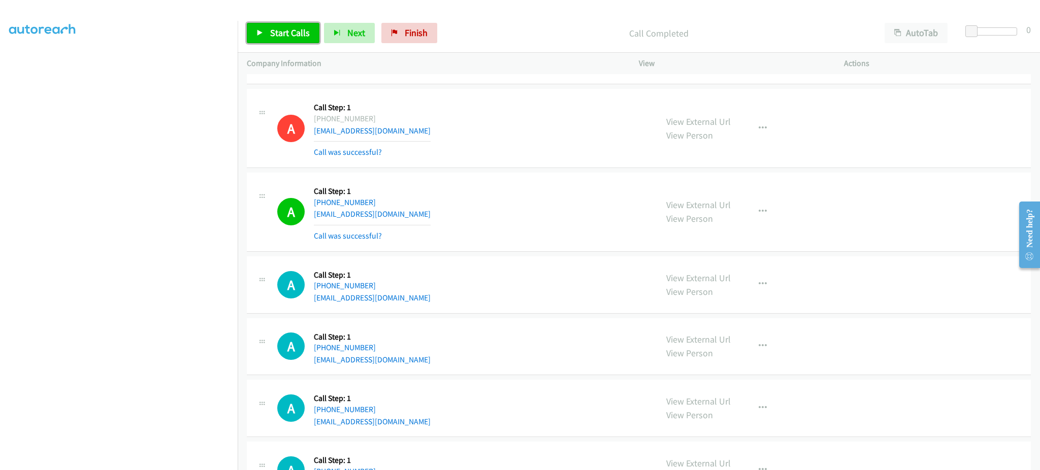
click at [292, 30] on span "Start Calls" at bounding box center [290, 33] width 40 height 12
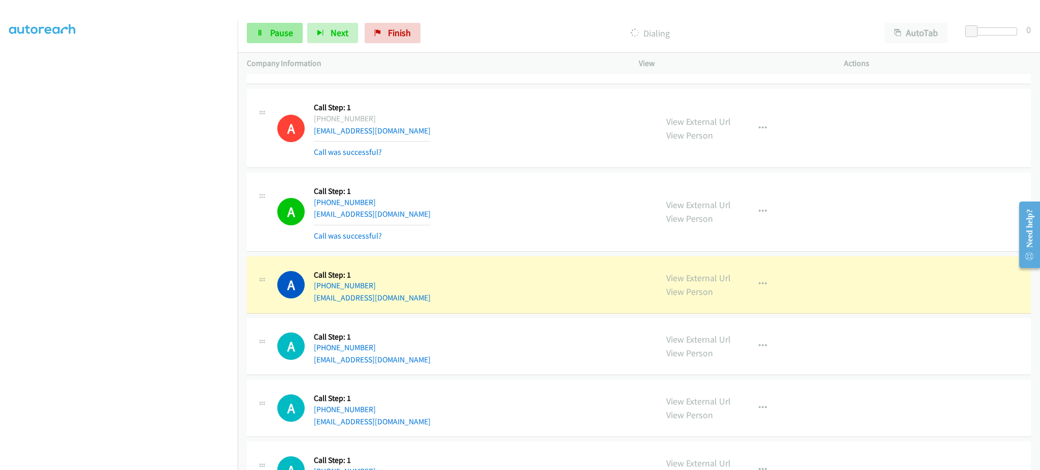
drag, startPoint x: 283, startPoint y: 18, endPoint x: 282, endPoint y: 27, distance: 9.3
click at [282, 22] on div "Start Calls Pause Next Finish Dialing AutoTab AutoTab 0" at bounding box center [639, 33] width 803 height 39
click at [282, 30] on span "Pause" at bounding box center [281, 33] width 23 height 12
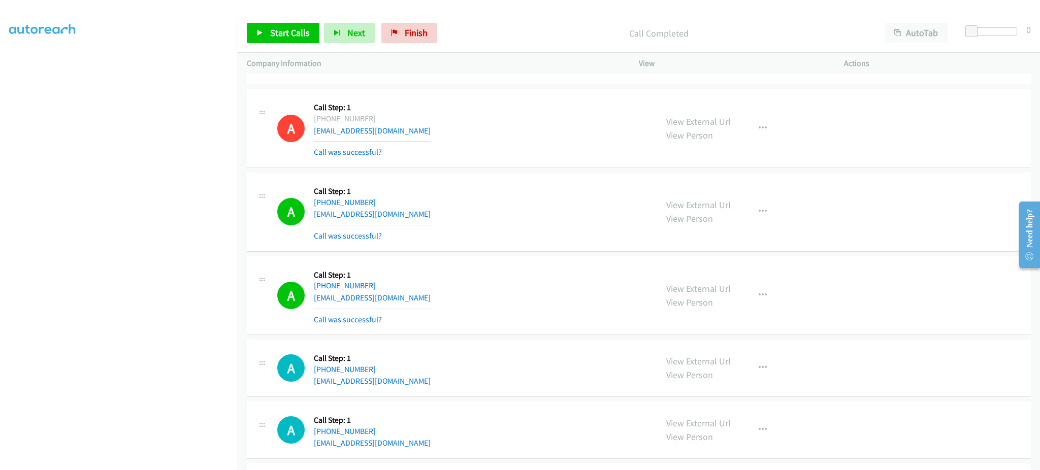
click at [408, 303] on div "A Callback Scheduled Call Step: 1 America/New_York +1 765-607-3813 sanj.rajesh.…" at bounding box center [462, 296] width 371 height 60
click at [418, 220] on div "A Callback Scheduled Call Step: 1 America/New_York +1 305-490-2813 gator_cheryl…" at bounding box center [462, 212] width 371 height 60
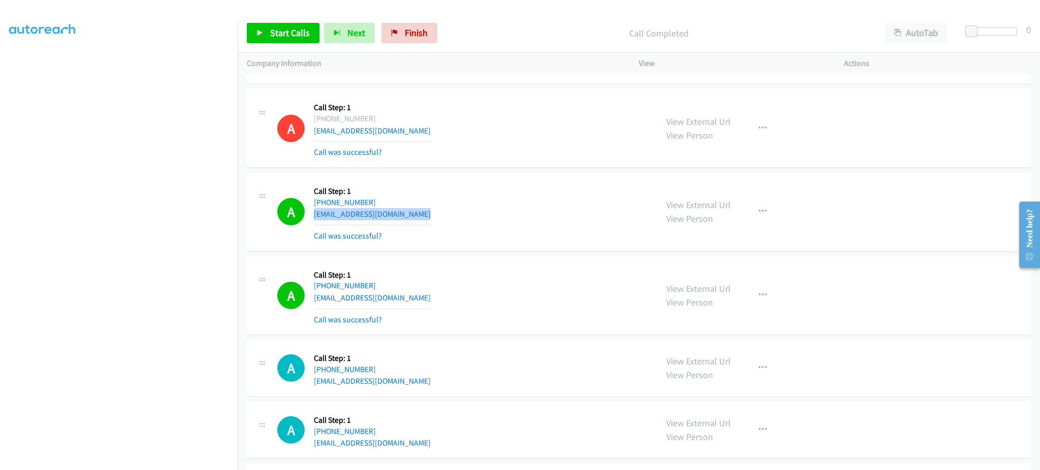
click at [418, 220] on div "A Callback Scheduled Call Step: 1 America/New_York +1 305-490-2813 gator_cheryl…" at bounding box center [462, 212] width 371 height 60
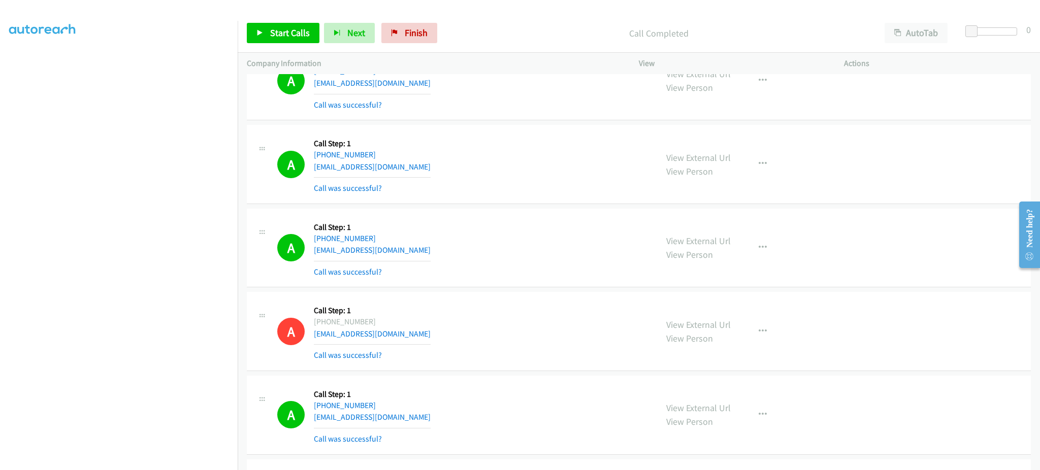
click at [426, 250] on div "A Callback Scheduled Call Step: 1 America/Chicago +1 817-559-2495 mohdalhajeid@…" at bounding box center [462, 248] width 371 height 60
click at [425, 168] on div "A Callback Scheduled Call Step: 1 America/Denver +1 406-461-7232 taybasketball2…" at bounding box center [462, 164] width 371 height 60
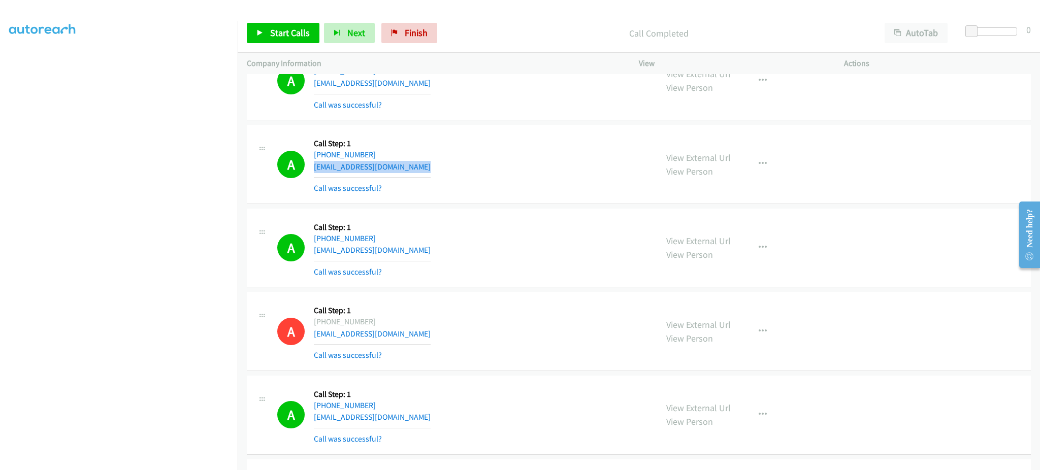
click at [425, 168] on div "A Callback Scheduled Call Step: 1 America/Denver +1 406-461-7232 taybasketball2…" at bounding box center [462, 164] width 371 height 60
click at [415, 87] on div "A Callback Scheduled Call Step: 1 America/New_York +1 718-736-5146 masterjay40@…" at bounding box center [462, 81] width 371 height 60
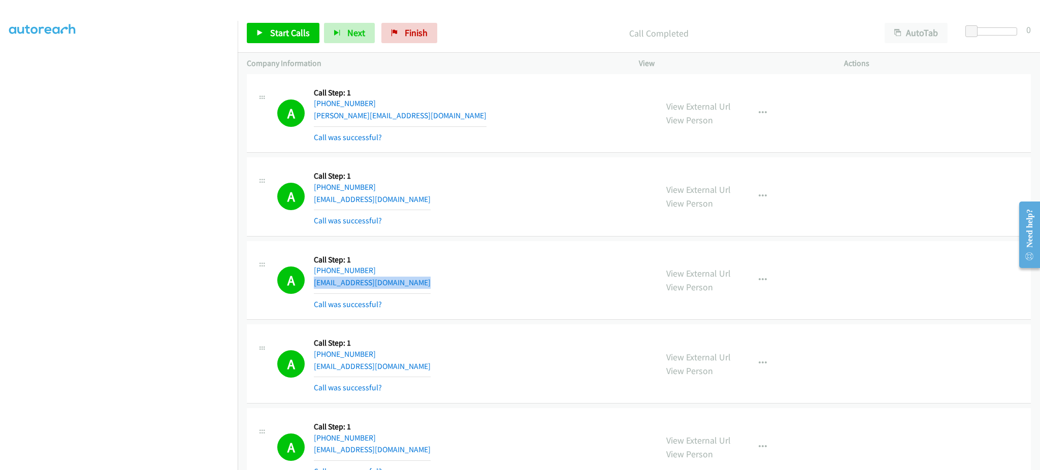
scroll to position [8191, 0]
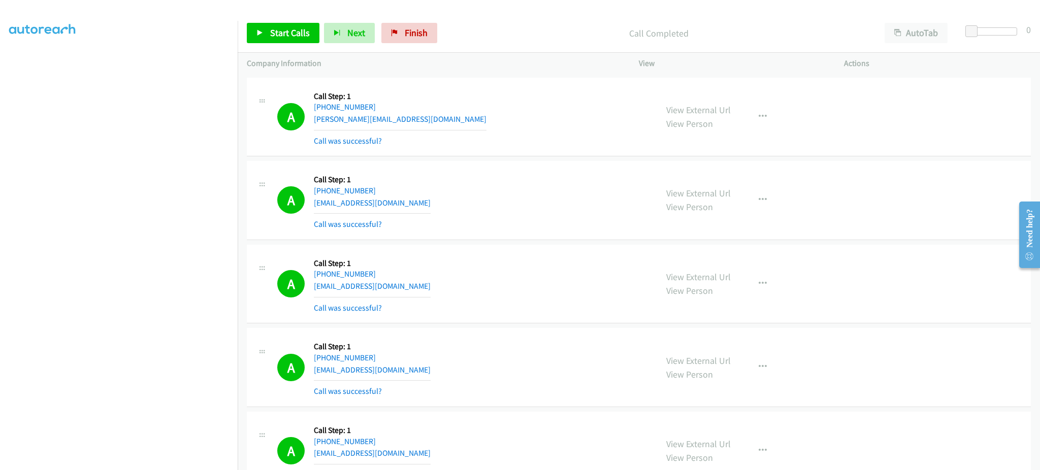
click at [427, 209] on div "A Callback Scheduled Call Step: 1 America/New_York +1 321-459-4931 javonehilloc…" at bounding box center [462, 200] width 371 height 60
click at [419, 121] on div "A Callback Scheduled Call Step: 1 America/Chicago +1 615-476-5656 todd@telemate…" at bounding box center [462, 117] width 371 height 60
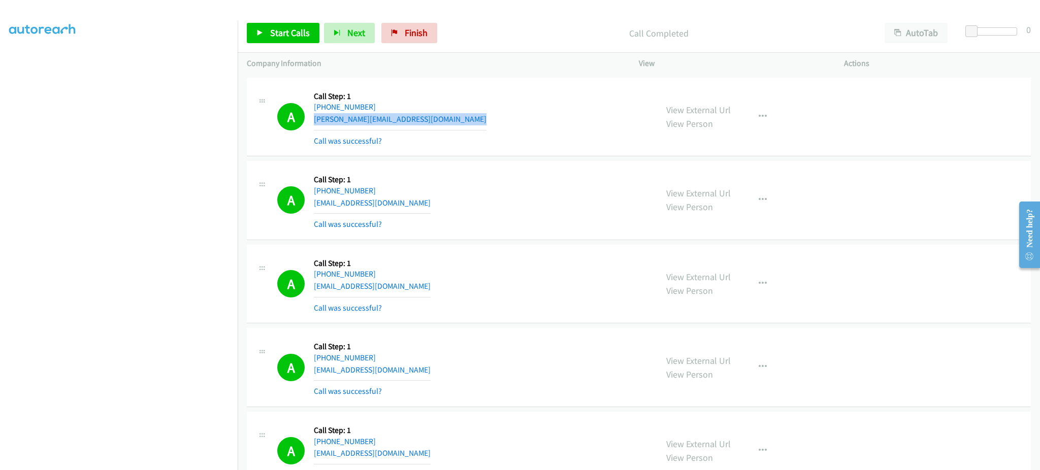
click at [419, 121] on div "A Callback Scheduled Call Step: 1 America/Chicago +1 615-476-5656 todd@telemate…" at bounding box center [462, 117] width 371 height 60
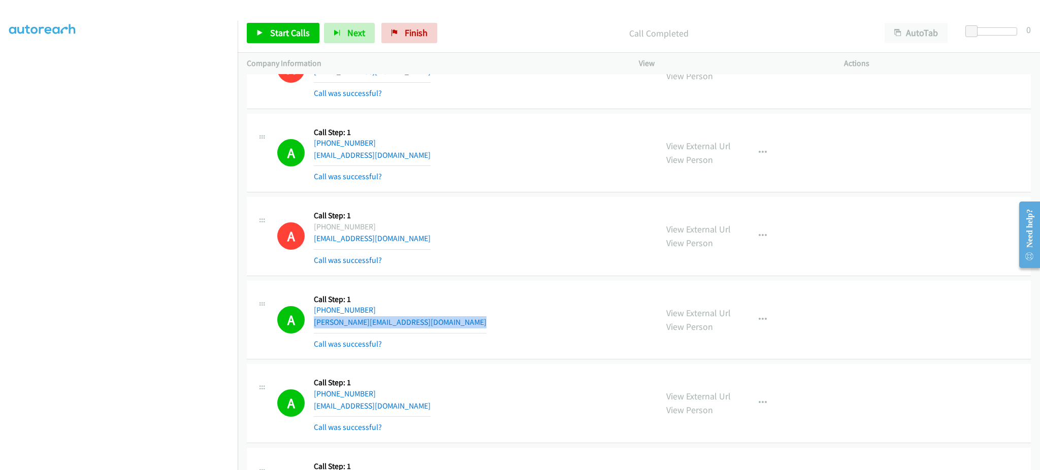
scroll to position [7785, 0]
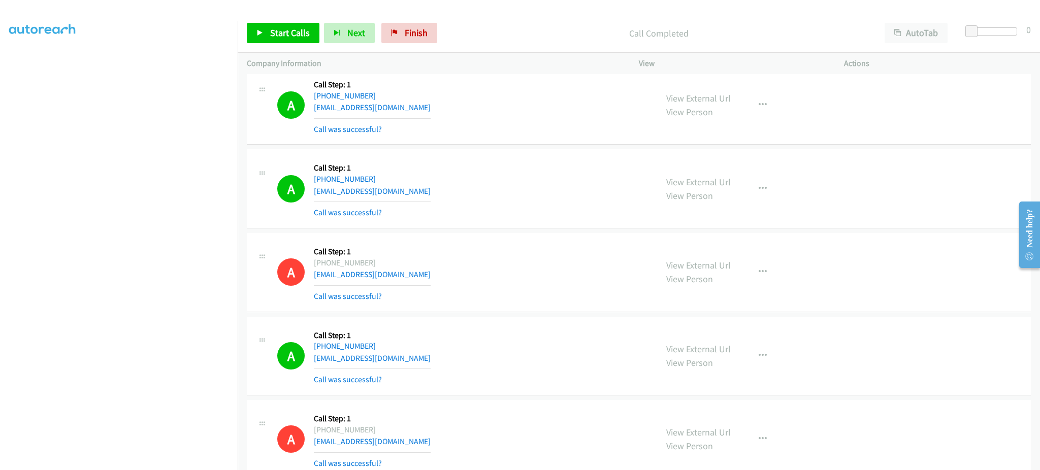
click at [438, 357] on div "A Callback Scheduled Call Step: 1 America/New_York +1 239-216-2004 sabesjoe@gma…" at bounding box center [462, 356] width 371 height 60
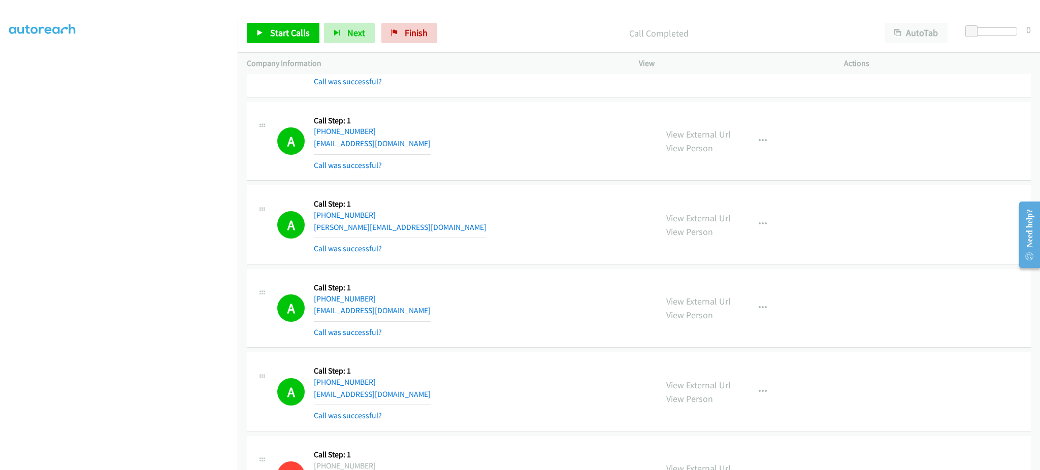
click at [424, 228] on div "A Callback Scheduled Call Step: 1 America/New_York +1 856-516-5460 kyler.hooven…" at bounding box center [462, 225] width 371 height 60
click at [425, 228] on div "A Callback Scheduled Call Step: 1 America/New_York +1 856-516-5460 kyler.hooven…" at bounding box center [462, 225] width 371 height 60
click at [424, 147] on div "A Callback Scheduled Call Step: 1 America/New_York +1 860-705-0587 annamariebur…" at bounding box center [462, 141] width 371 height 60
click at [425, 147] on div "A Callback Scheduled Call Step: 1 America/New_York +1 860-705-0587 annamariebur…" at bounding box center [462, 141] width 371 height 60
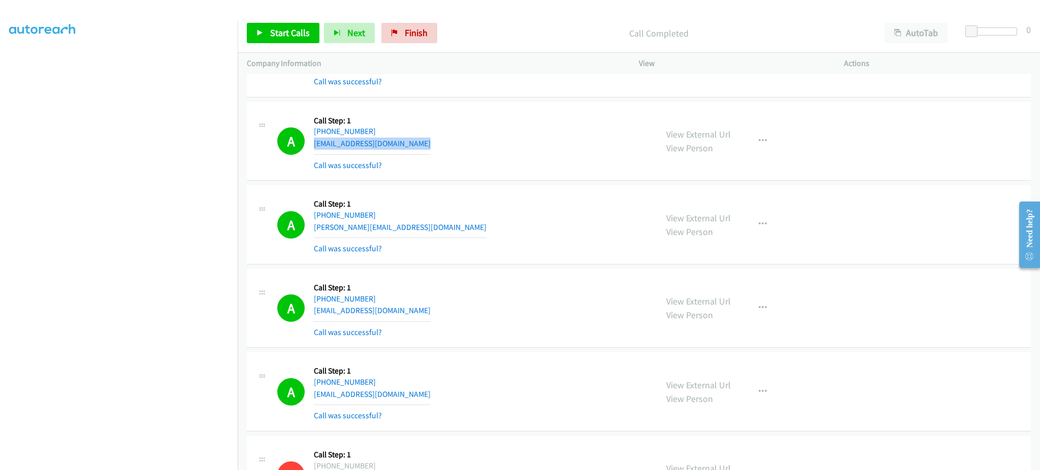
click at [425, 147] on div "A Callback Scheduled Call Step: 1 America/New_York +1 860-705-0587 annamariebur…" at bounding box center [462, 141] width 371 height 60
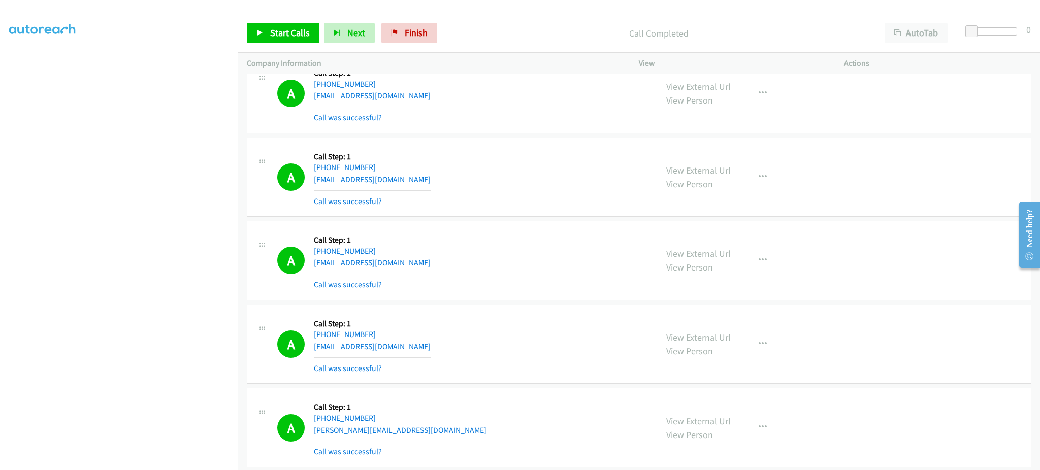
click at [412, 182] on div "A Callback Scheduled Call Step: 1 America/New_York +1 814-431-1125 nbleicher1@g…" at bounding box center [462, 177] width 371 height 60
click at [285, 41] on link "Start Calls" at bounding box center [283, 33] width 73 height 20
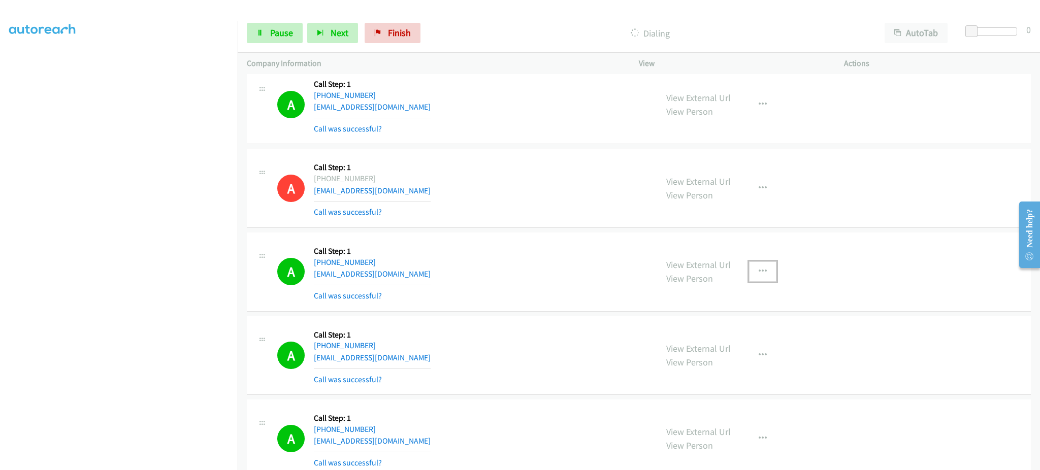
click at [759, 276] on icon "button" at bounding box center [763, 272] width 8 height 8
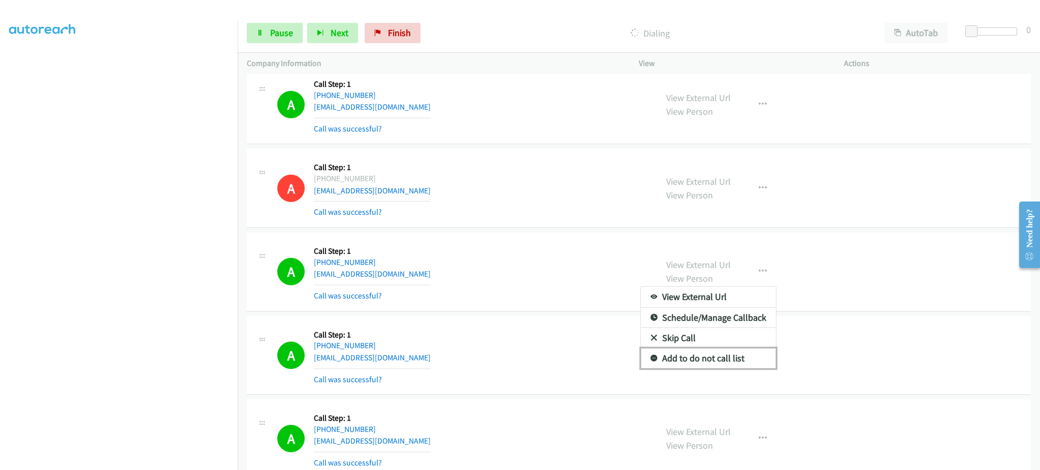
click at [743, 360] on link "Add to do not call list" at bounding box center [708, 358] width 135 height 20
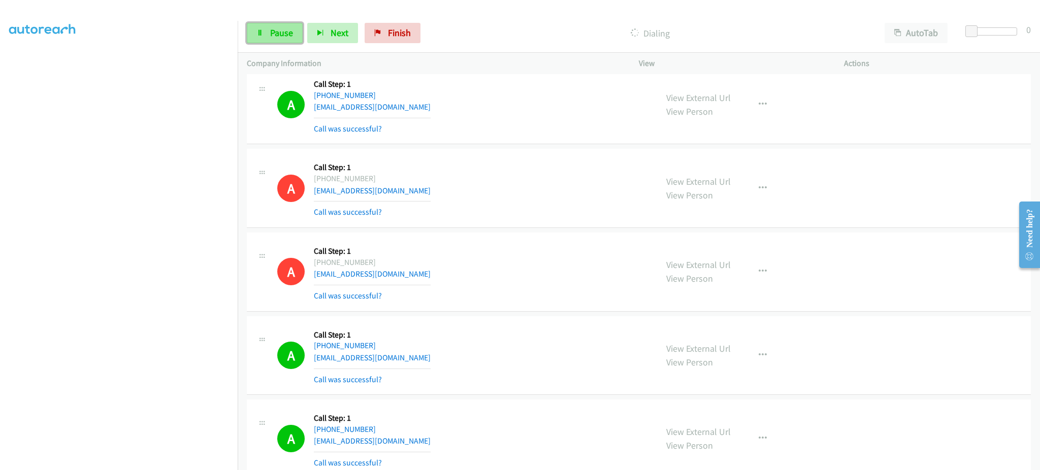
click at [273, 43] on link "Pause" at bounding box center [275, 33] width 56 height 20
click at [295, 31] on span "Start Calls" at bounding box center [290, 33] width 40 height 12
click at [280, 27] on span "Pause" at bounding box center [281, 33] width 23 height 12
click at [270, 33] on span "Start Calls" at bounding box center [290, 33] width 40 height 12
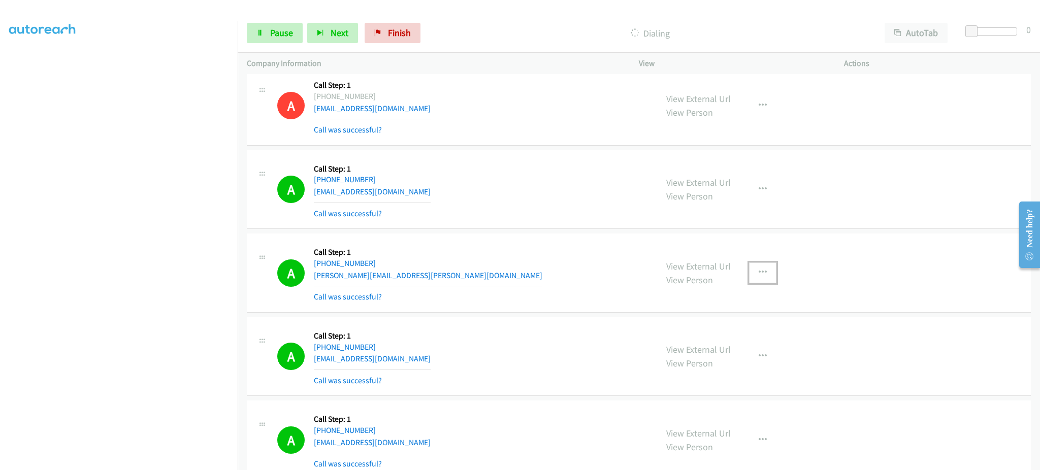
click at [755, 283] on button "button" at bounding box center [762, 273] width 27 height 20
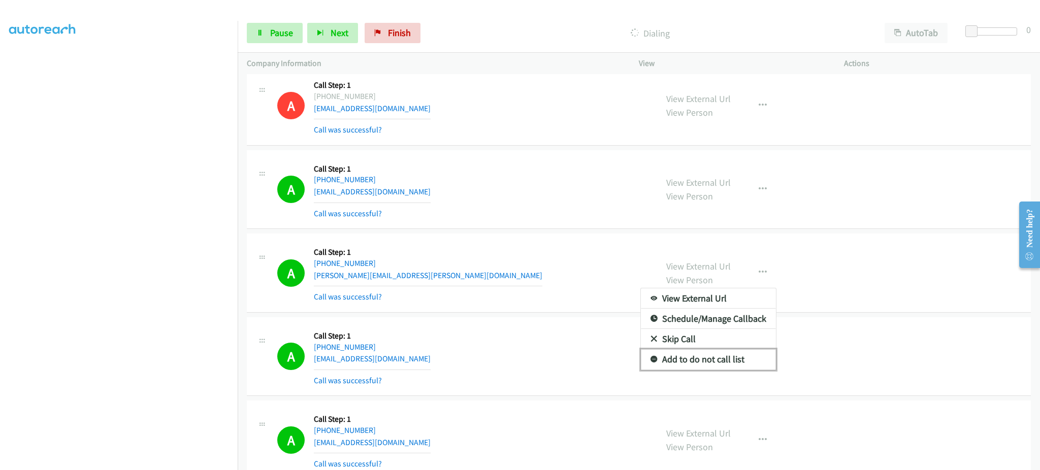
click at [740, 357] on link "Add to do not call list" at bounding box center [708, 359] width 135 height 20
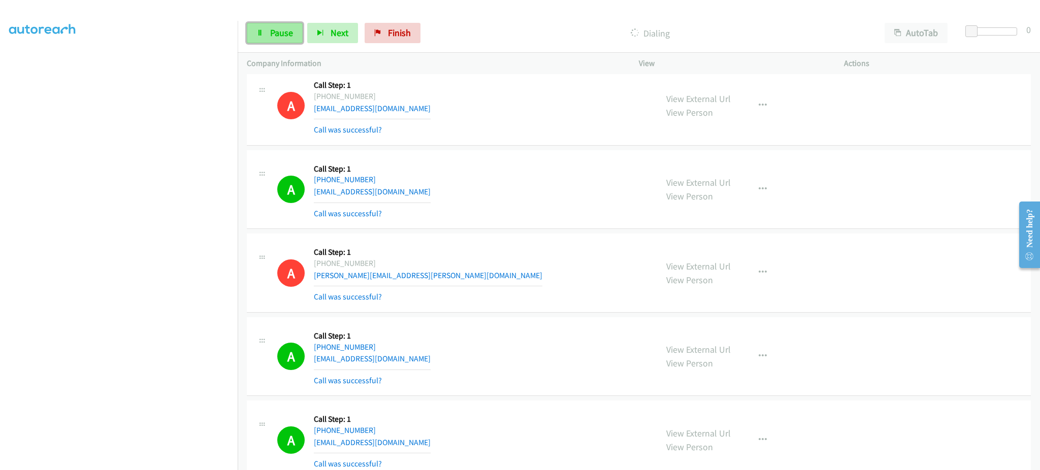
click at [287, 35] on span "Pause" at bounding box center [281, 33] width 23 height 12
click at [287, 39] on link "Start Calls" at bounding box center [283, 33] width 73 height 20
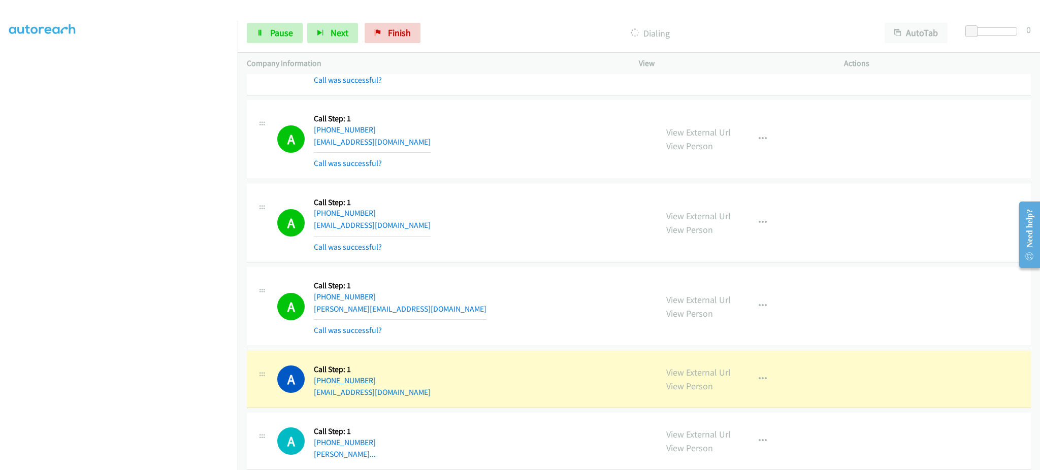
scroll to position [9793, 0]
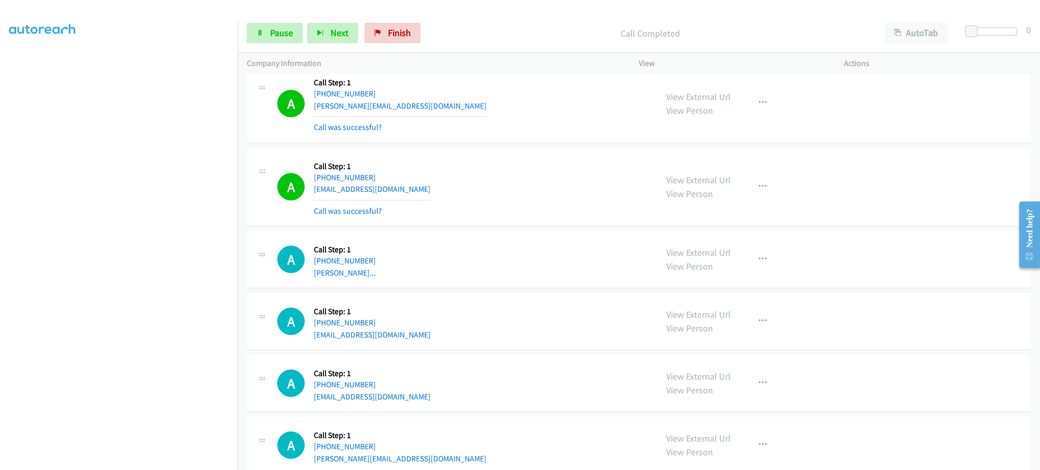
click at [751, 181] on div "View External Url View Person View External Url Email Schedule/Manage Callback …" at bounding box center [764, 187] width 214 height 60
click at [759, 188] on icon "button" at bounding box center [763, 187] width 8 height 8
click at [706, 278] on link "Add to do not call list" at bounding box center [708, 274] width 135 height 20
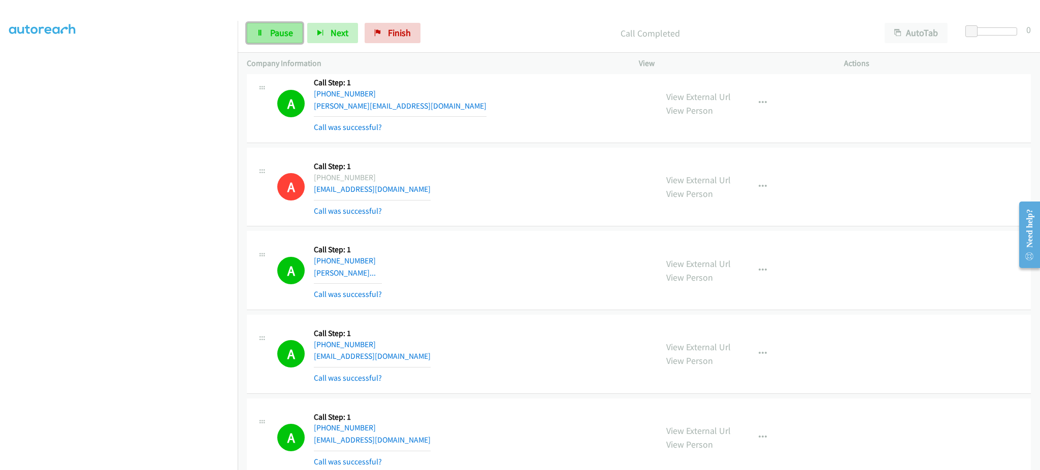
click at [296, 34] on link "Pause" at bounding box center [275, 33] width 56 height 20
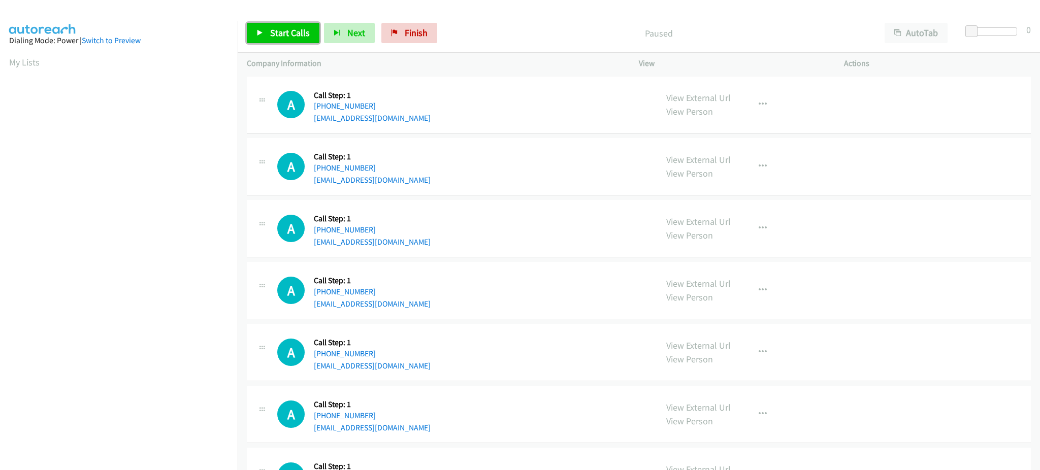
click at [282, 27] on span "Start Calls" at bounding box center [290, 33] width 40 height 12
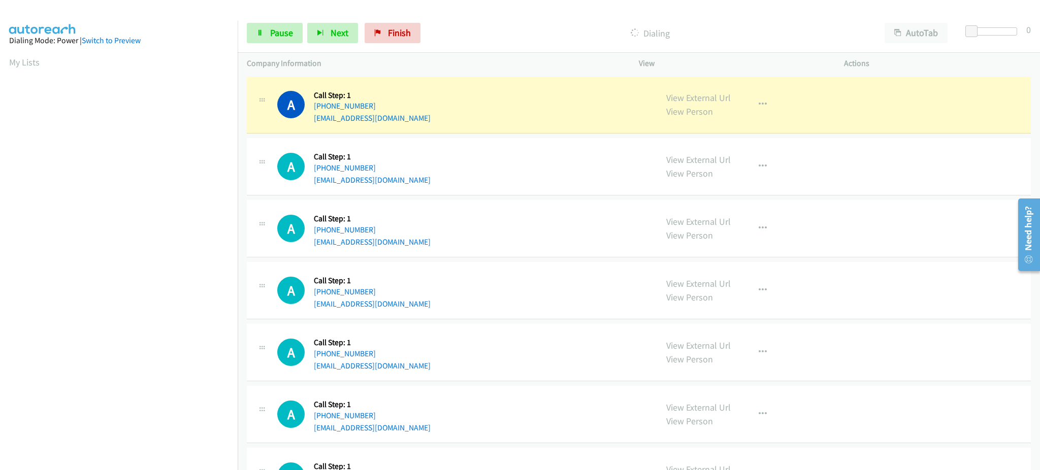
scroll to position [102, 0]
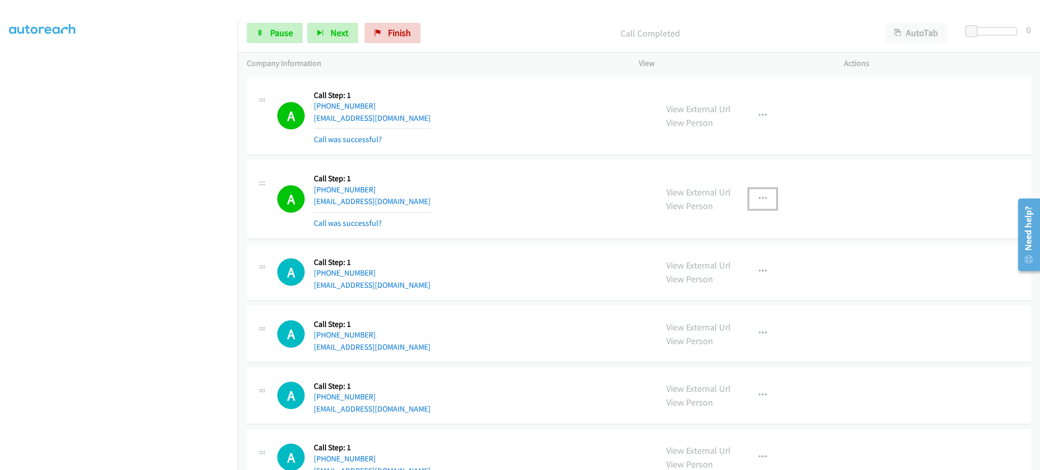
click at [759, 198] on icon "button" at bounding box center [763, 199] width 8 height 8
click at [726, 286] on link "Add to do not call list" at bounding box center [708, 286] width 135 height 20
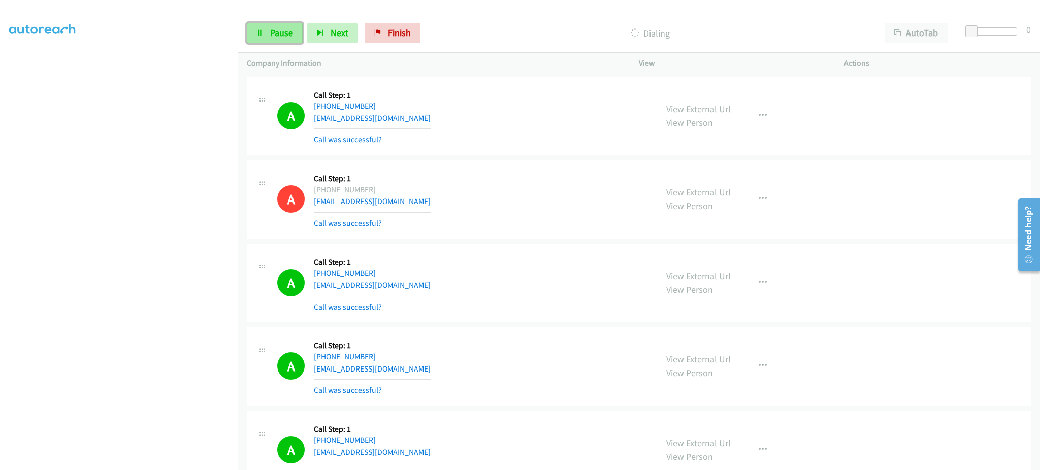
click at [283, 35] on span "Pause" at bounding box center [281, 33] width 23 height 12
click at [300, 37] on span "Start Calls" at bounding box center [290, 33] width 40 height 12
drag, startPoint x: 277, startPoint y: 42, endPoint x: 292, endPoint y: 33, distance: 16.9
click at [278, 41] on link "Pause" at bounding box center [275, 33] width 56 height 20
drag, startPoint x: 299, startPoint y: 37, endPoint x: 319, endPoint y: 13, distance: 31.4
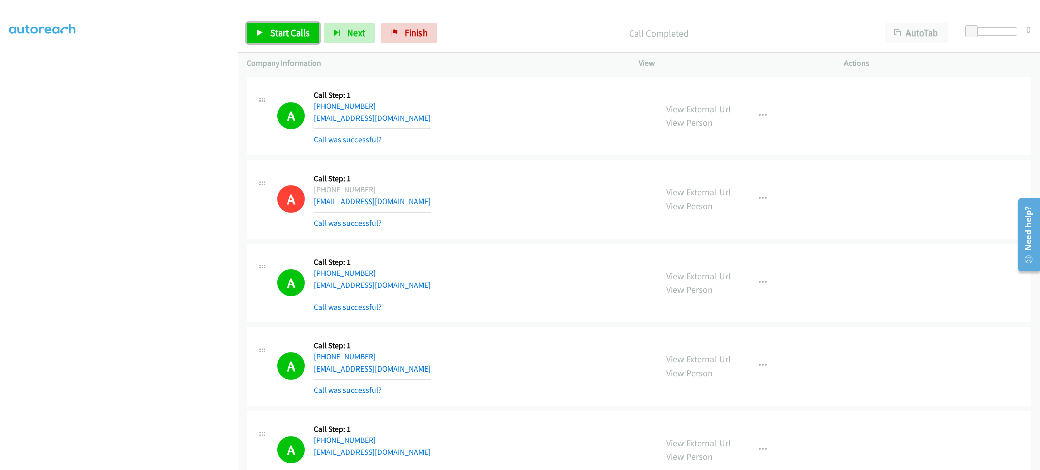
click at [299, 37] on span "Start Calls" at bounding box center [290, 33] width 40 height 12
click at [282, 34] on span "Pause" at bounding box center [281, 33] width 23 height 12
click at [249, 32] on link "Start Calls" at bounding box center [283, 33] width 73 height 20
click at [259, 25] on link "Pause" at bounding box center [275, 33] width 56 height 20
click at [273, 37] on span "Start Calls" at bounding box center [290, 33] width 40 height 12
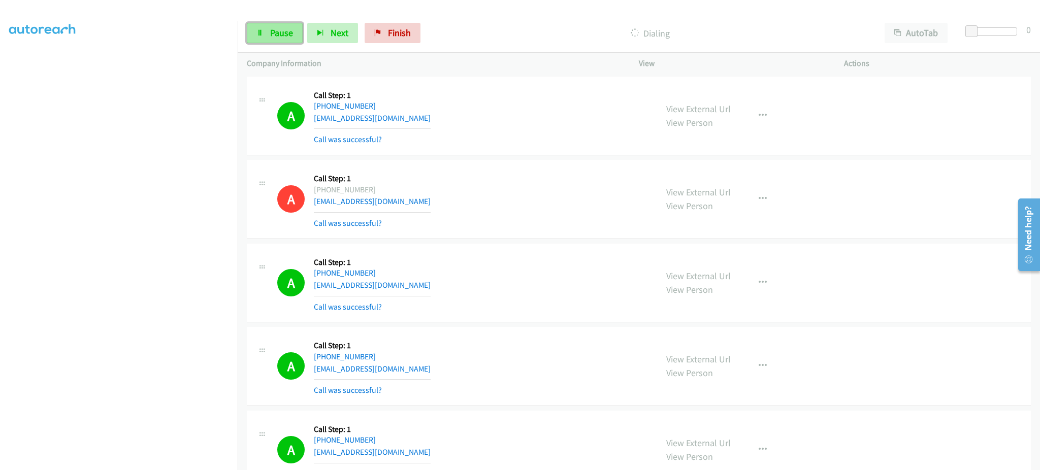
click at [282, 33] on span "Pause" at bounding box center [281, 33] width 23 height 12
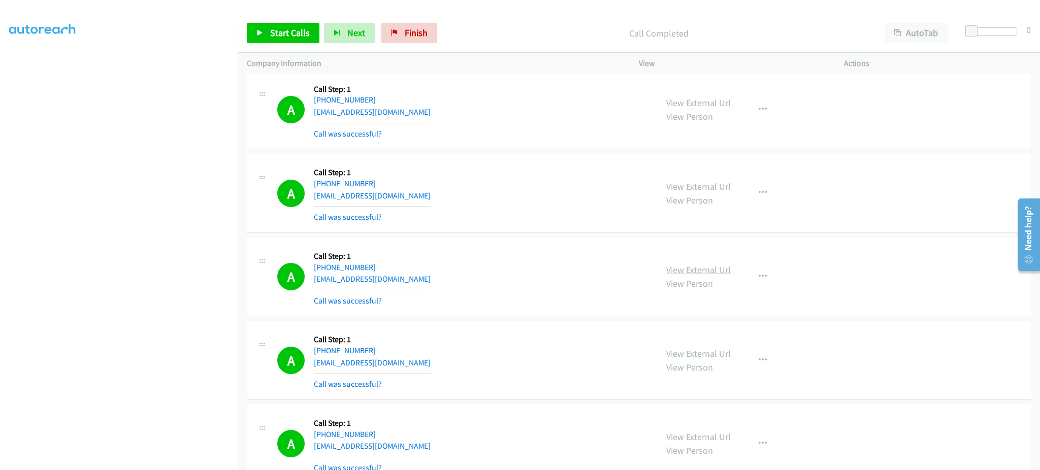
click at [719, 270] on link "View External Url" at bounding box center [698, 270] width 65 height 12
click at [754, 268] on button "button" at bounding box center [762, 277] width 27 height 20
click at [728, 364] on link "Add to do not call list" at bounding box center [708, 364] width 135 height 20
click at [274, 46] on div "Start Calls Pause Next Finish Call Completed AutoTab AutoTab 0" at bounding box center [639, 33] width 803 height 39
click at [274, 40] on link "Start Calls" at bounding box center [283, 33] width 73 height 20
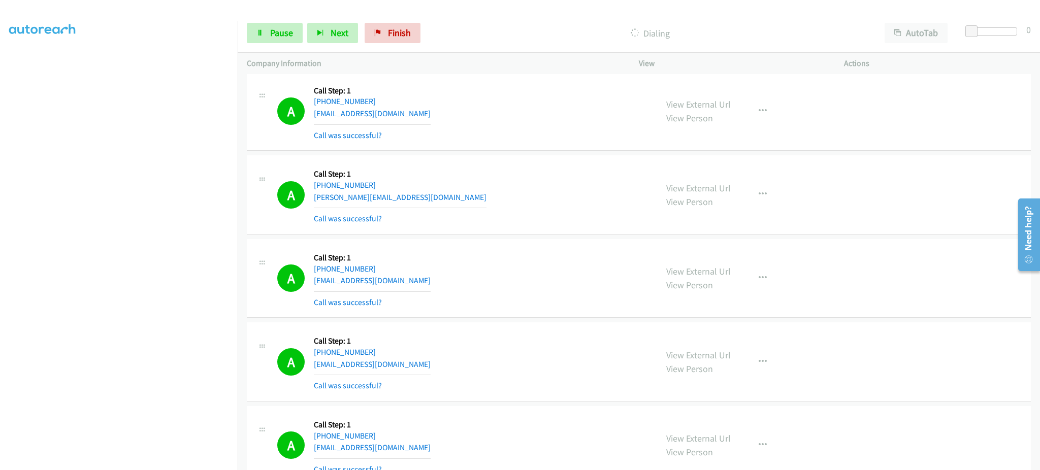
scroll to position [1559, 0]
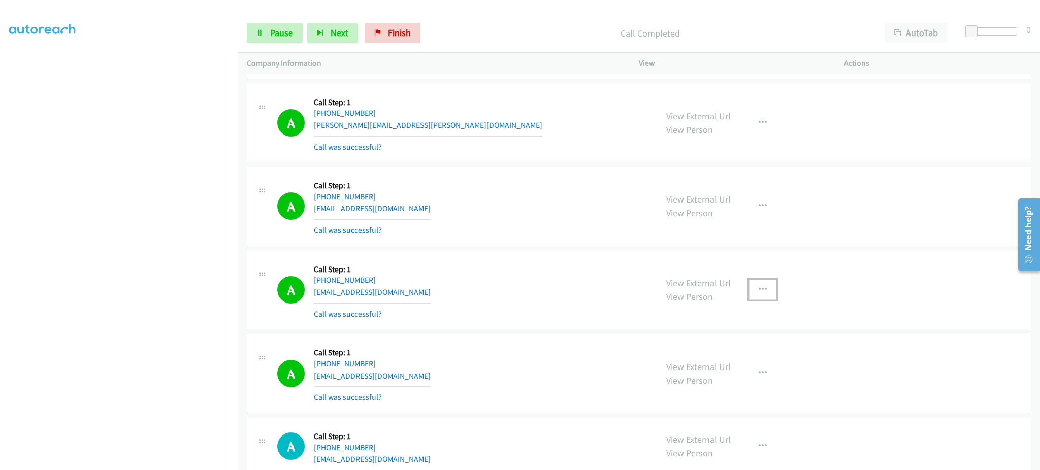
click at [759, 291] on icon "button" at bounding box center [763, 290] width 8 height 8
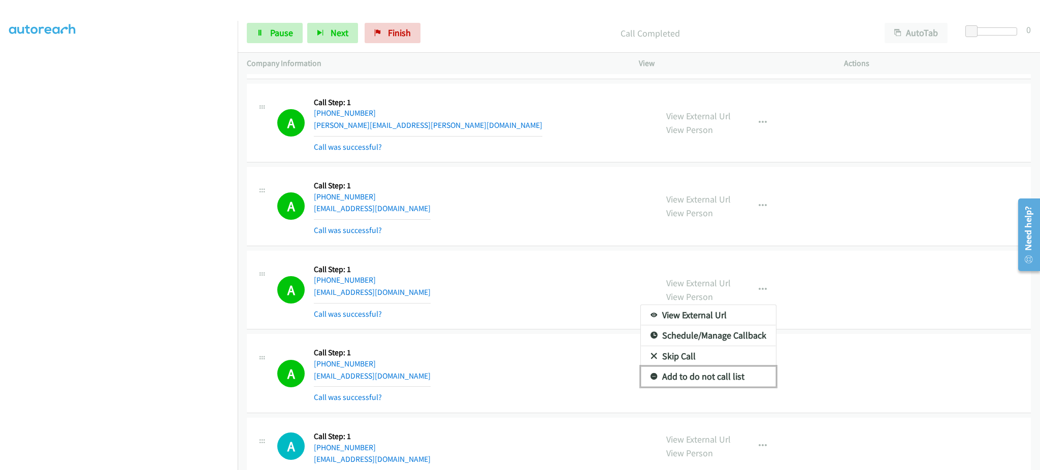
click at [736, 373] on link "Add to do not call list" at bounding box center [708, 377] width 135 height 20
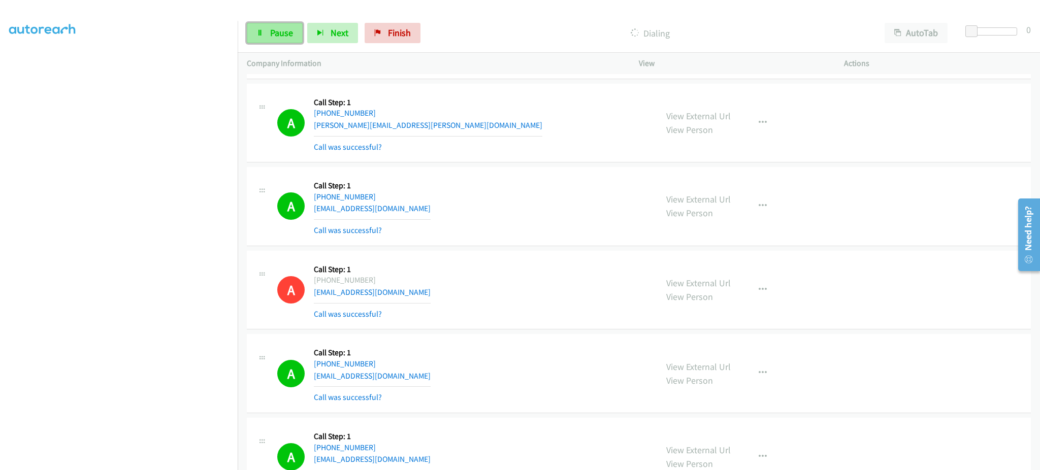
click at [268, 35] on link "Pause" at bounding box center [275, 33] width 56 height 20
click at [298, 37] on span "Start Calls" at bounding box center [290, 33] width 40 height 12
click at [274, 23] on link "Pause" at bounding box center [275, 33] width 56 height 20
click at [263, 24] on link "Start Calls" at bounding box center [283, 33] width 73 height 20
click at [268, 27] on link "Pause" at bounding box center [275, 33] width 56 height 20
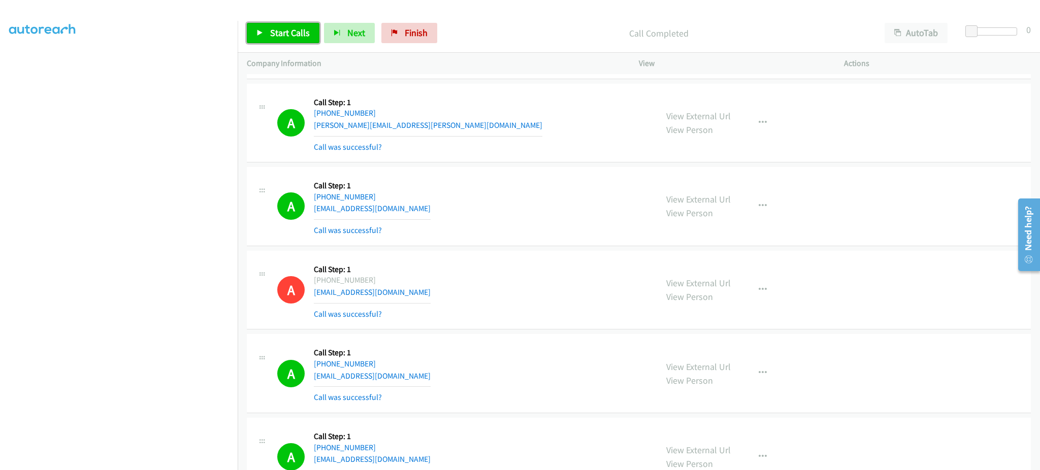
click at [298, 33] on span "Start Calls" at bounding box center [290, 33] width 40 height 12
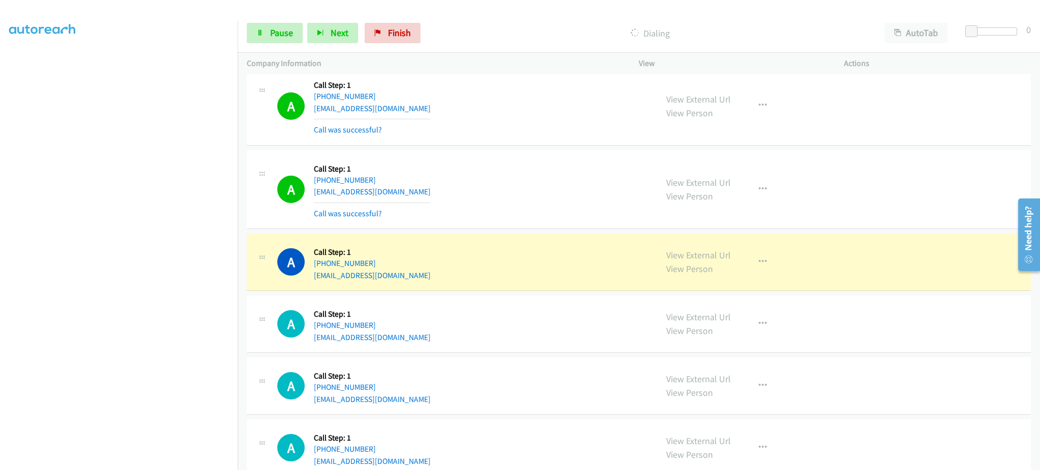
scroll to position [2575, 0]
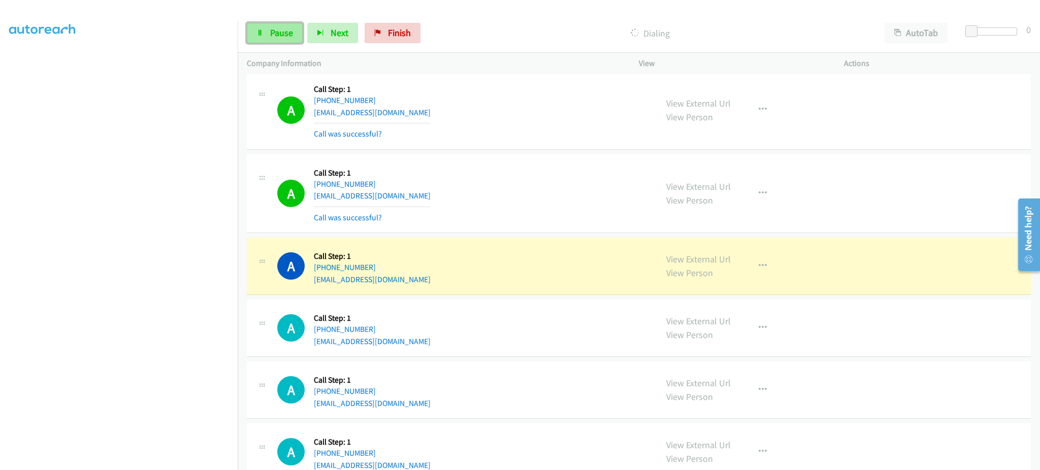
click at [278, 36] on span "Pause" at bounding box center [281, 33] width 23 height 12
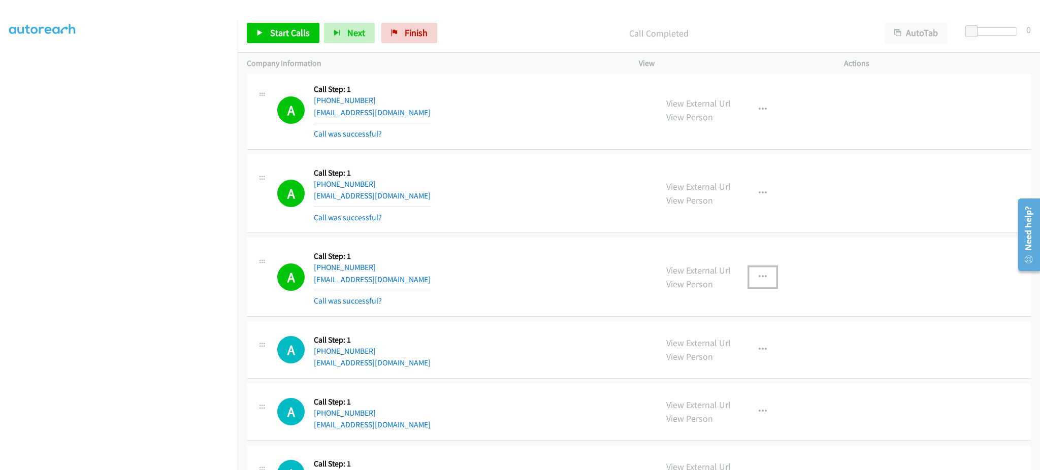
click at [764, 281] on button "button" at bounding box center [762, 277] width 27 height 20
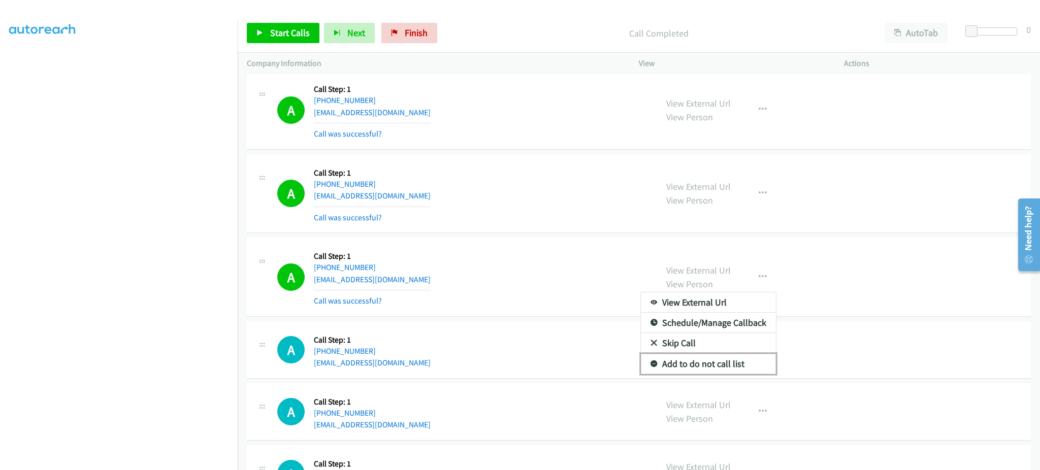
click at [736, 360] on link "Add to do not call list" at bounding box center [708, 364] width 135 height 20
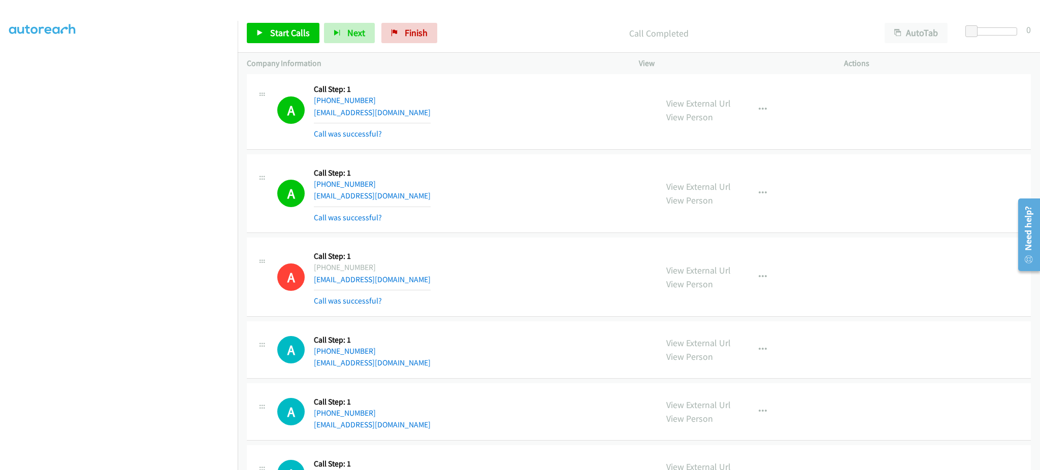
scroll to position [2913, 0]
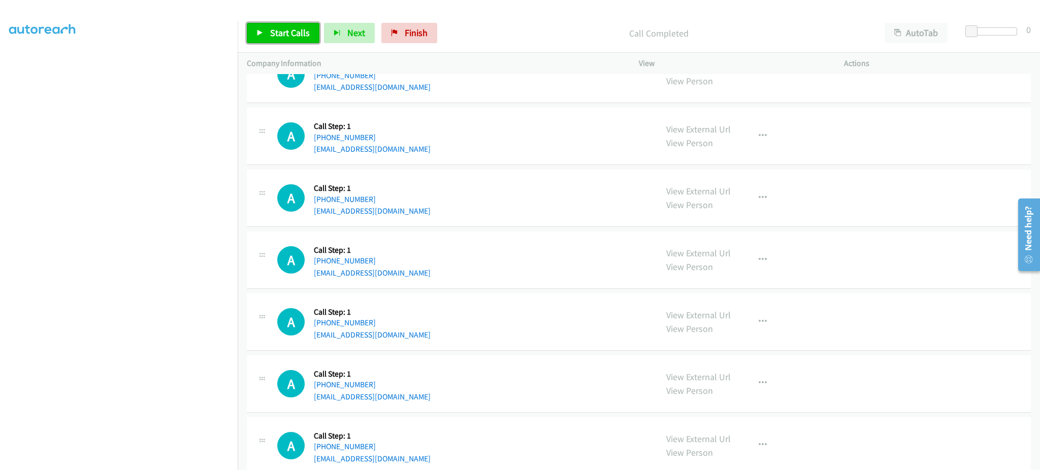
click at [283, 29] on span "Start Calls" at bounding box center [290, 33] width 40 height 12
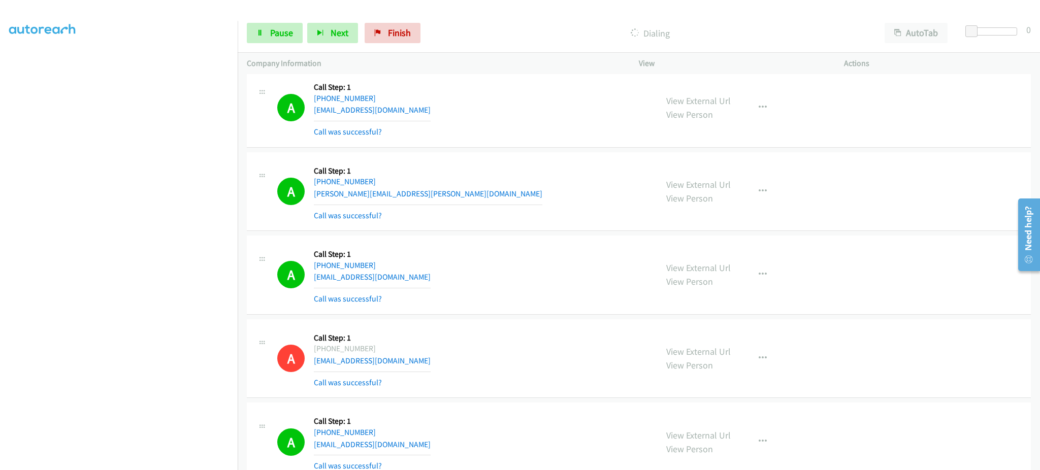
scroll to position [102, 0]
click at [270, 39] on link "Pause" at bounding box center [275, 33] width 56 height 20
click at [259, 23] on link "Start Calls" at bounding box center [283, 33] width 73 height 20
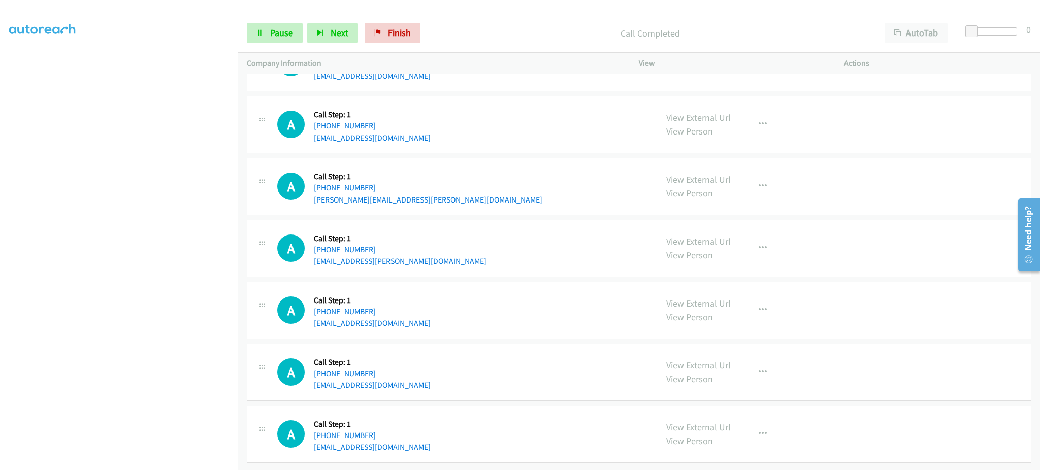
scroll to position [3032, 0]
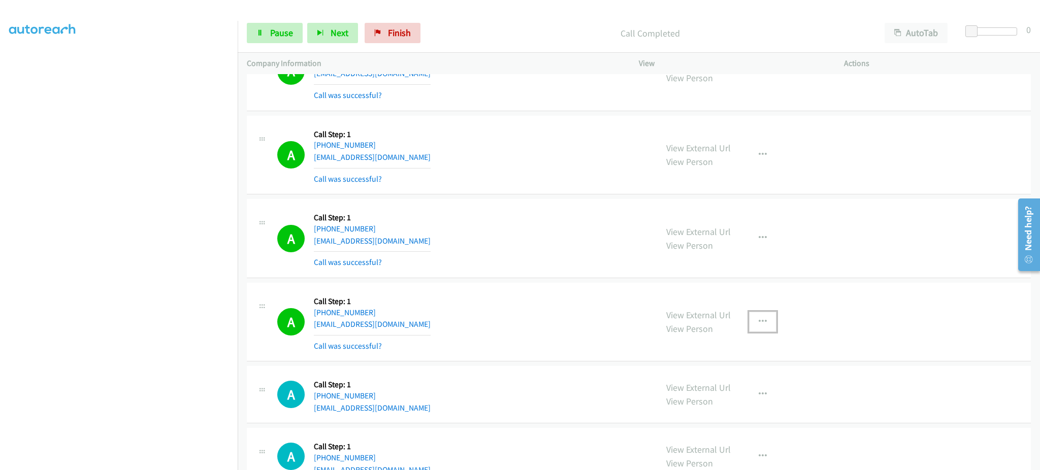
click at [759, 325] on icon "button" at bounding box center [763, 322] width 8 height 8
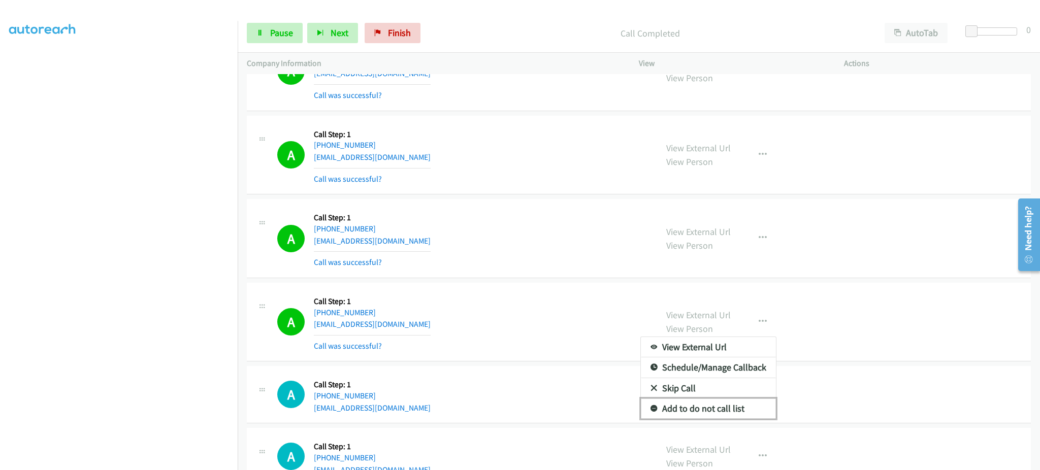
click at [730, 405] on link "Add to do not call list" at bounding box center [708, 409] width 135 height 20
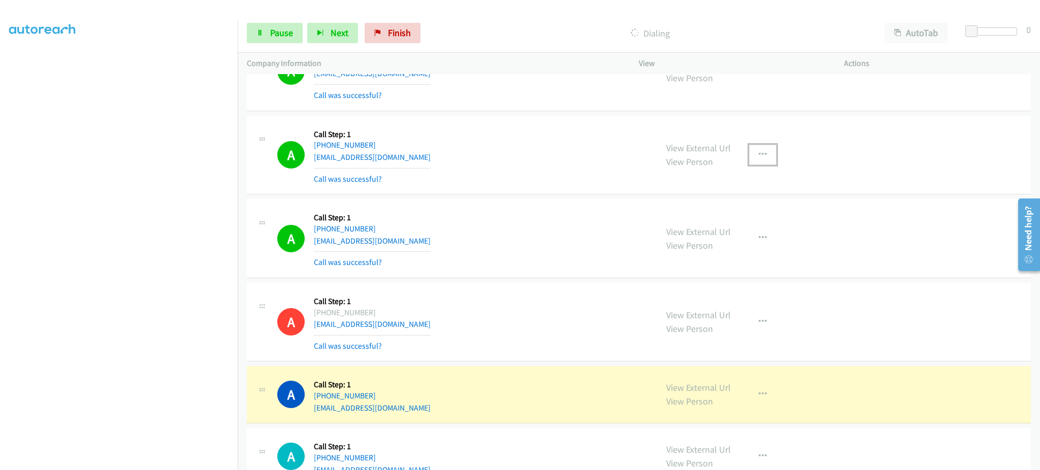
click at [759, 158] on icon "button" at bounding box center [763, 155] width 8 height 8
click at [730, 247] on link "Add to do not call list" at bounding box center [708, 242] width 135 height 20
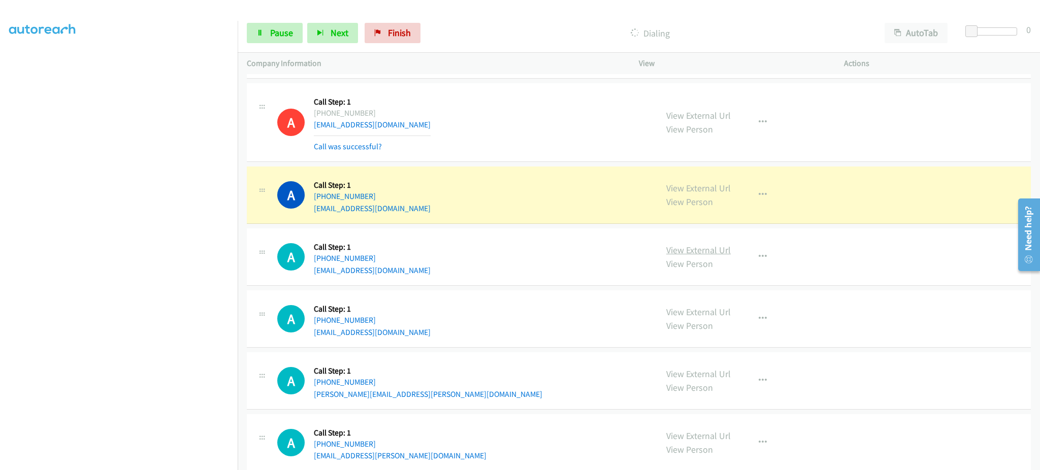
scroll to position [3235, 0]
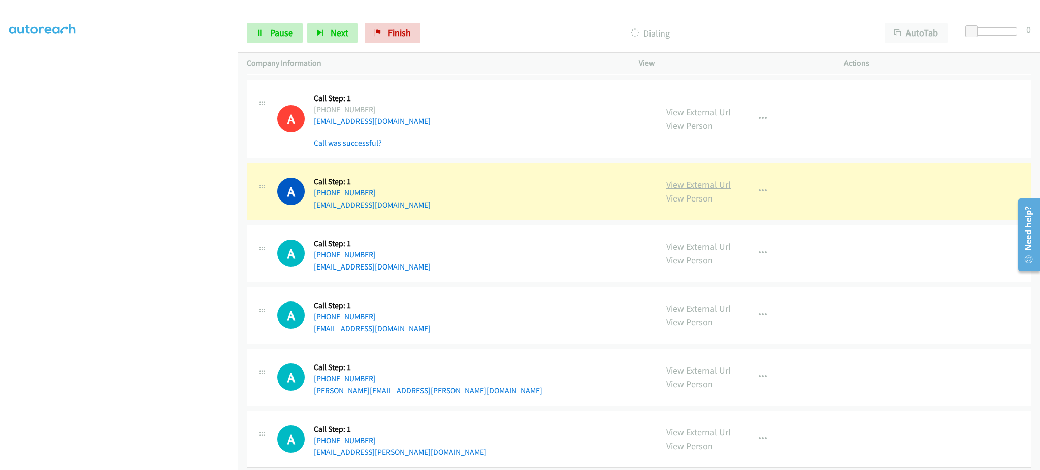
click at [686, 181] on link "View External Url" at bounding box center [698, 185] width 65 height 12
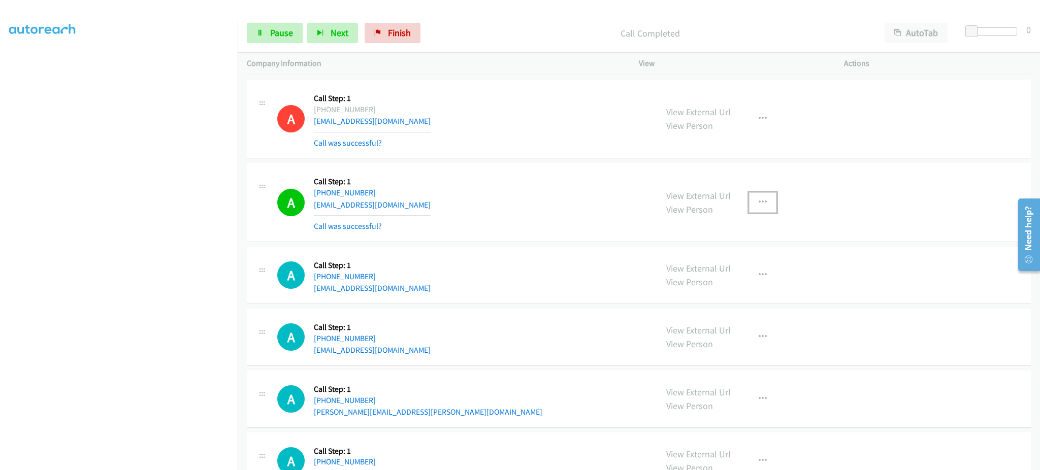
click at [749, 200] on button "button" at bounding box center [762, 203] width 27 height 20
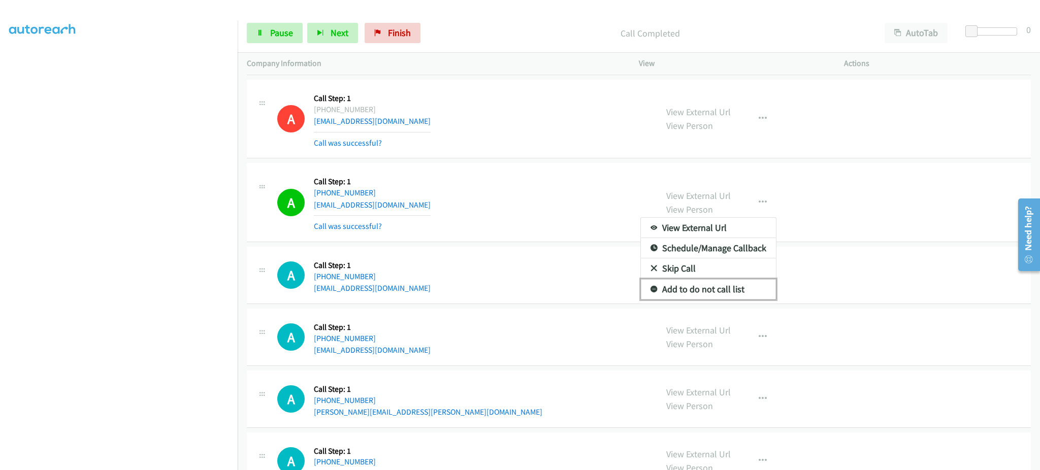
click at [718, 284] on link "Add to do not call list" at bounding box center [708, 289] width 135 height 20
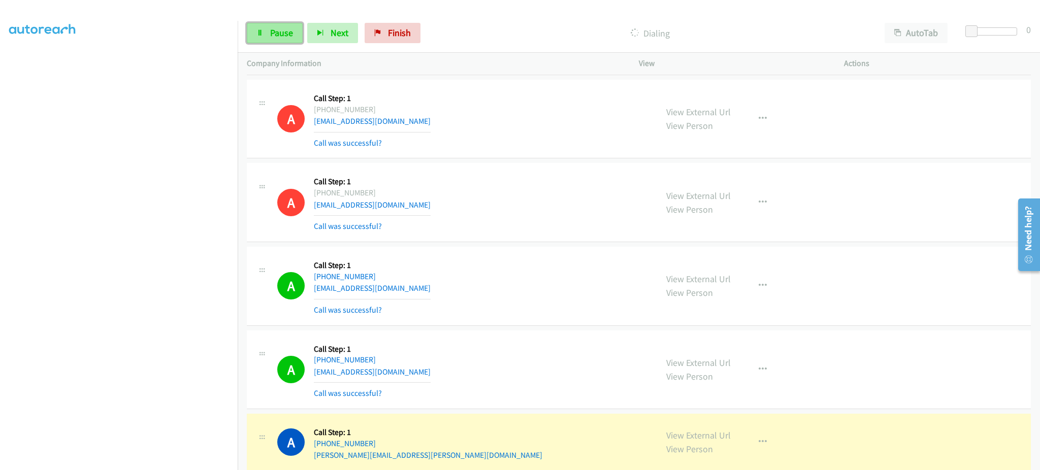
click at [274, 35] on span "Pause" at bounding box center [281, 33] width 23 height 12
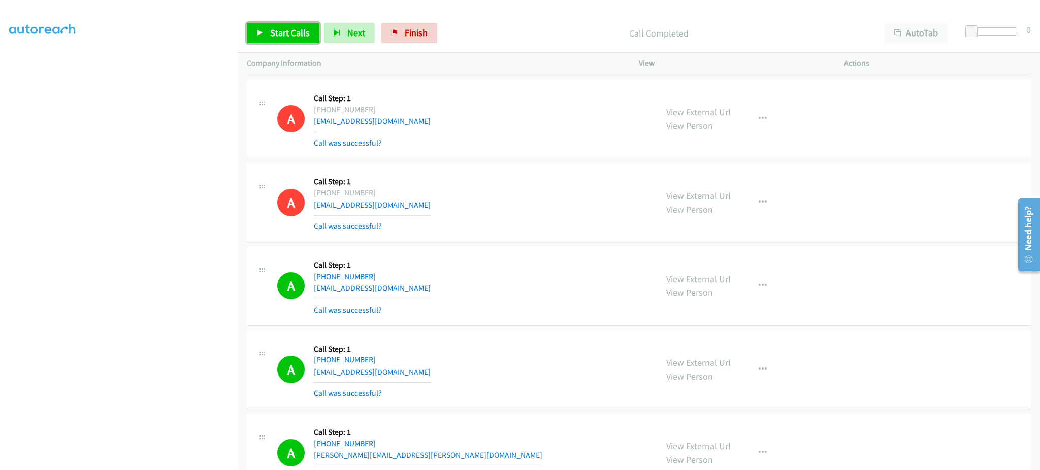
click at [296, 32] on span "Start Calls" at bounding box center [290, 33] width 40 height 12
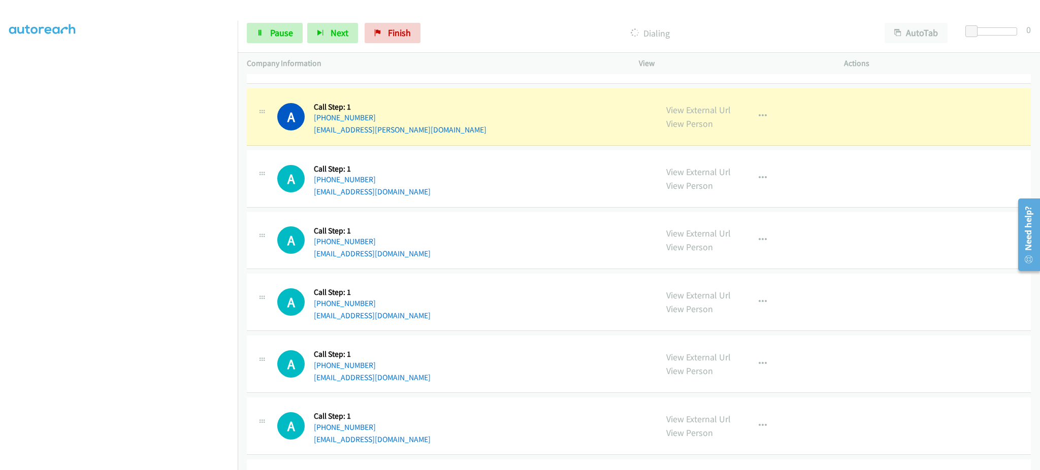
scroll to position [3642, 0]
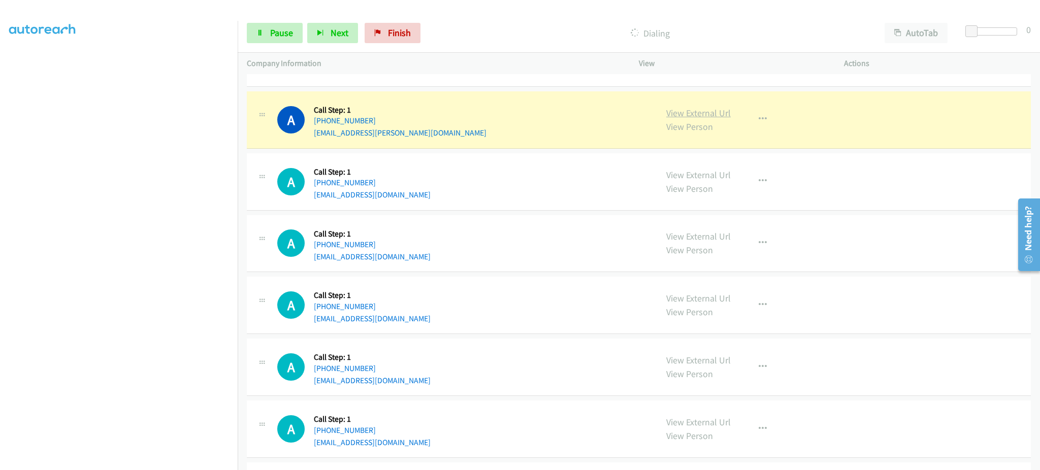
click at [712, 119] on link "View External Url" at bounding box center [698, 113] width 65 height 12
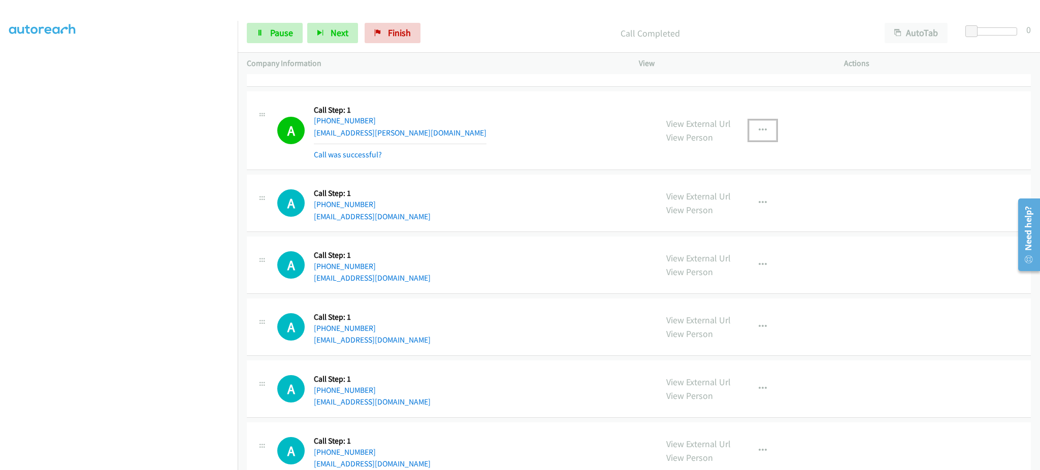
drag, startPoint x: 757, startPoint y: 129, endPoint x: 757, endPoint y: 139, distance: 10.2
click at [759, 130] on icon "button" at bounding box center [763, 130] width 8 height 8
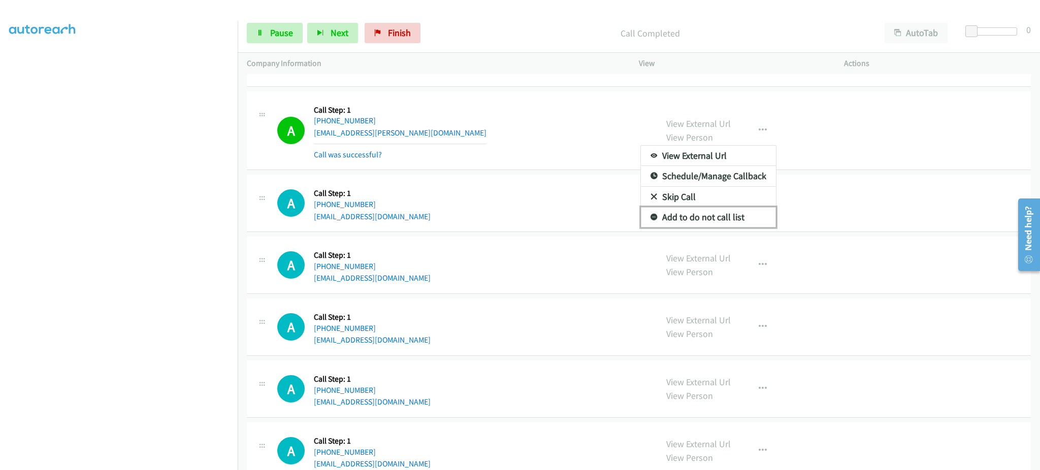
click at [745, 210] on link "Add to do not call list" at bounding box center [708, 217] width 135 height 20
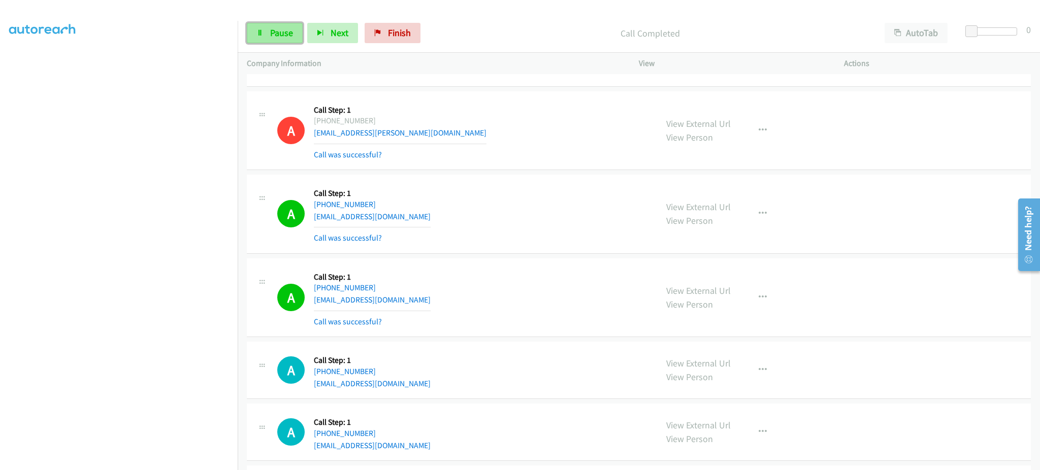
click at [273, 37] on span "Pause" at bounding box center [281, 33] width 23 height 12
click at [277, 32] on span "Start Calls" at bounding box center [290, 33] width 40 height 12
click at [275, 25] on link "Pause" at bounding box center [275, 33] width 56 height 20
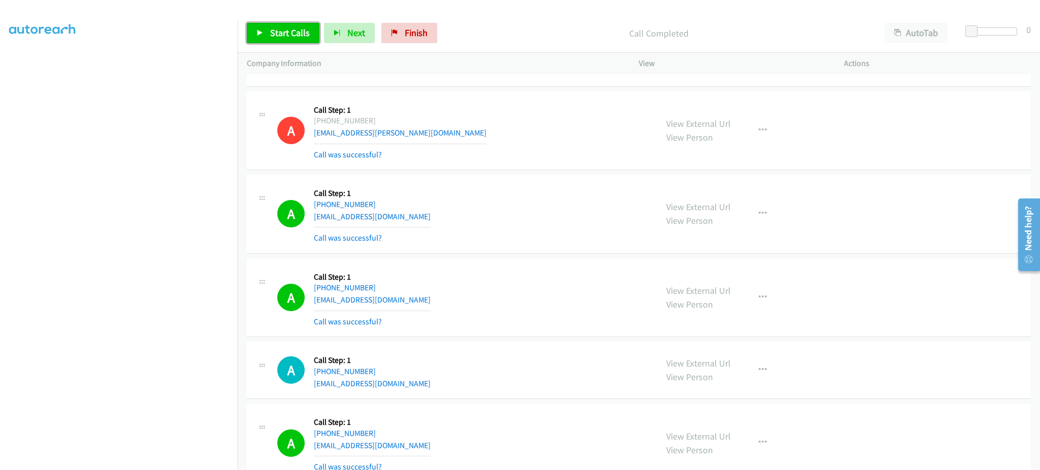
click at [305, 38] on span "Start Calls" at bounding box center [290, 33] width 40 height 12
click at [285, 30] on span "Pause" at bounding box center [281, 33] width 23 height 12
click at [293, 33] on span "Start Calls" at bounding box center [290, 33] width 40 height 12
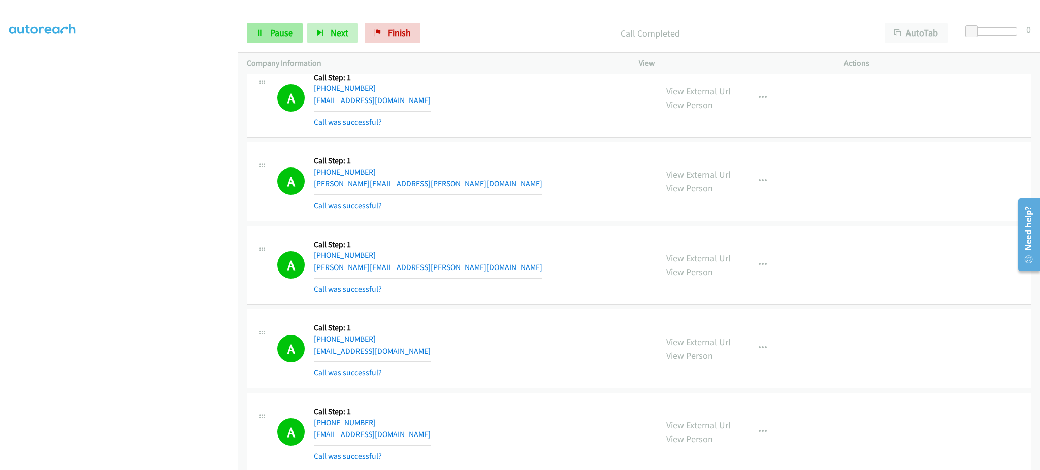
scroll to position [4281, 0]
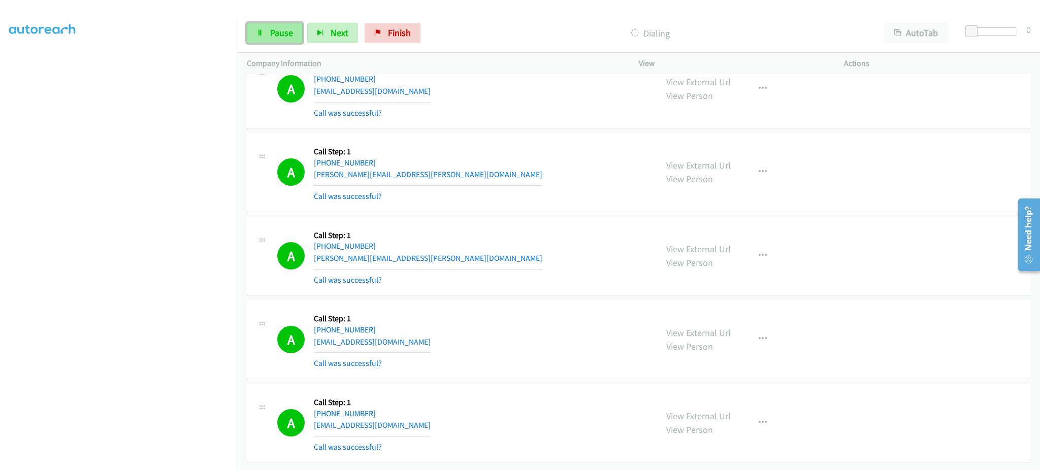
click at [292, 31] on span "Pause" at bounding box center [281, 33] width 23 height 12
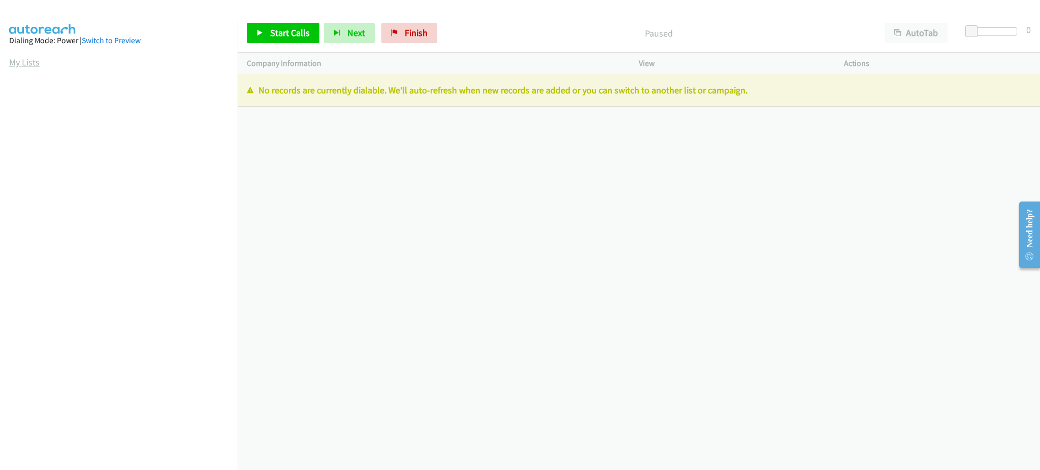
click at [27, 61] on link "My Lists" at bounding box center [24, 62] width 30 height 12
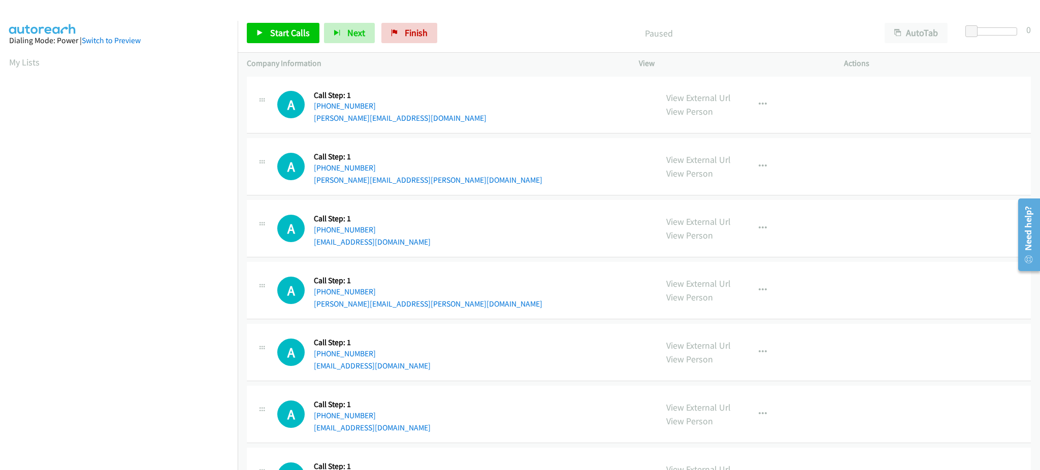
scroll to position [102, 0]
click at [297, 40] on link "Start Calls" at bounding box center [283, 33] width 73 height 20
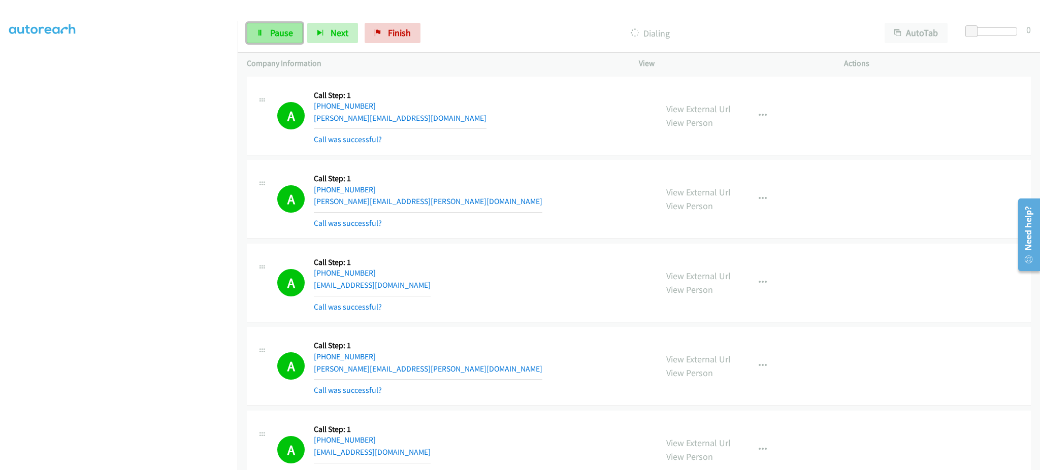
click at [289, 29] on span "Pause" at bounding box center [281, 33] width 23 height 12
click at [287, 28] on span "Start Calls" at bounding box center [290, 33] width 40 height 12
click at [279, 43] on link "Pause" at bounding box center [275, 33] width 56 height 20
click at [286, 34] on span "Start Calls" at bounding box center [290, 33] width 40 height 12
click at [254, 25] on link "Pause" at bounding box center [275, 33] width 56 height 20
